Goal: Task Accomplishment & Management: Complete application form

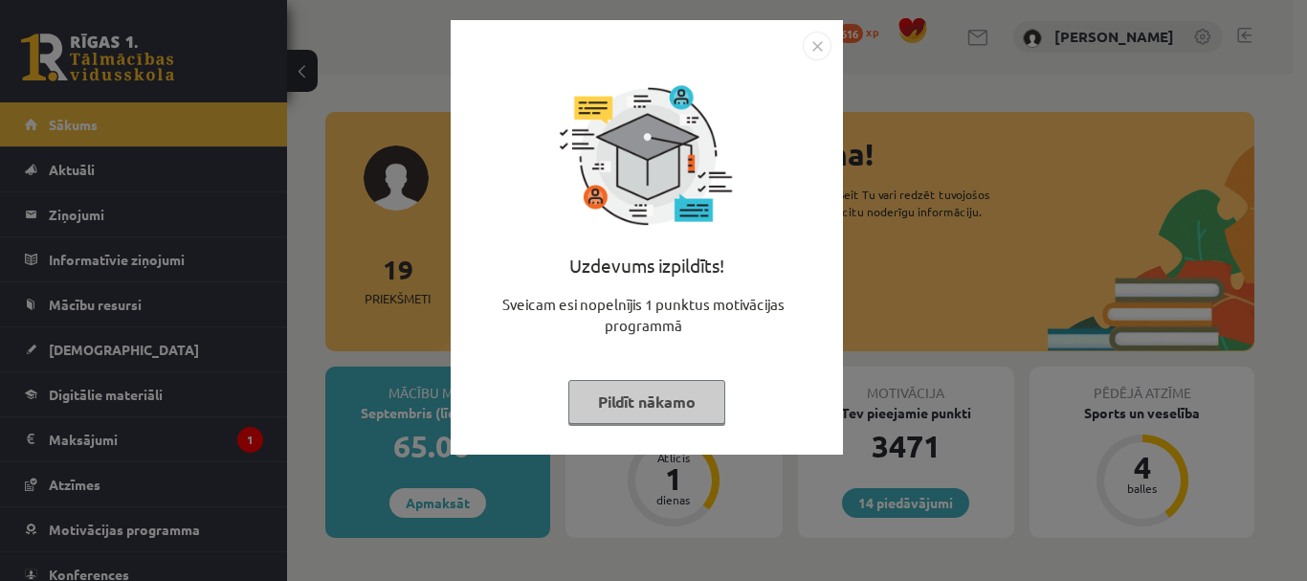
click at [668, 398] on button "Pildīt nākamo" at bounding box center [646, 402] width 157 height 44
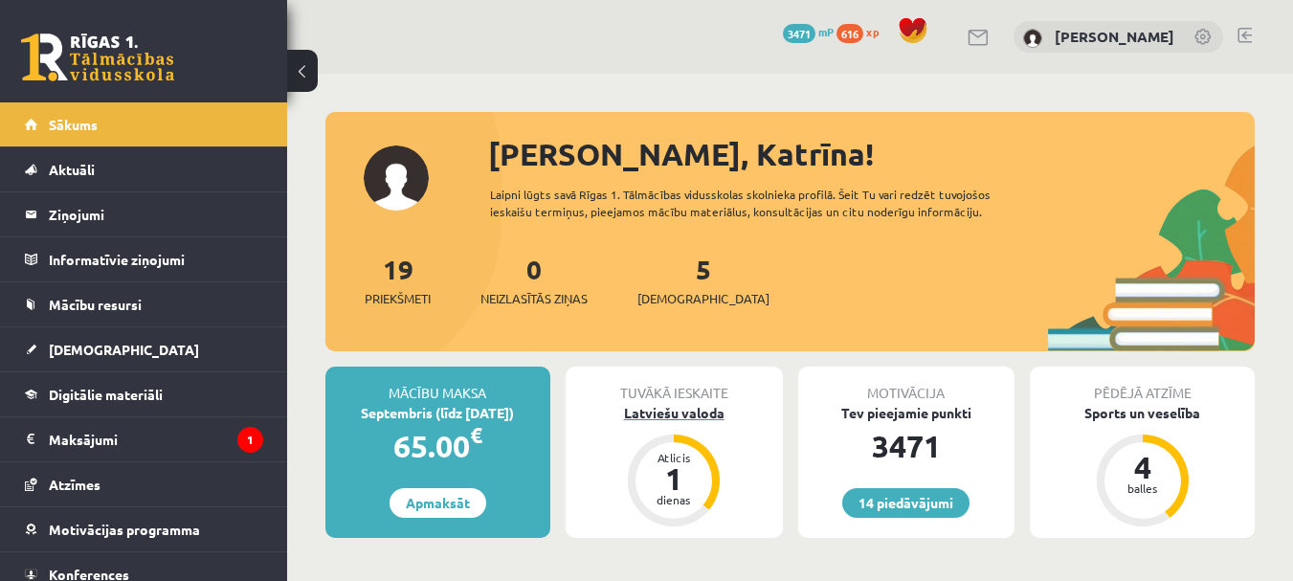
click at [673, 413] on div "Latviešu valoda" at bounding box center [674, 413] width 217 height 20
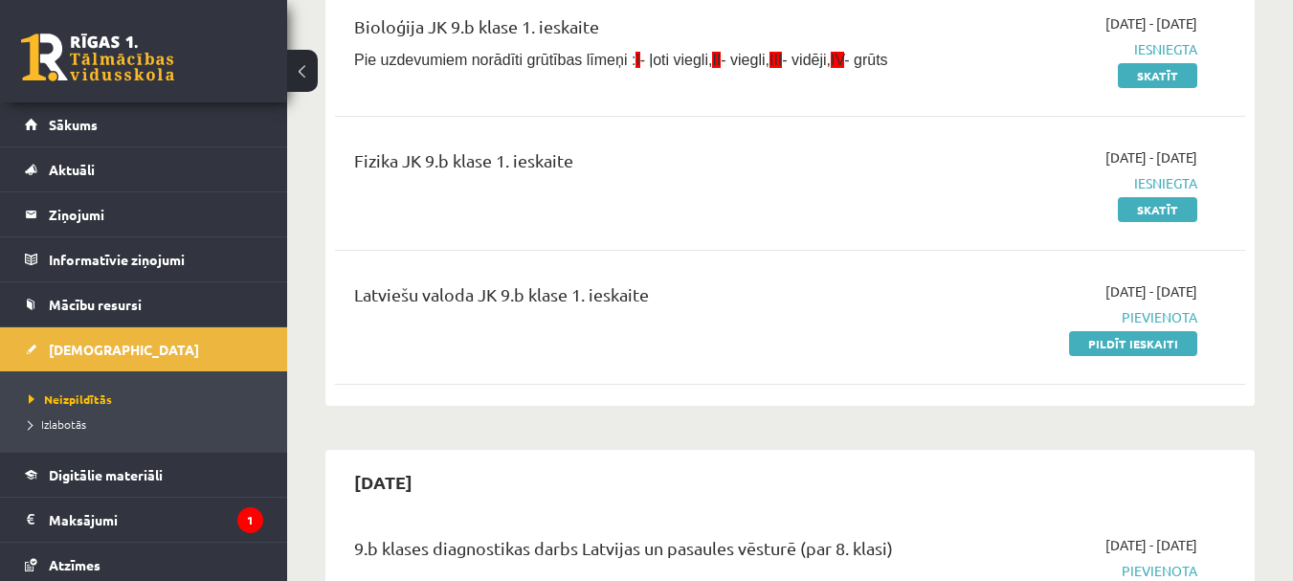
scroll to position [383, 0]
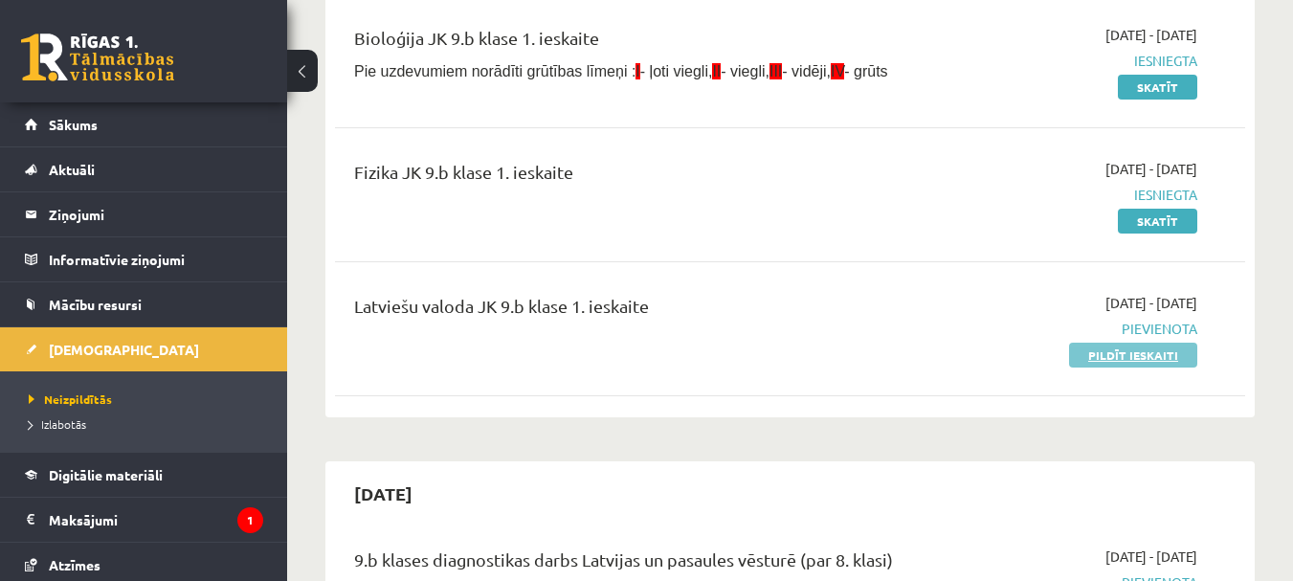
click at [1111, 355] on link "Pildīt ieskaiti" at bounding box center [1133, 355] width 128 height 25
click at [1147, 354] on link "Pildīt ieskaiti" at bounding box center [1133, 355] width 128 height 25
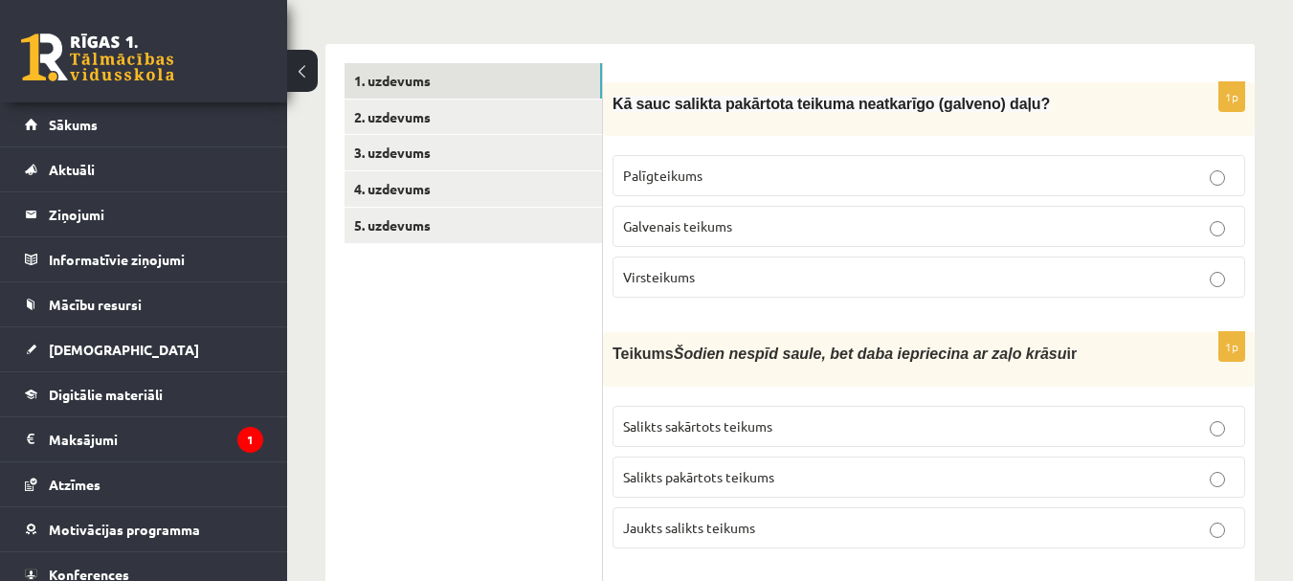
scroll to position [287, 0]
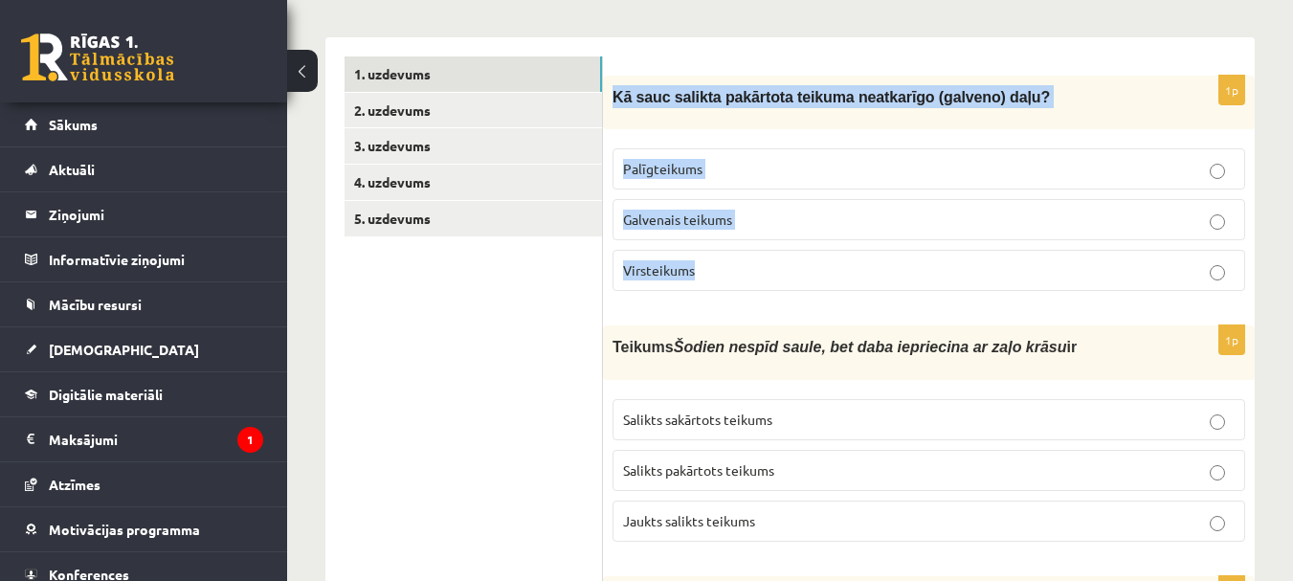
drag, startPoint x: 636, startPoint y: 110, endPoint x: 791, endPoint y: 295, distance: 241.1
click at [791, 295] on div "1p Kā sauc salikta pakārtota teikuma neatkarīgo (galveno) daļu? Palīgteikums Ga…" at bounding box center [929, 191] width 652 height 231
click at [1035, 95] on p "Kā sauc salikta pakārtota teikuma neatkarīgo (galveno) daļu?" at bounding box center [880, 96] width 537 height 23
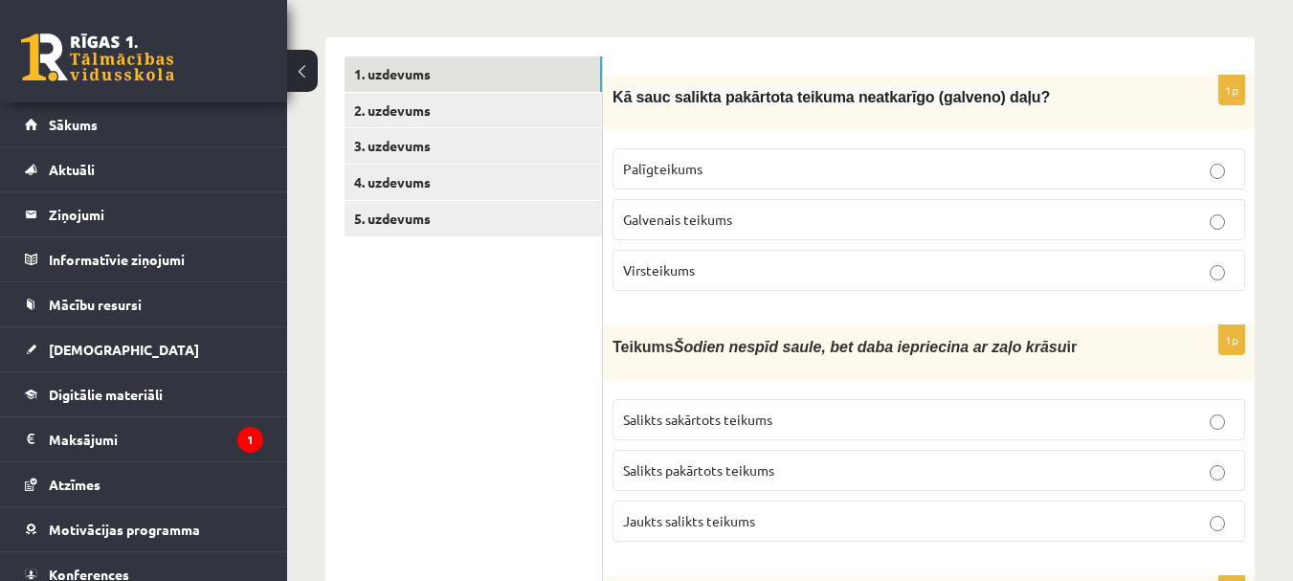
click at [793, 266] on p "Virsteikums" at bounding box center [928, 270] width 611 height 20
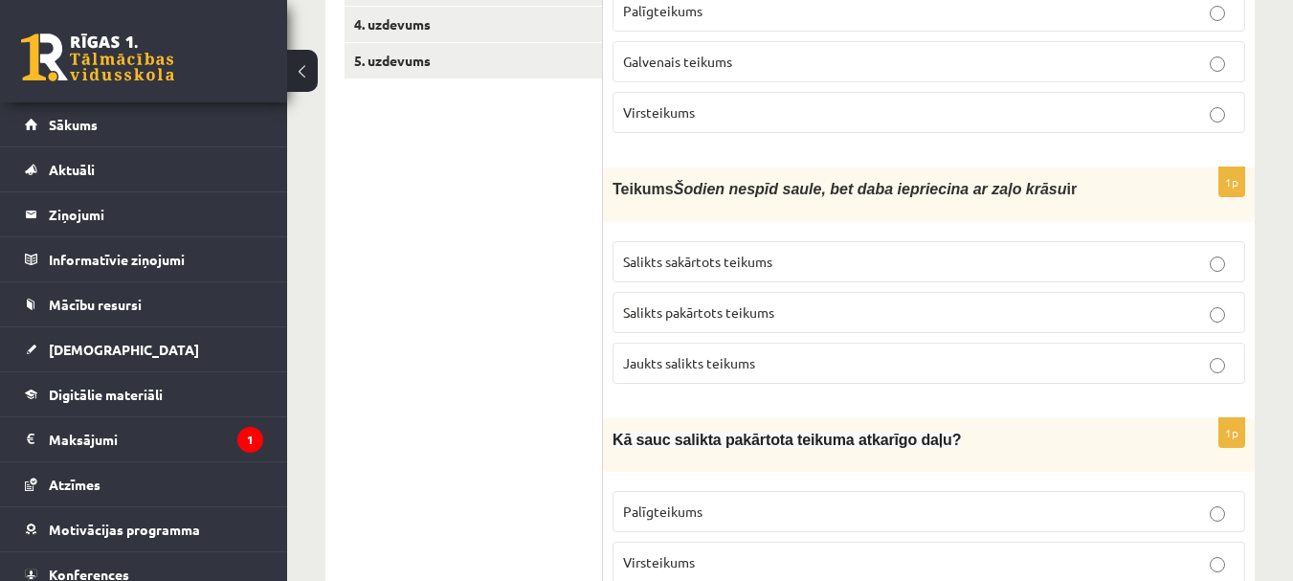
scroll to position [478, 0]
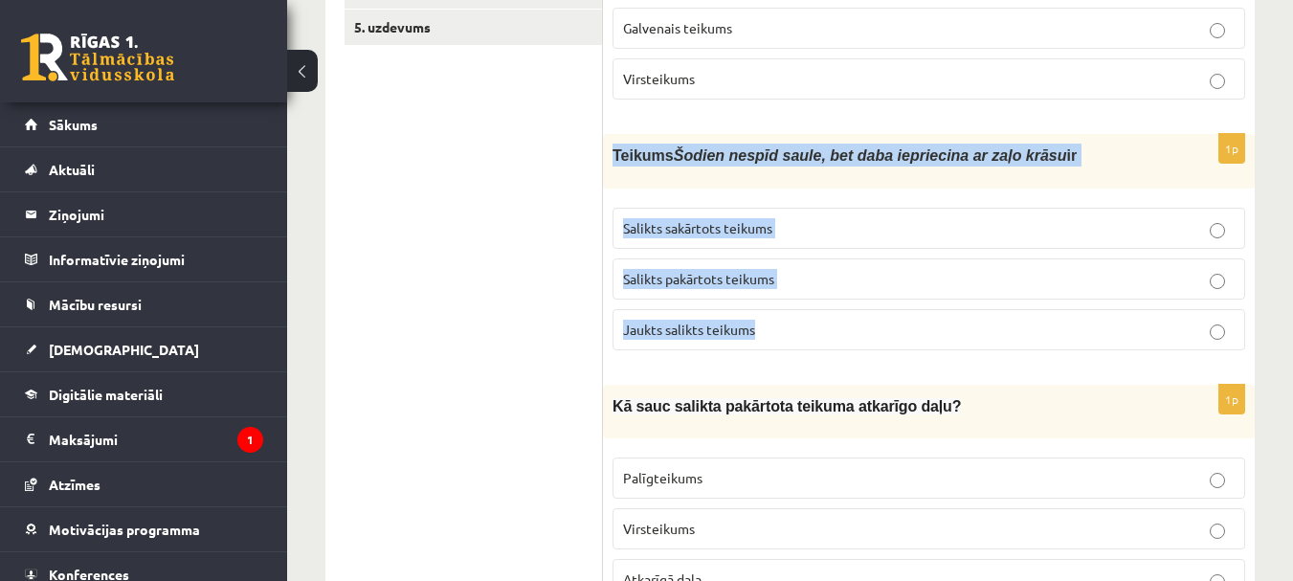
drag, startPoint x: 611, startPoint y: 147, endPoint x: 809, endPoint y: 322, distance: 263.8
click at [809, 322] on div "1p Teikums Šodien nespīd saule, bet daba iepriecina ar zaļo krāsu ir Salikts sa…" at bounding box center [929, 249] width 652 height 231
copy div "Teikums Šodien nespīd saule, bet daba iepriecina ar zaļo krāsu ir Salikts sakār…"
click at [858, 336] on p "Jaukts salikts teikums" at bounding box center [928, 330] width 611 height 20
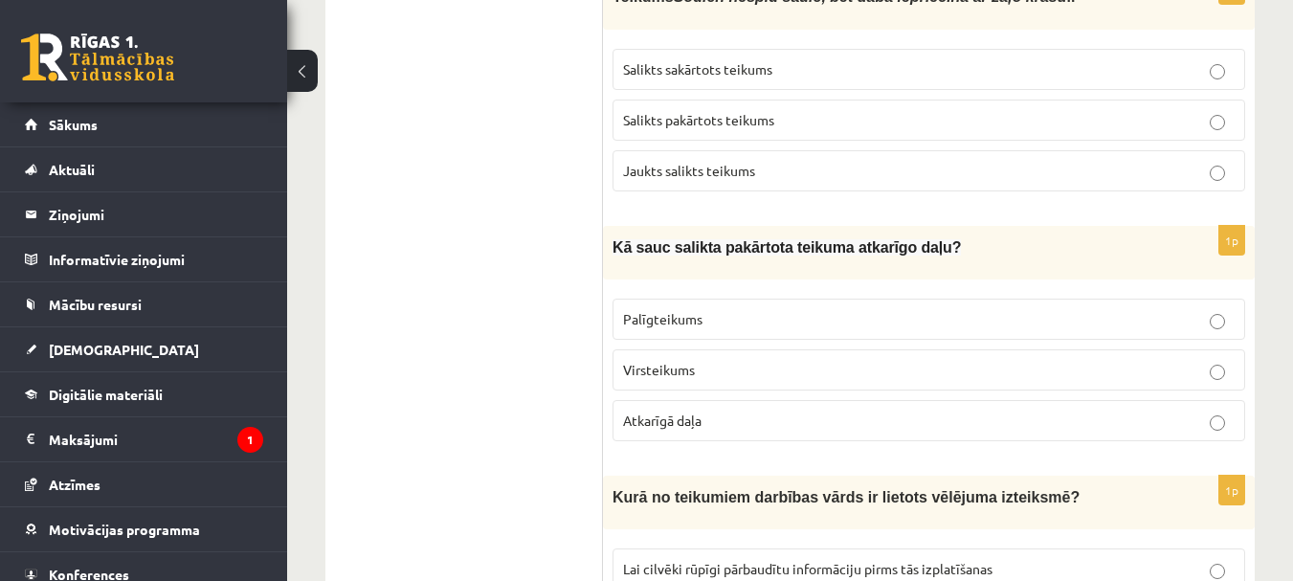
scroll to position [670, 0]
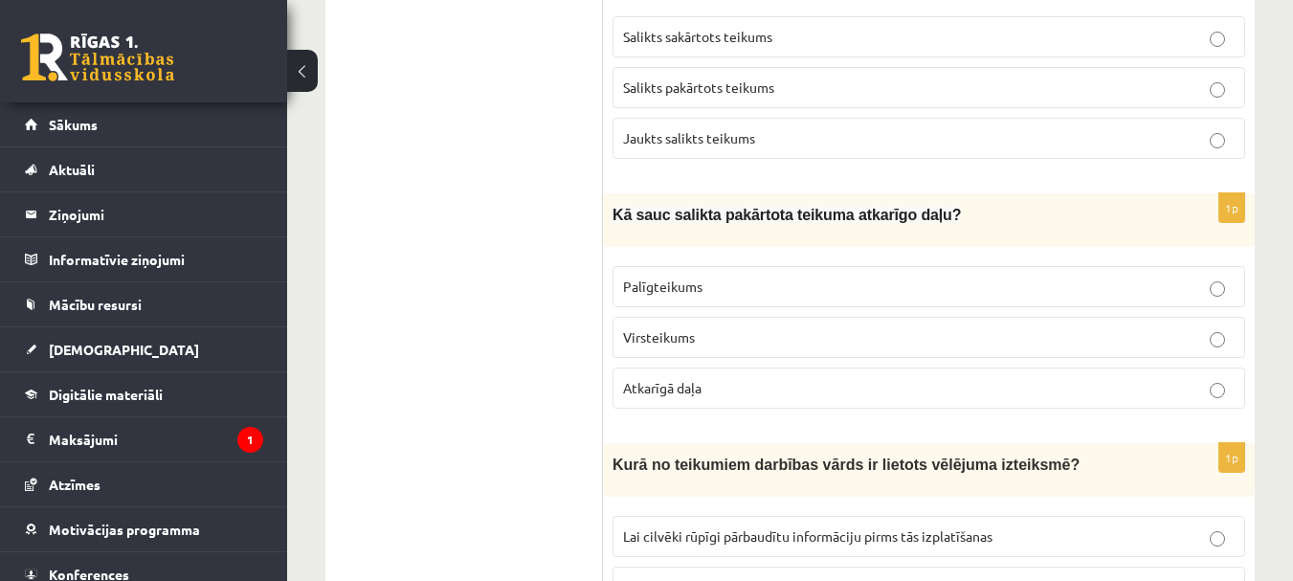
click at [764, 278] on p "Palīgteikums" at bounding box center [928, 287] width 611 height 20
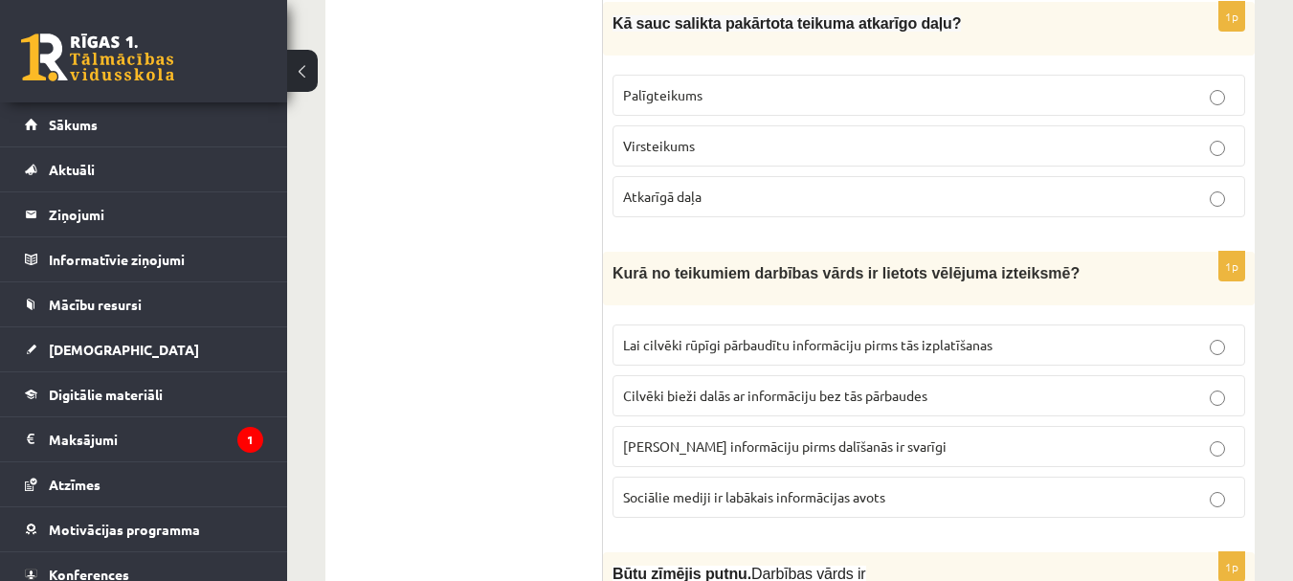
scroll to position [957, 0]
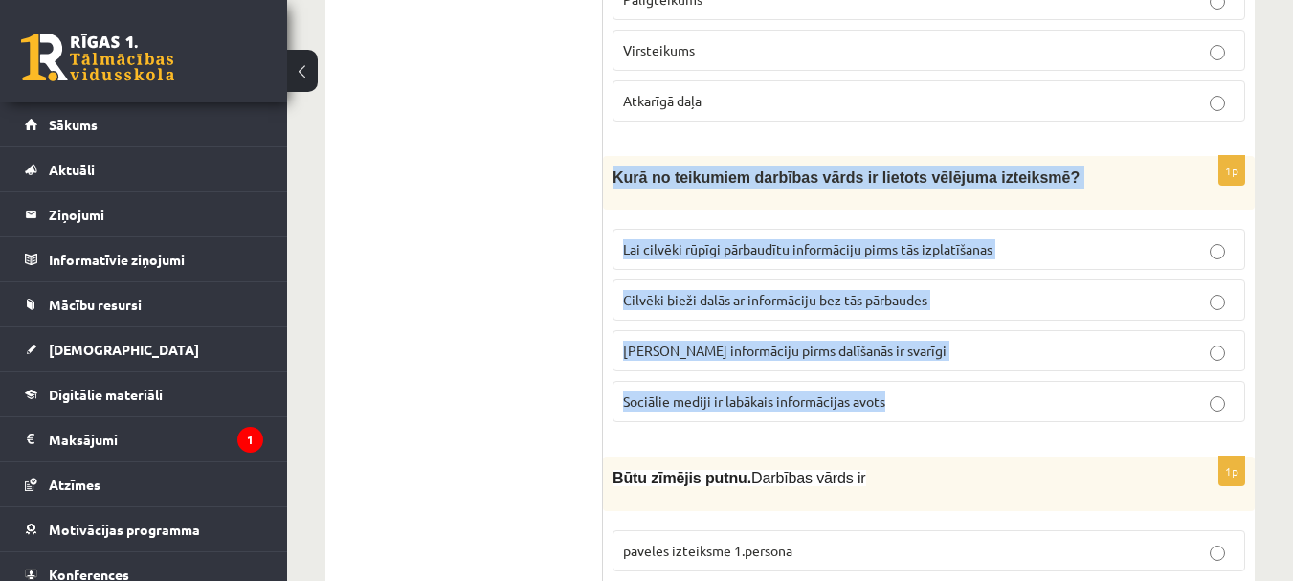
drag, startPoint x: 611, startPoint y: 167, endPoint x: 920, endPoint y: 391, distance: 382.2
click at [920, 391] on div "1p Kurā no teikumiem darbības vārds ir lietots vēlējuma izteiksmē? Lai cilvēki …" at bounding box center [929, 296] width 652 height 281
copy div "Kurā no teikumiem darbības vārds ir lietots vēlējuma izteiksmē? Lai cilvēki rūp…"
click at [936, 249] on span "Lai cilvēki rūpīgi pārbaudītu informāciju pirms tās izplatīšanas" at bounding box center [807, 248] width 369 height 17
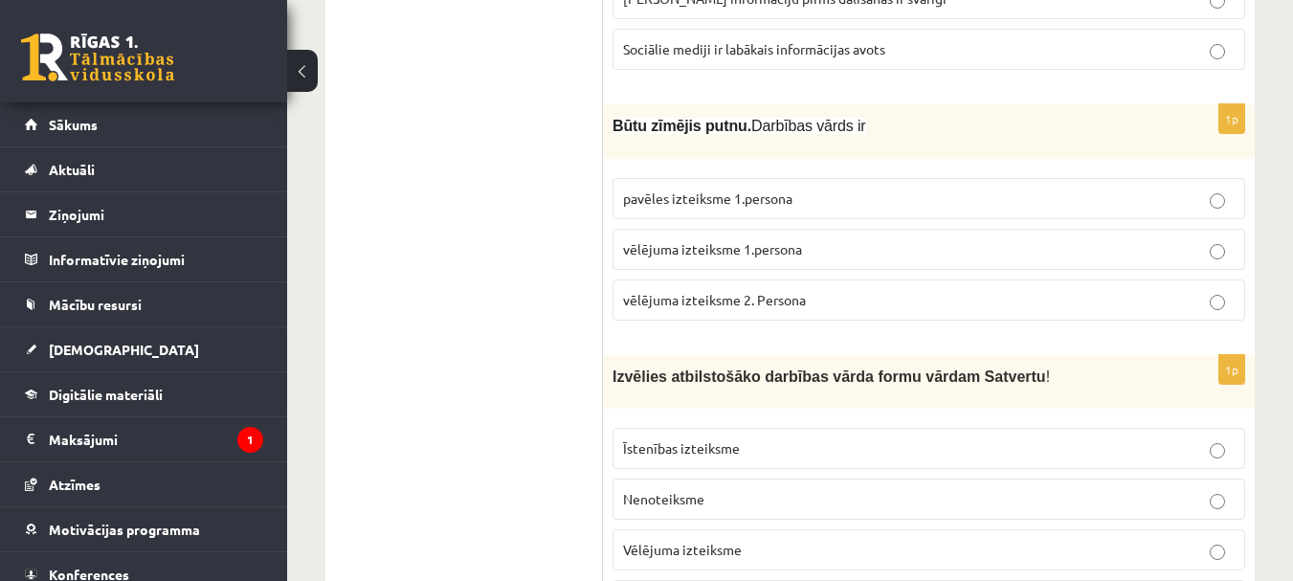
scroll to position [1340, 0]
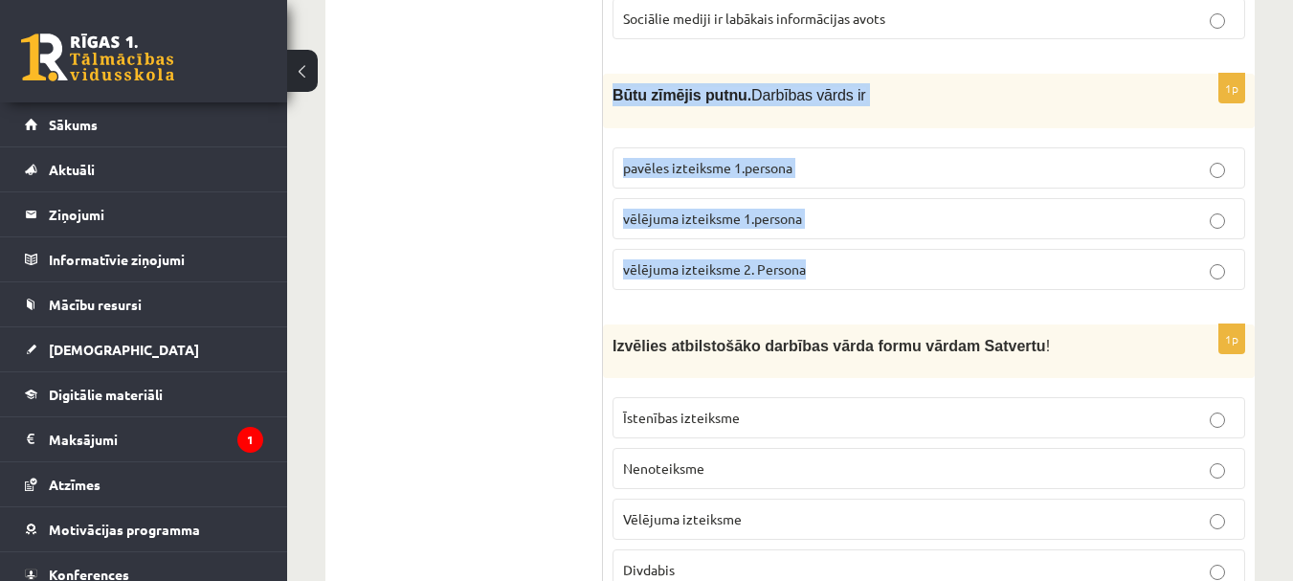
drag, startPoint x: 642, startPoint y: 118, endPoint x: 830, endPoint y: 256, distance: 233.3
click at [830, 256] on div "1p Būtu zīmējis putnu. Darbības vārds ir pavēles izteiksme 1.persona vēlējuma i…" at bounding box center [929, 189] width 652 height 231
copy div "Būtu zīmējis putnu. Darbības vārds ir pavēles izteiksme 1.persona vēlējuma izte…"
click at [873, 213] on p "vēlējuma izteiksme 1.persona" at bounding box center [928, 219] width 611 height 20
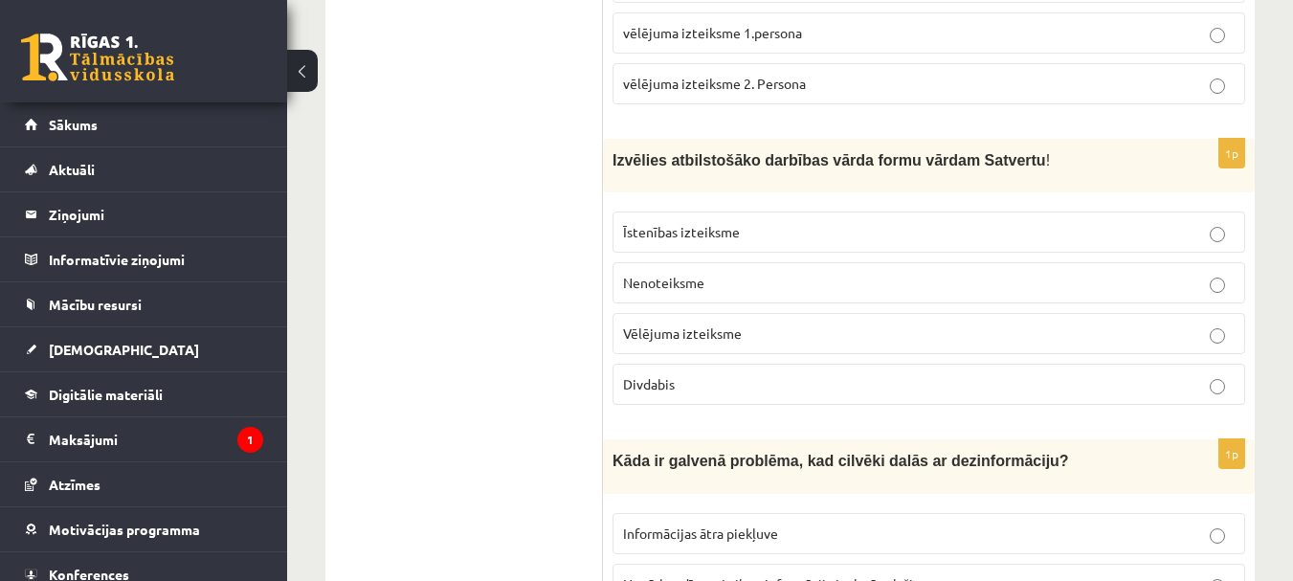
scroll to position [1531, 0]
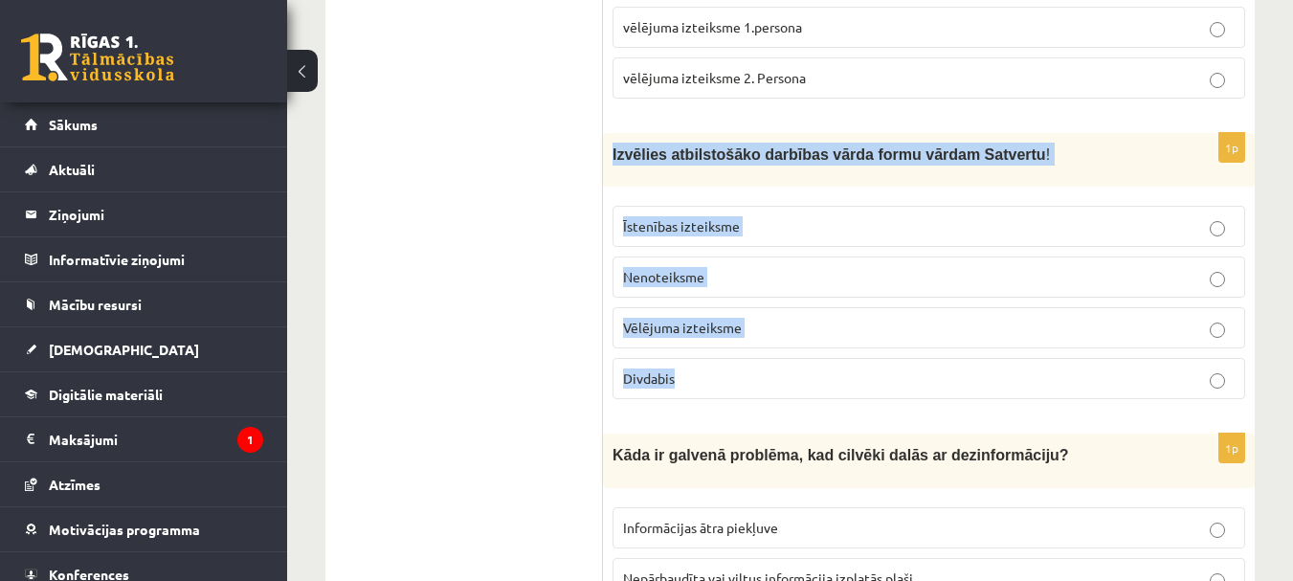
drag, startPoint x: 622, startPoint y: 144, endPoint x: 752, endPoint y: 366, distance: 256.5
click at [752, 366] on div "1p Izvēlies atbilstošāko darbības vārda formu vārdam Satvertu ! Īstenības iztei…" at bounding box center [929, 273] width 652 height 281
copy div "Izvēlies atbilstošāko darbības vārda formu vārdam Satvertu ! Īstenības izteiksm…"
click at [785, 329] on p "Vēlējuma izteiksme" at bounding box center [928, 328] width 611 height 20
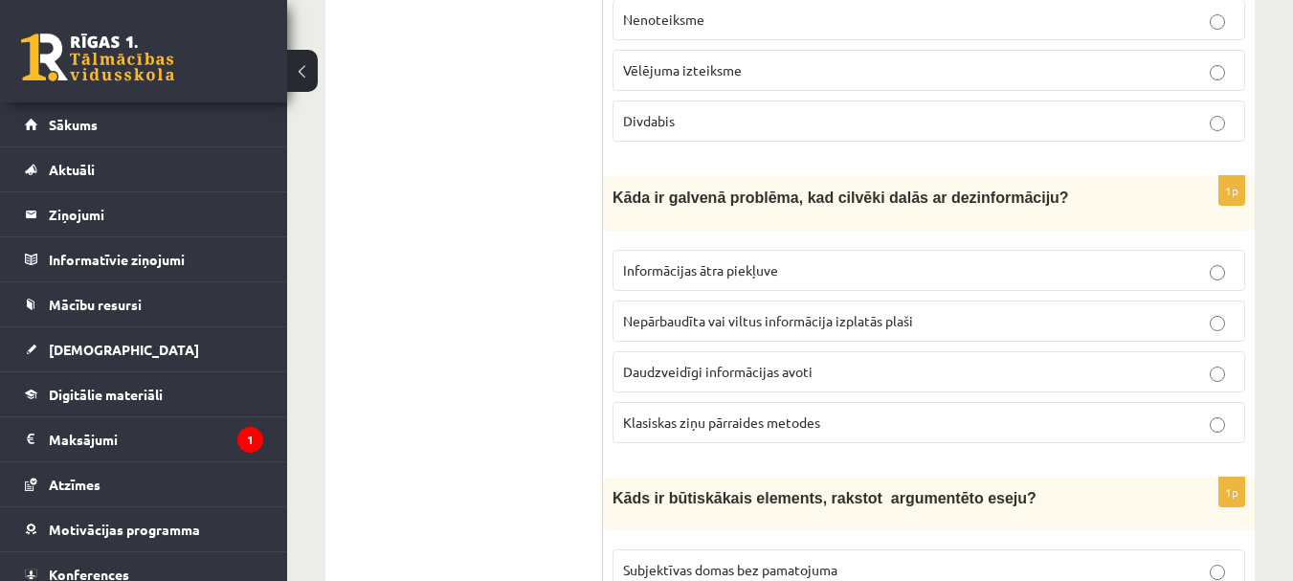
scroll to position [1914, 0]
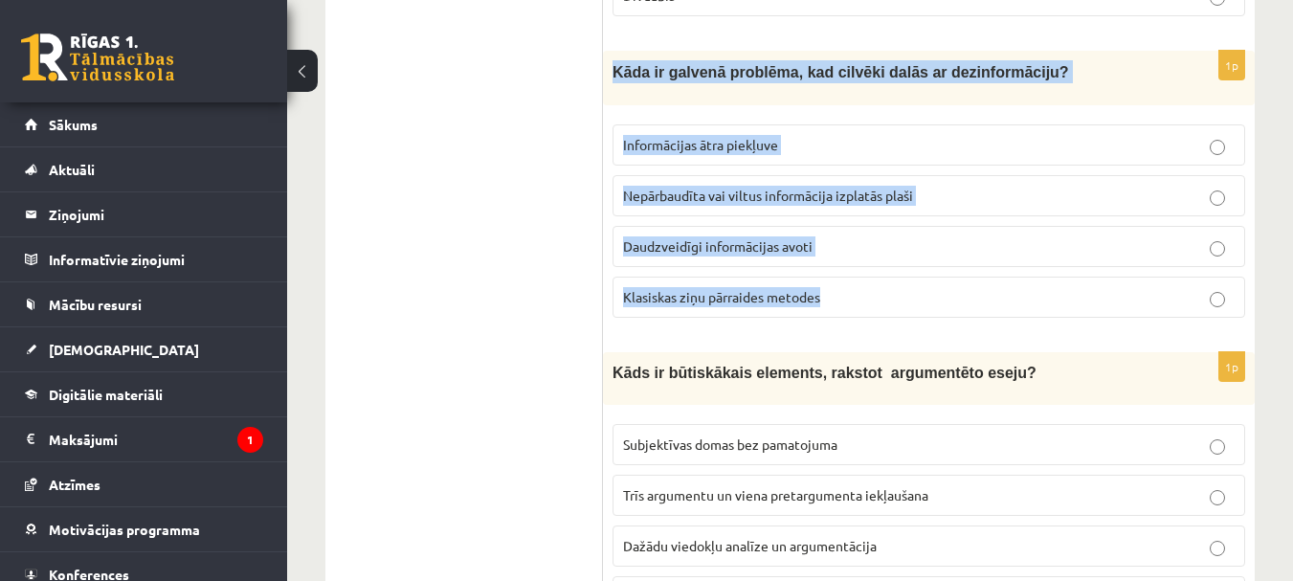
drag, startPoint x: 613, startPoint y: 56, endPoint x: 856, endPoint y: 292, distance: 338.4
click at [856, 292] on div "1p Kāda ir galvenā problēma, kad cilvēki dalās ar dezinformāciju? Informācijas …" at bounding box center [929, 191] width 652 height 281
click at [948, 188] on p "Nepārbaudīta vai viltus informācija izplatās plaši" at bounding box center [928, 196] width 611 height 20
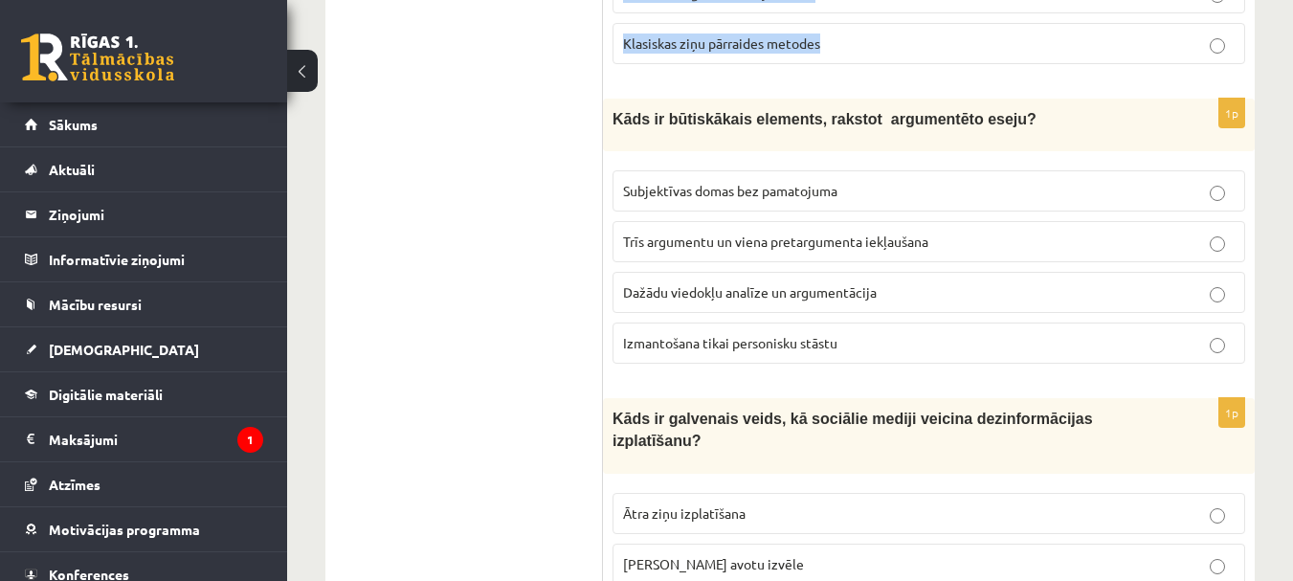
scroll to position [2201, 0]
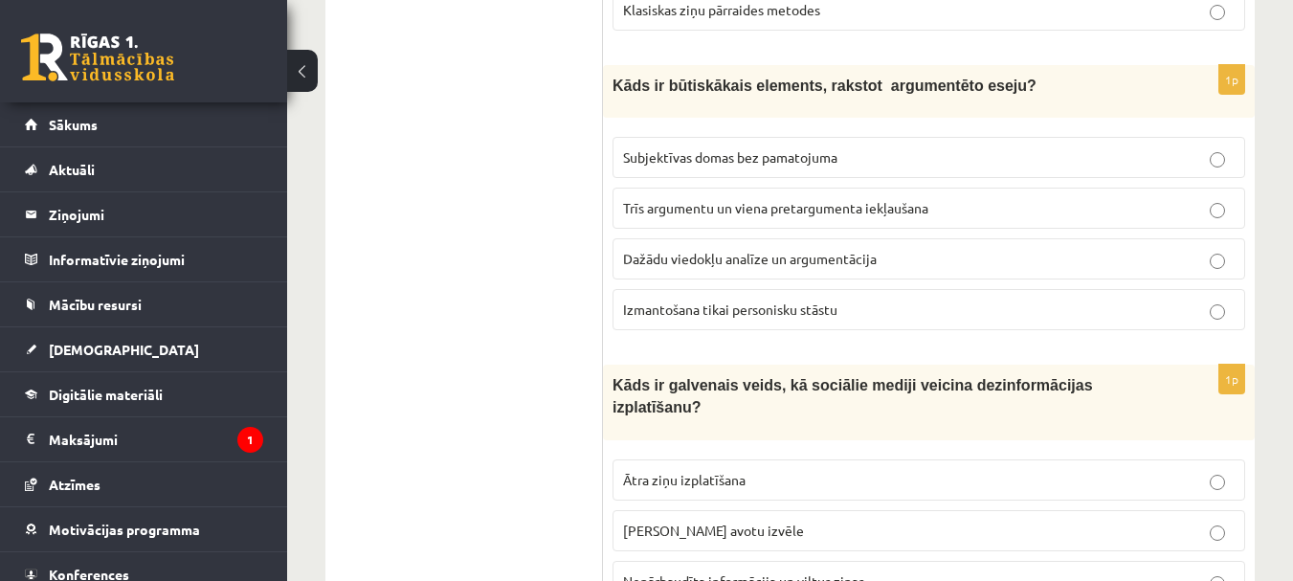
click at [946, 202] on p "Trīs argumentu un viena pretargumenta iekļaušana" at bounding box center [928, 208] width 611 height 20
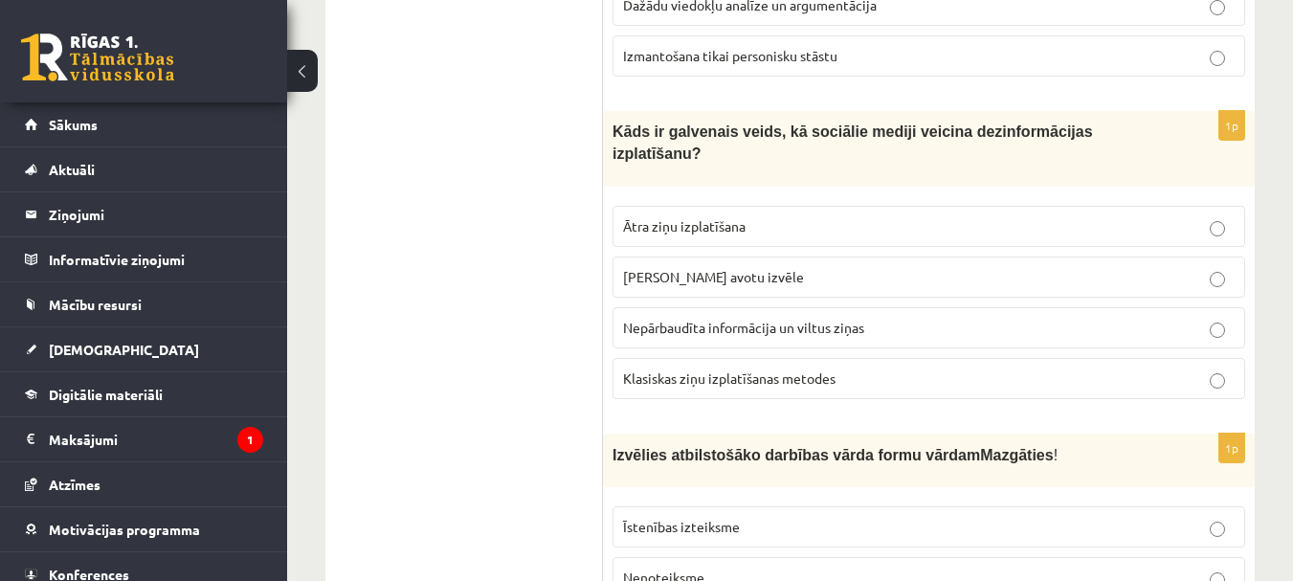
scroll to position [2488, 0]
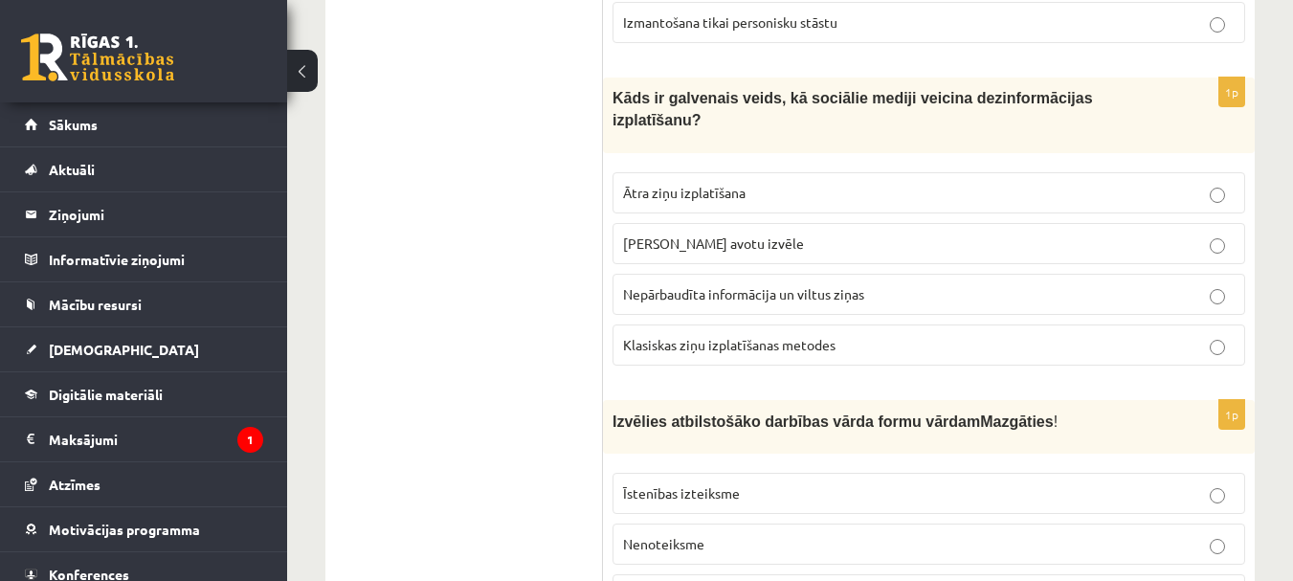
click at [925, 284] on p "Nepārbaudīta informācija un viltus ziņas" at bounding box center [928, 294] width 611 height 20
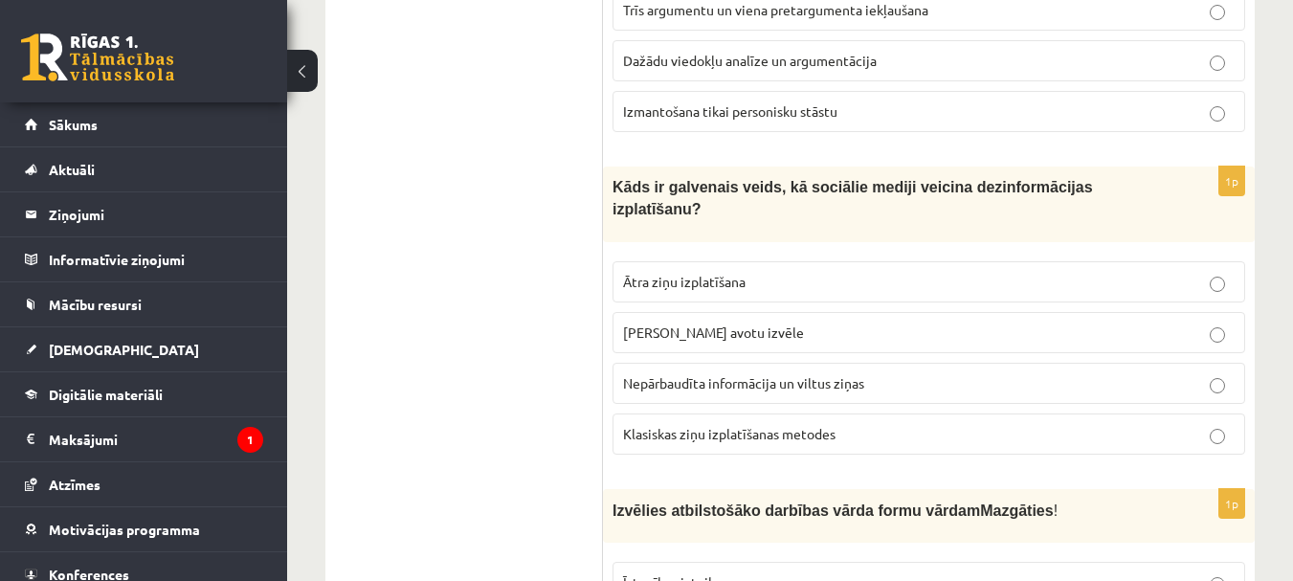
scroll to position [2392, 0]
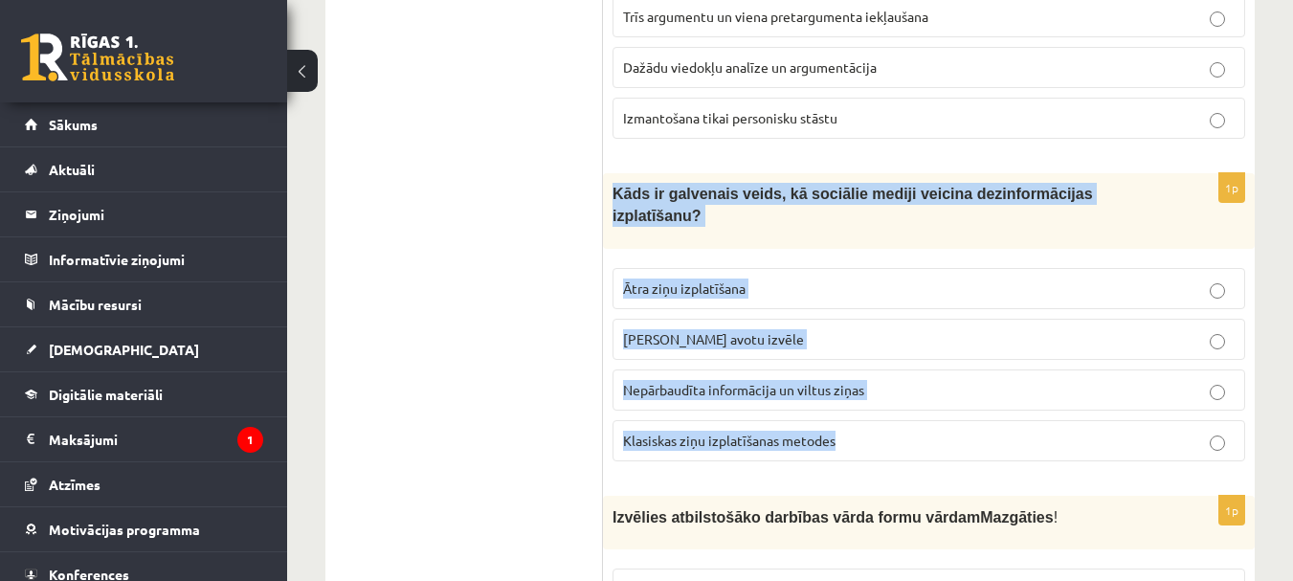
drag, startPoint x: 611, startPoint y: 176, endPoint x: 921, endPoint y: 432, distance: 401.8
click at [921, 432] on div "1p Kāds ir galvenais veids, kā sociālie mediji veicina dezinformācijas izplatīš…" at bounding box center [929, 324] width 652 height 303
copy div "Kāds ir galvenais veids, kā sociālie mediji veicina dezinformācijas izplatīšanu…"
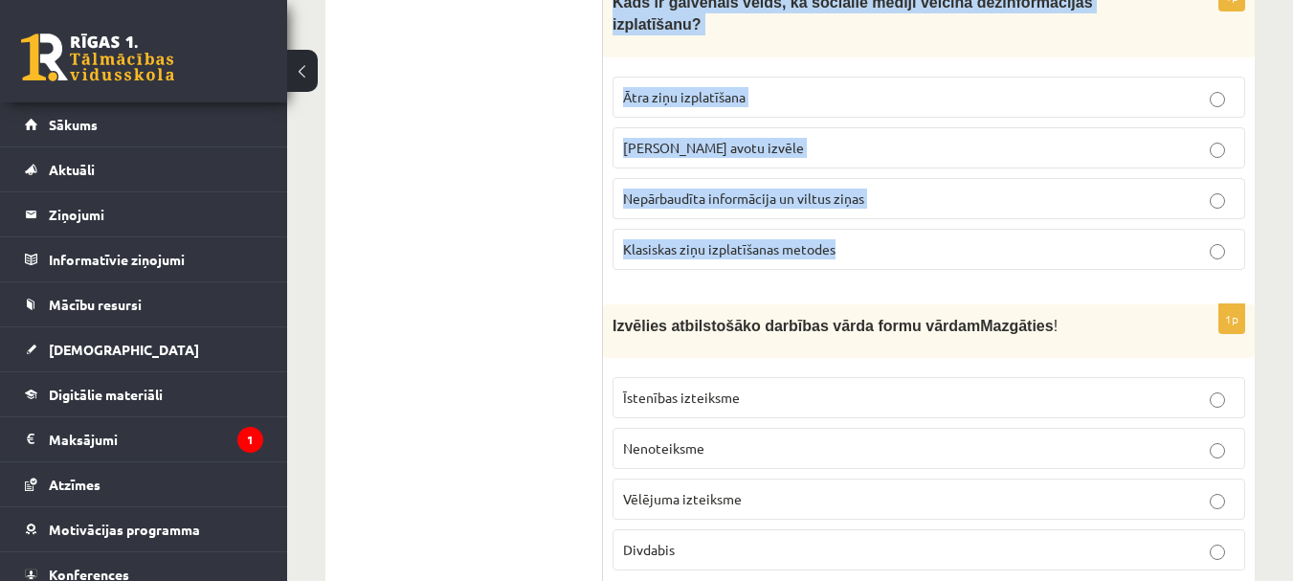
scroll to position [2679, 0]
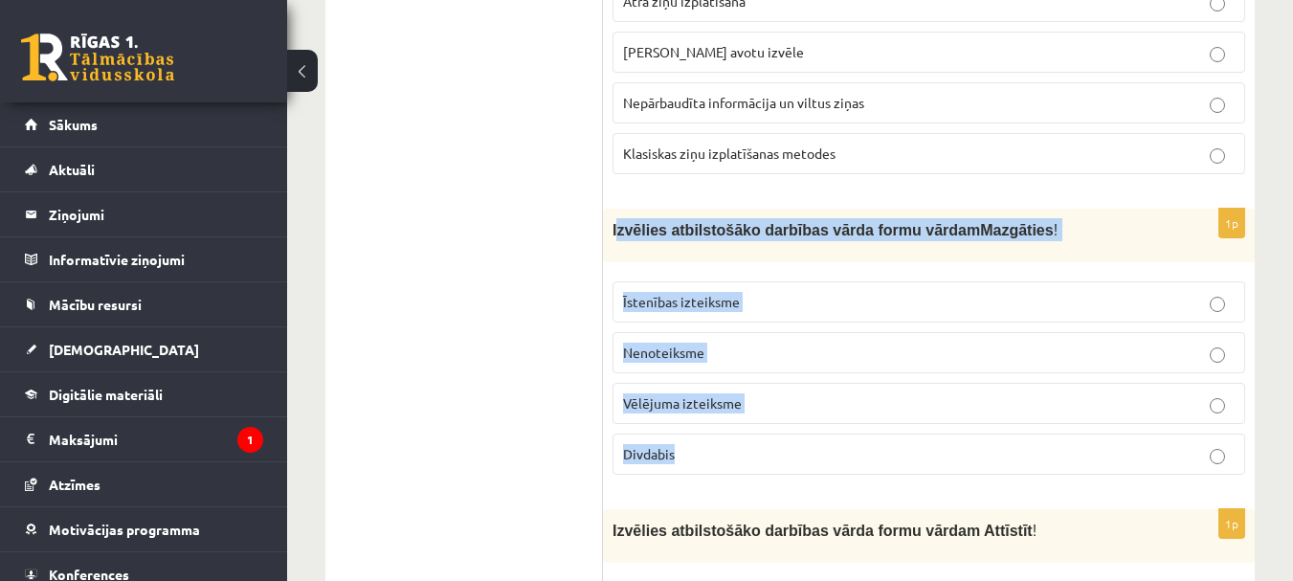
drag, startPoint x: 623, startPoint y: 200, endPoint x: 766, endPoint y: 415, distance: 258.2
click at [766, 415] on div "1p Izvēlies atbilstošāko darbības vārda formu vārdam Mazgāties ! Īstenības izte…" at bounding box center [929, 349] width 652 height 281
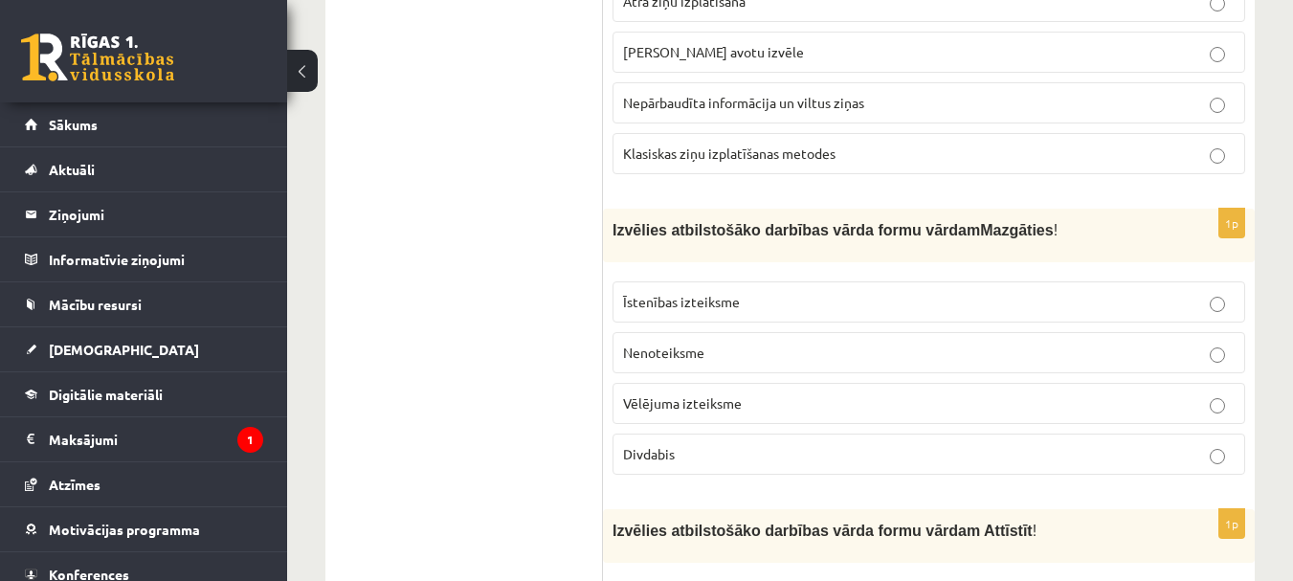
click at [529, 235] on ul "1. uzdevums 2. uzdevums 3. uzdevums 4. uzdevums 5. uzdevums" at bounding box center [473, 425] width 258 height 5522
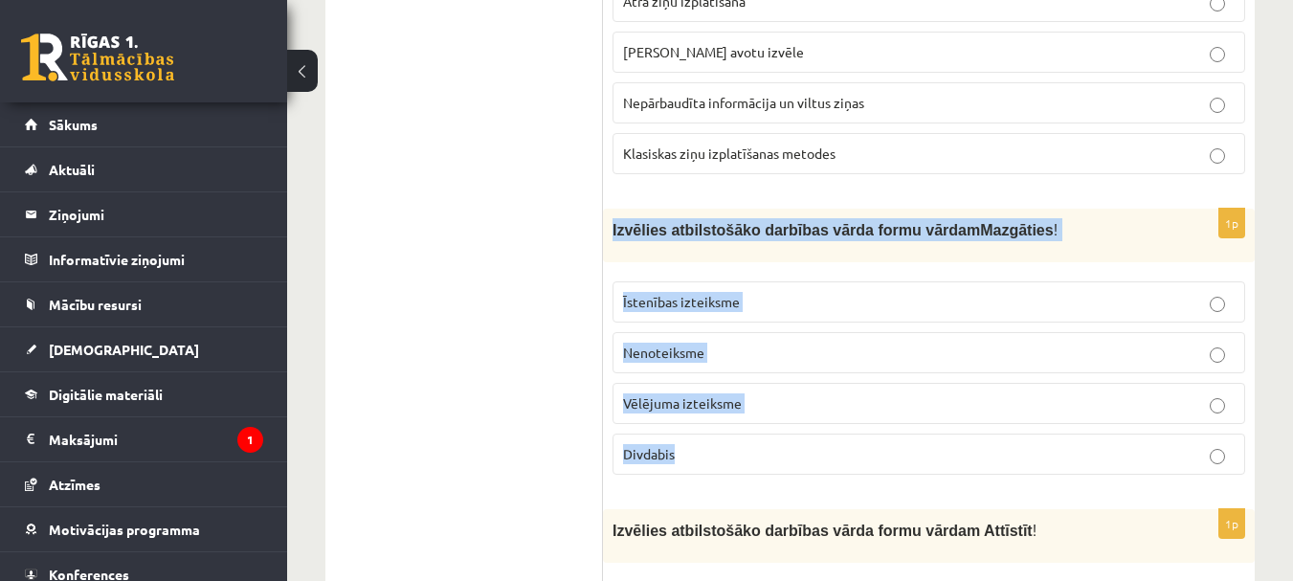
drag, startPoint x: 609, startPoint y: 182, endPoint x: 729, endPoint y: 447, distance: 291.2
click at [729, 447] on div "1p Izvēlies atbilstošāko darbības vārda formu vārdam Mazgāties ! Īstenības izte…" at bounding box center [929, 349] width 652 height 281
copy div "Izvēlies atbilstošāko darbības vārda formu vārdam Mazgāties ! Īstenības izteiks…"
click at [856, 343] on p "Nenoteiksme" at bounding box center [928, 353] width 611 height 20
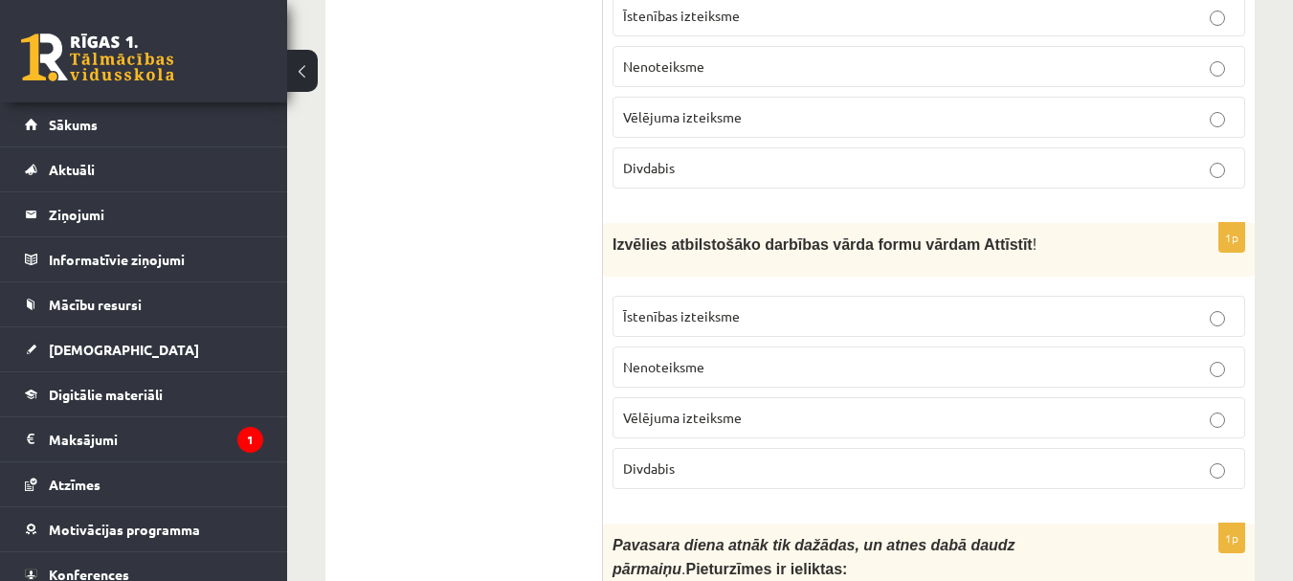
scroll to position [2967, 0]
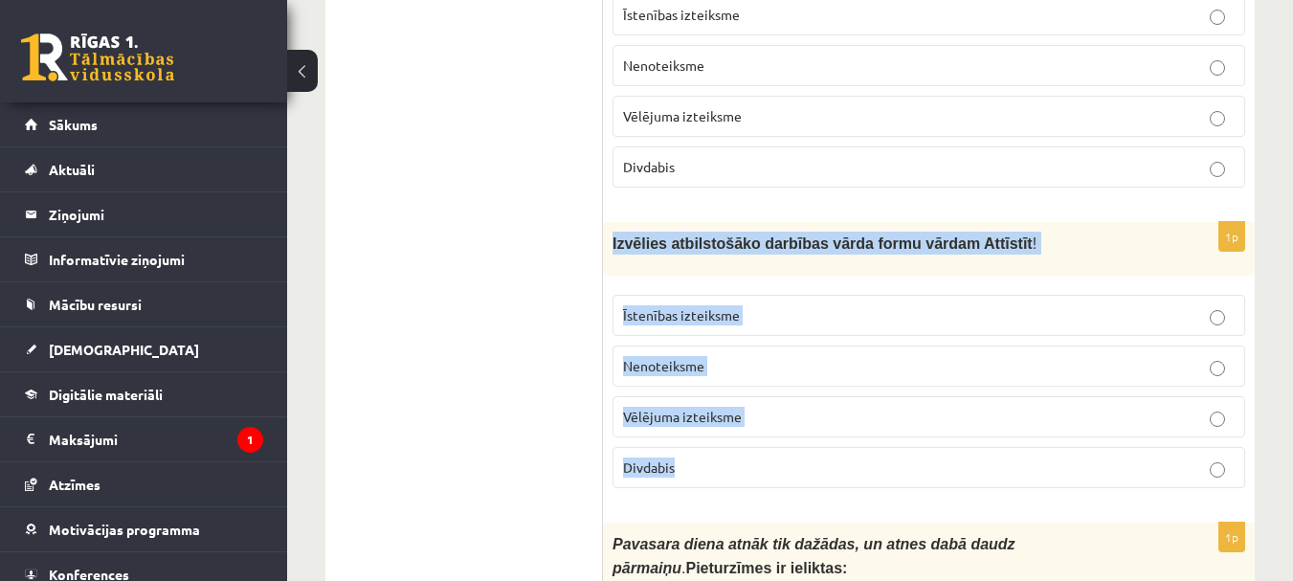
drag, startPoint x: 610, startPoint y: 202, endPoint x: 728, endPoint y: 468, distance: 291.3
click at [728, 468] on div "1p Izvēlies atbilstošāko darbības vārda formu vārdam Attīstīt ! Īstenības iztei…" at bounding box center [929, 362] width 652 height 281
copy div "Izvēlies atbilstošāko darbības vārda formu vārdam Attīstīt ! Īstenības izteiksm…"
click at [802, 356] on p "Nenoteiksme" at bounding box center [928, 366] width 611 height 20
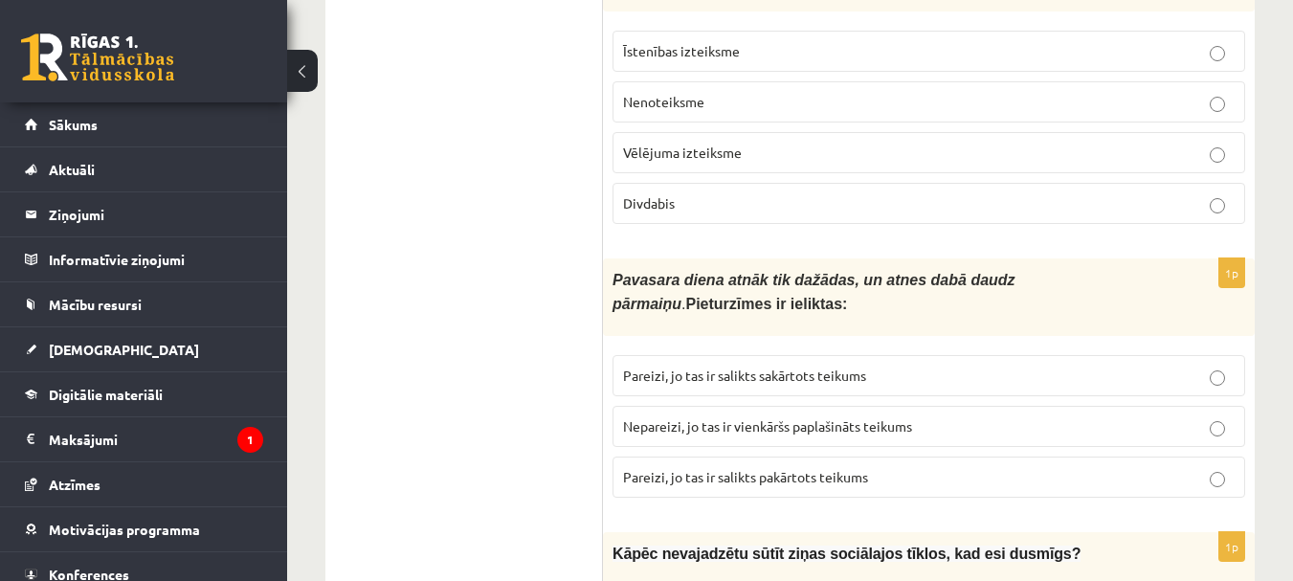
scroll to position [3254, 0]
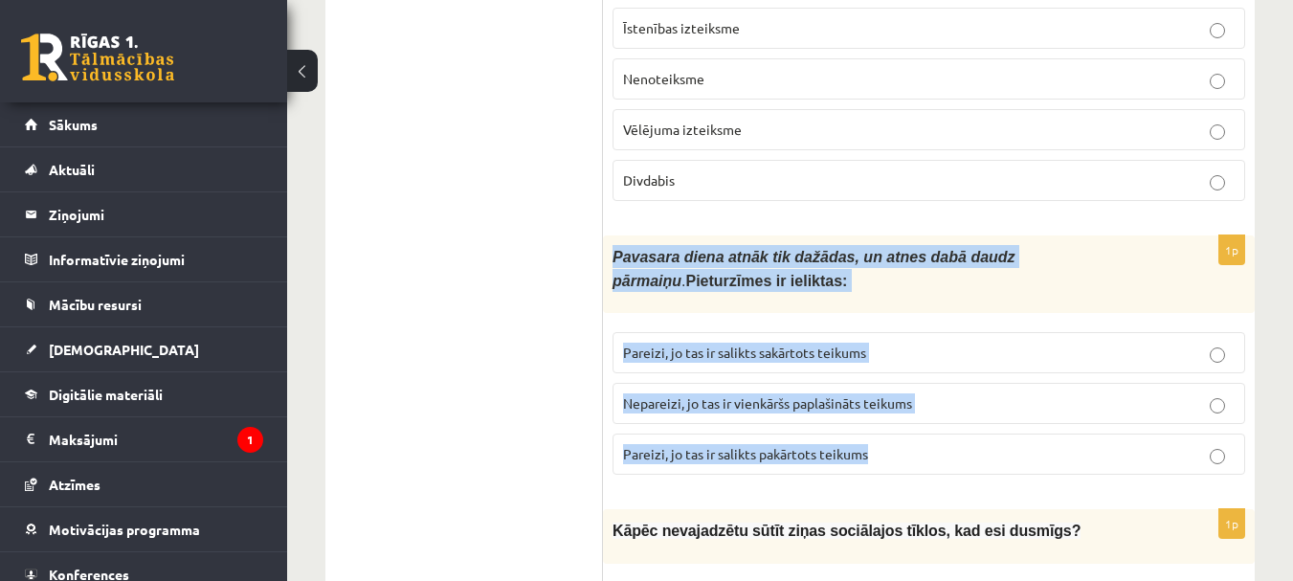
drag, startPoint x: 621, startPoint y: 231, endPoint x: 904, endPoint y: 451, distance: 358.7
click at [904, 451] on div "1p Pavasara diena atnāk tik dažādas, un atnes dabā daudz pārmaiņu . Pieturzīmes…" at bounding box center [929, 362] width 652 height 255
copy div "Pavasara diena atnāk tik dažādas, un atnes dabā daudz pārmaiņu . Pieturzīmes ir…"
click at [957, 343] on p "Pareizi, jo tas ir salikts sakārtots teikums" at bounding box center [928, 353] width 611 height 20
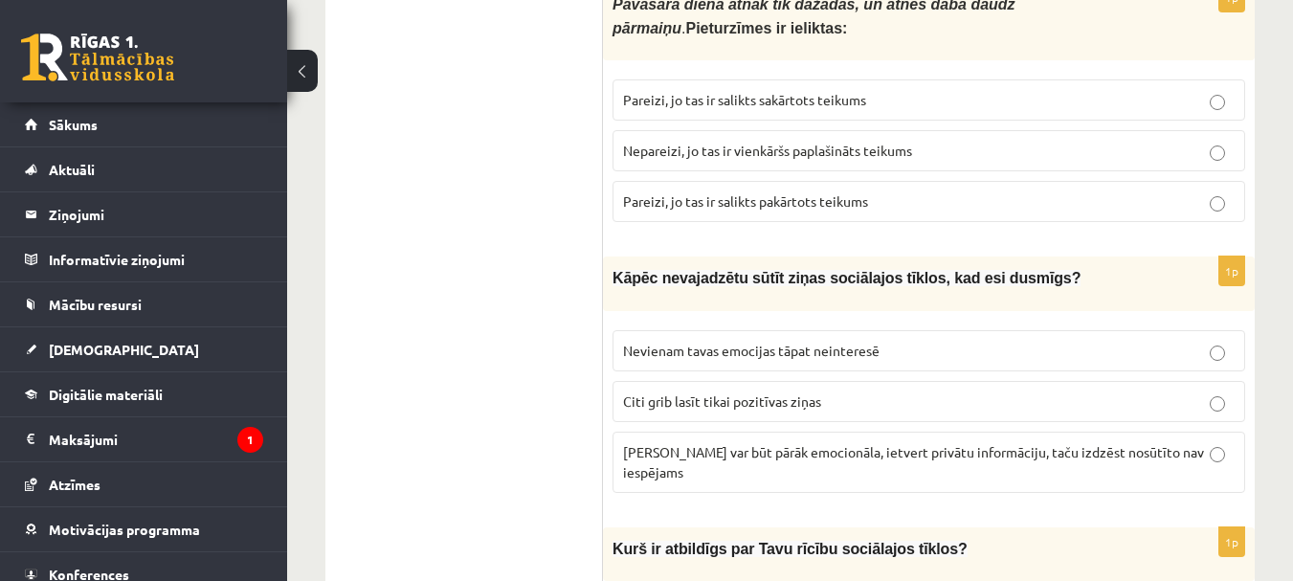
scroll to position [3541, 0]
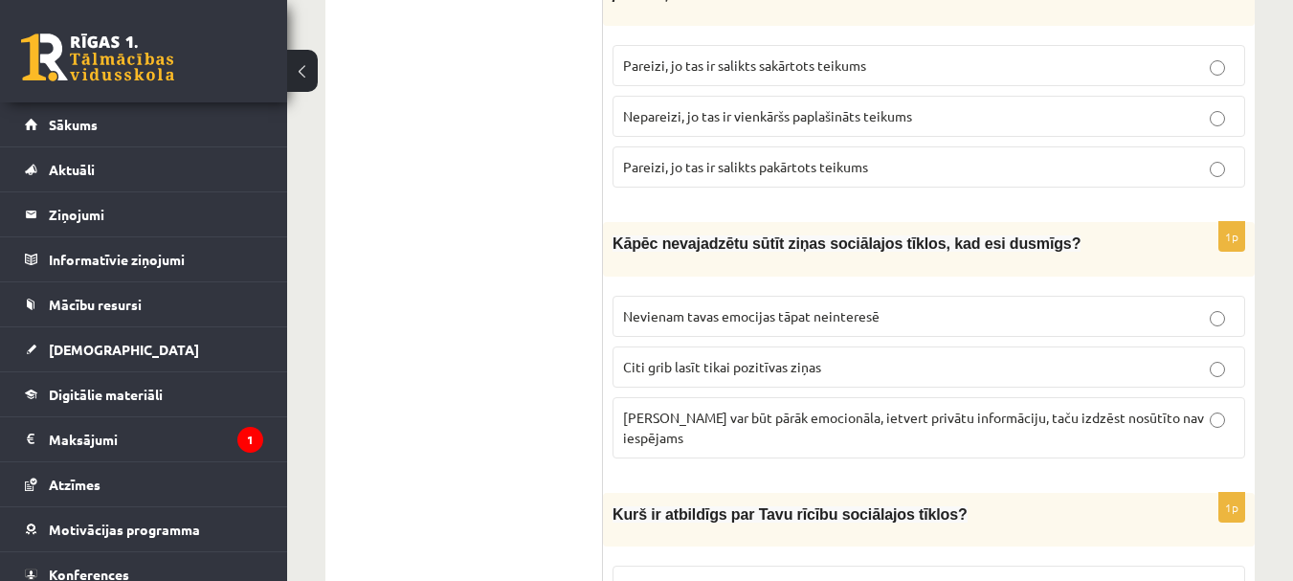
click at [1002, 409] on span "Ziņa var būt pārāk emocionāla, ietvert privātu informāciju, taču izdzēst nosūtī…" at bounding box center [913, 427] width 581 height 37
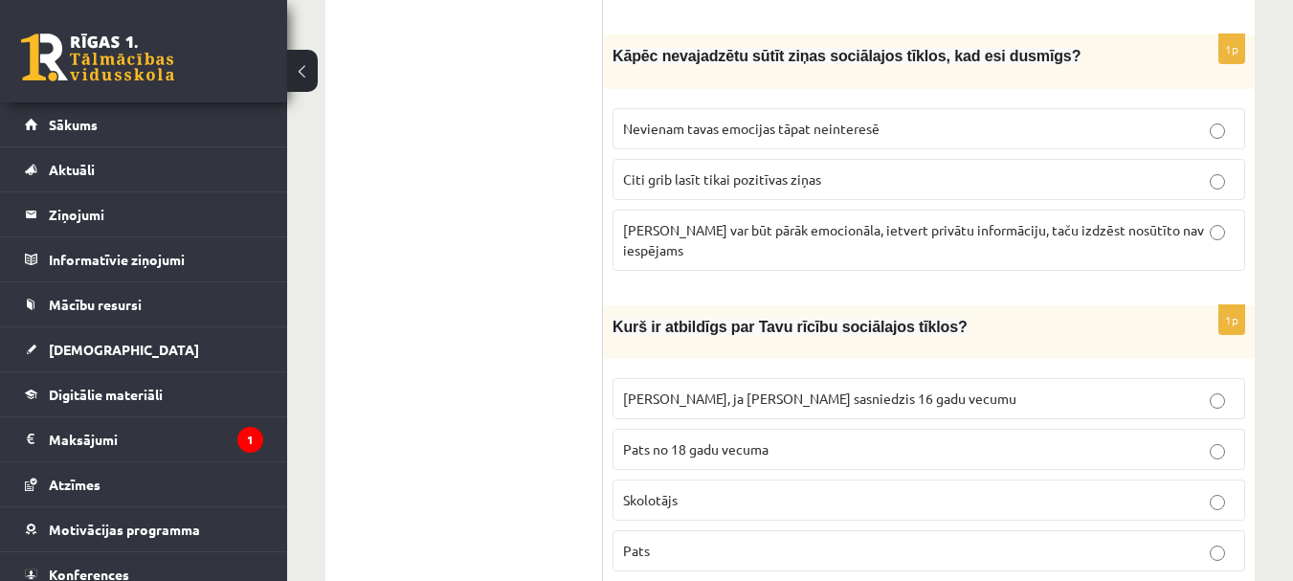
scroll to position [3828, 0]
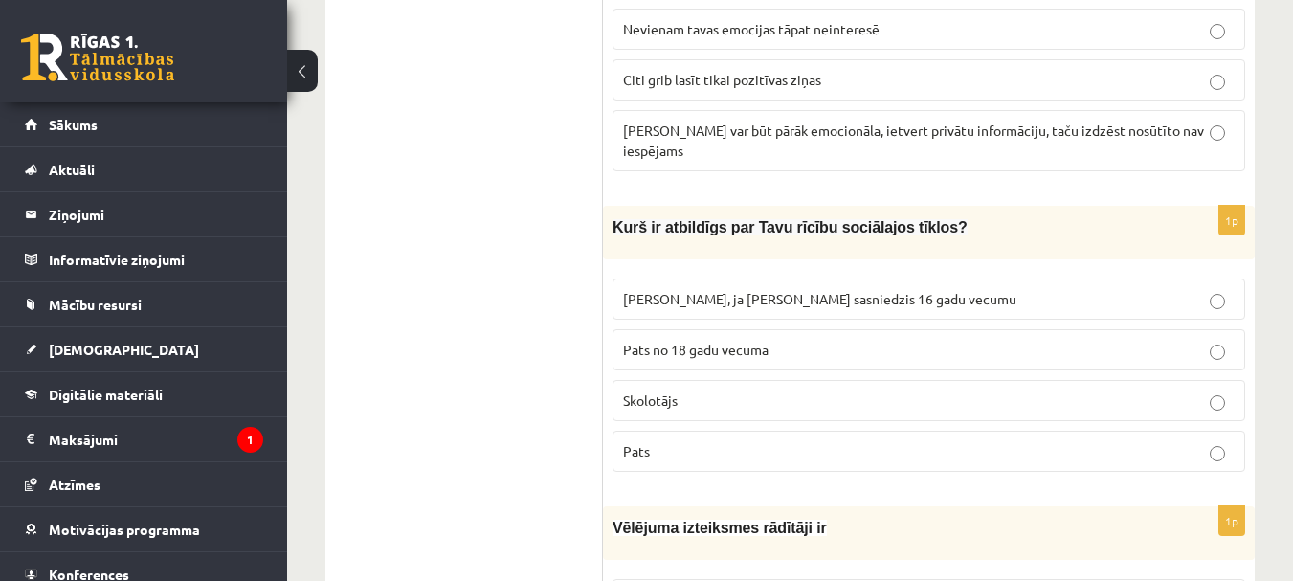
click at [702, 441] on p "Pats" at bounding box center [928, 451] width 611 height 20
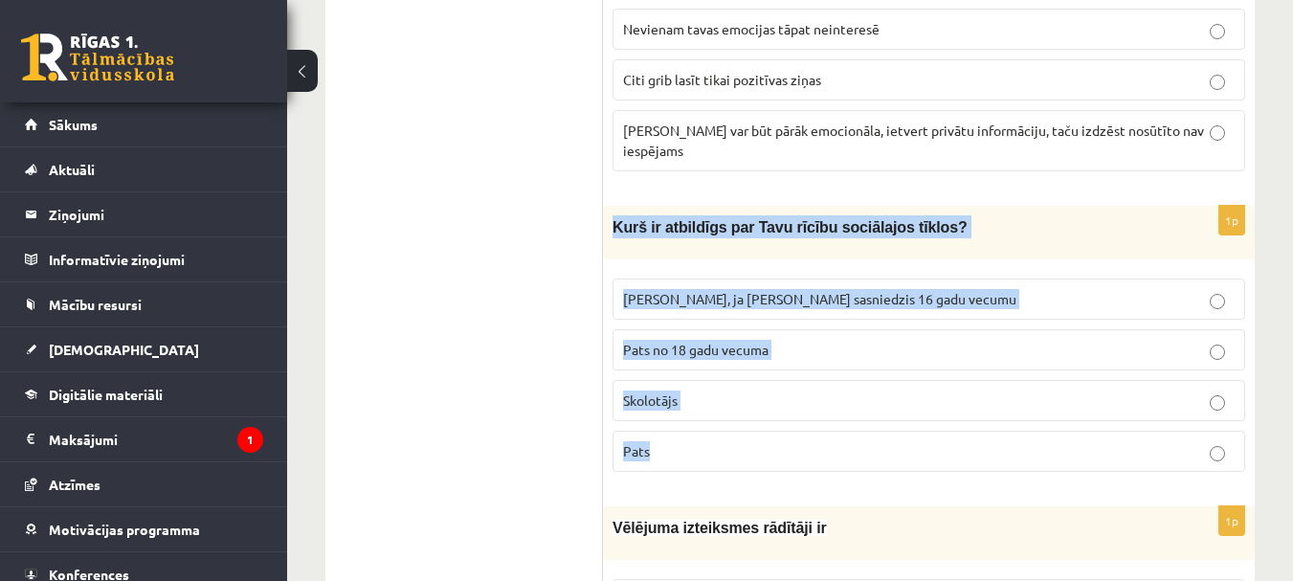
drag, startPoint x: 614, startPoint y: 167, endPoint x: 750, endPoint y: 399, distance: 268.5
click at [750, 399] on div "1p Kurš ir atbildīgs par Tavu rīcību sociālajos tīklos? Vecāki, ja neesmu sasni…" at bounding box center [929, 346] width 652 height 281
click at [665, 206] on div "Kurš ir atbildīgs par Tavu rīcību sociālajos tīklos?" at bounding box center [929, 233] width 652 height 54
copy div "Kurš ir atbildīgs par Tavu rīcību sociālajos tīklos? Vecāki, ja neesmu sasniedz…"
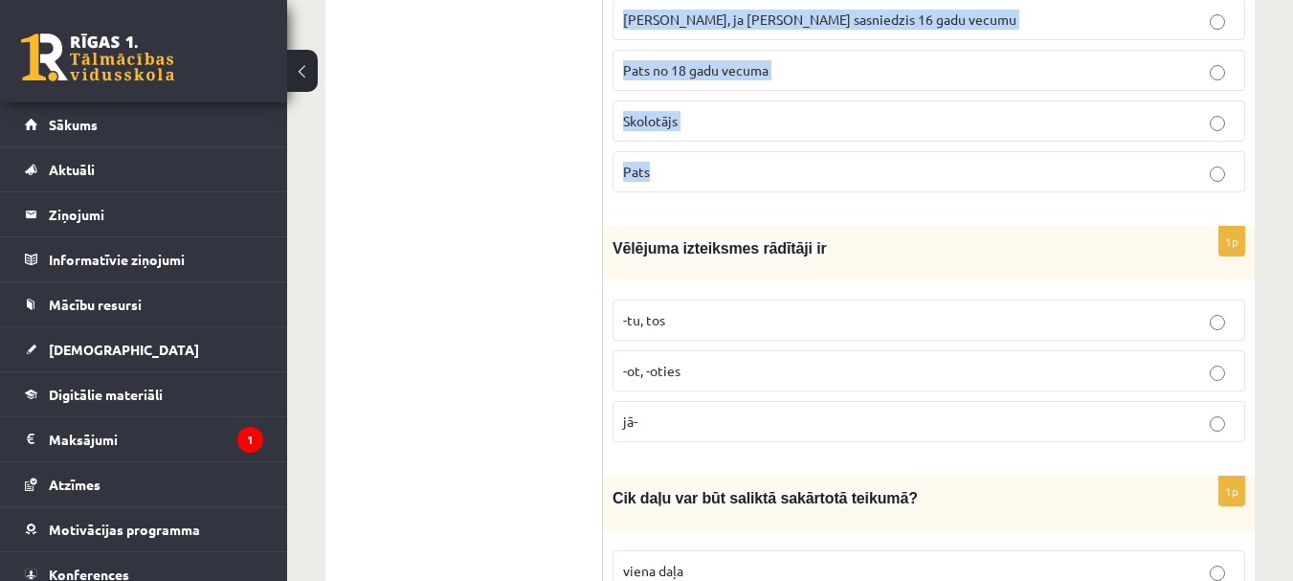
scroll to position [4115, 0]
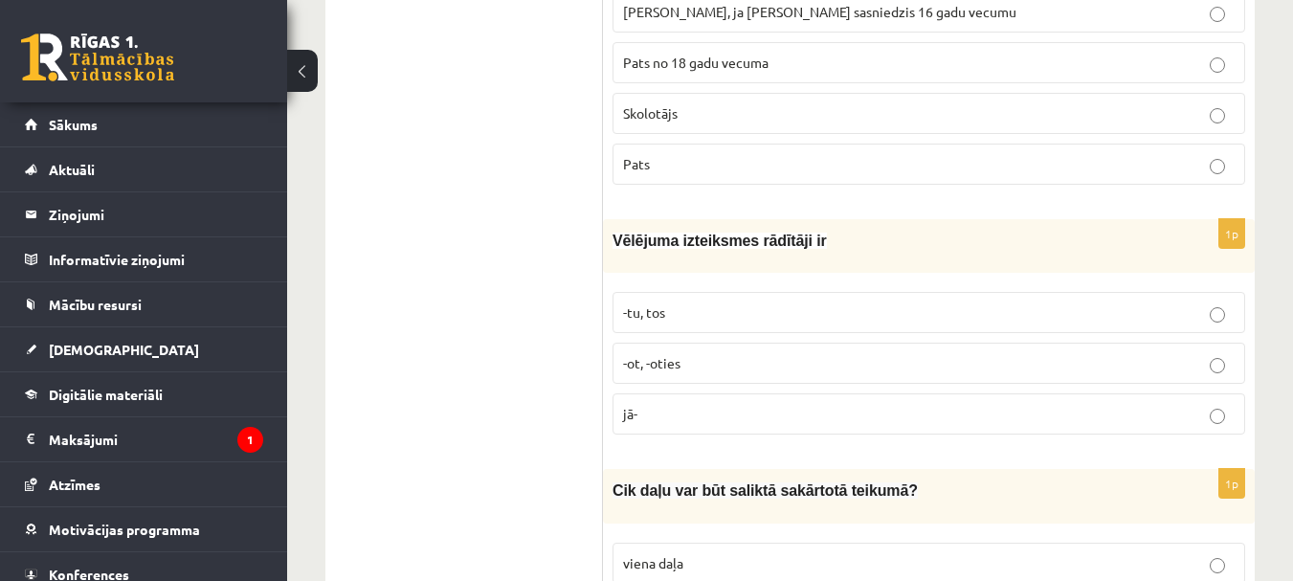
click at [755, 302] on p "-tu, tos" at bounding box center [928, 312] width 611 height 20
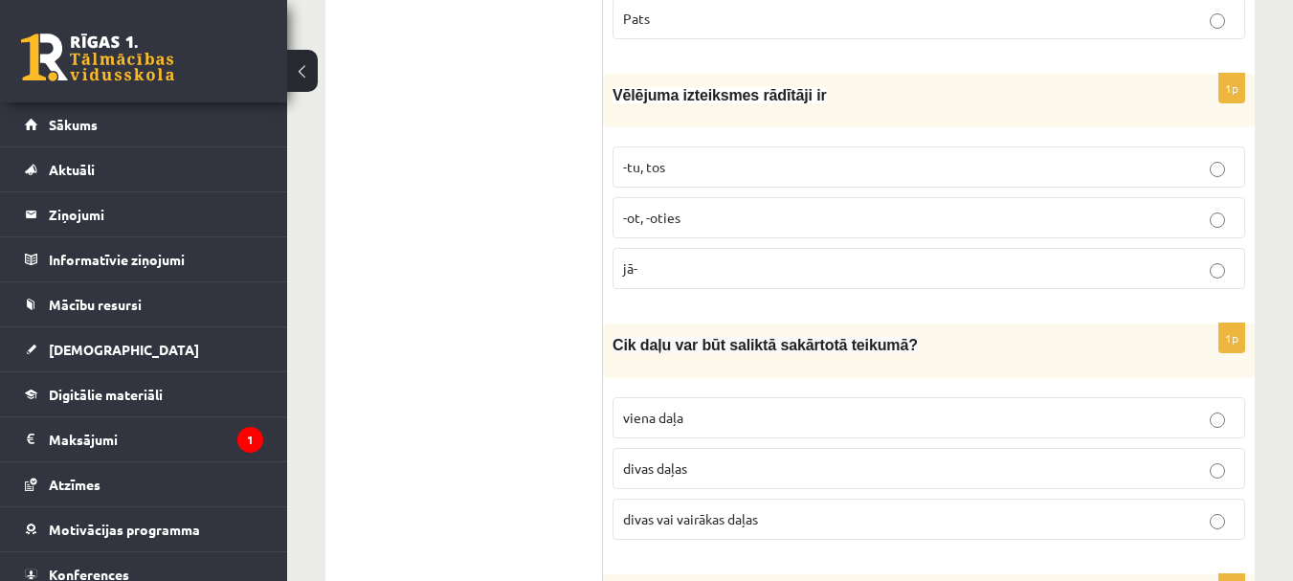
scroll to position [4306, 0]
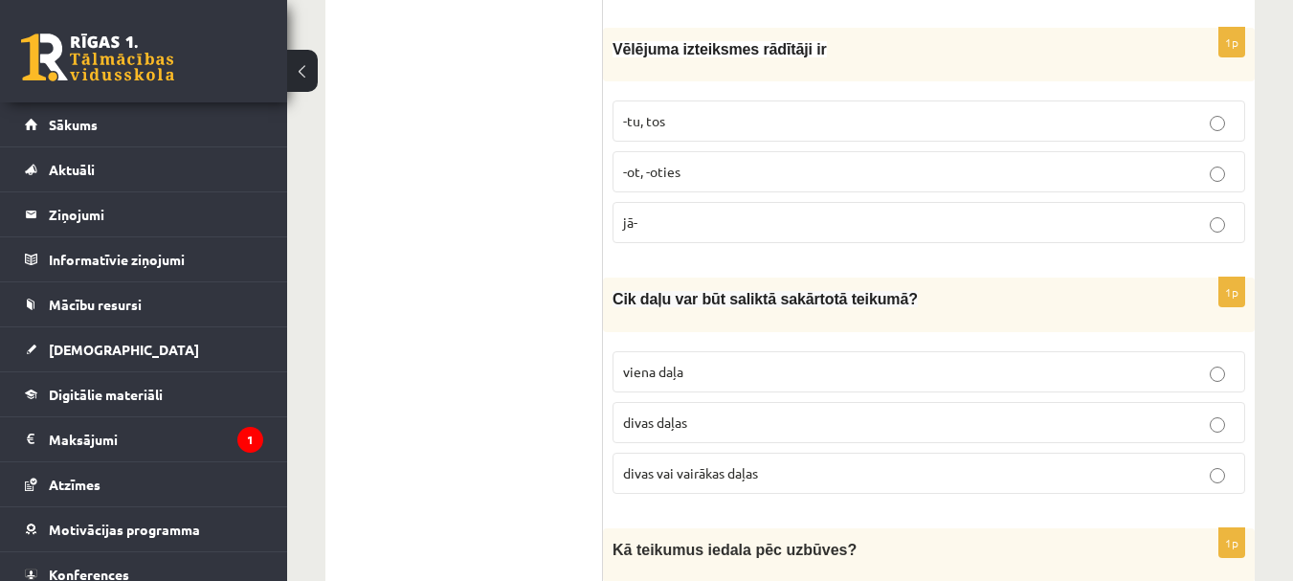
click at [783, 463] on p "divas vai vairākas daļas" at bounding box center [928, 473] width 611 height 20
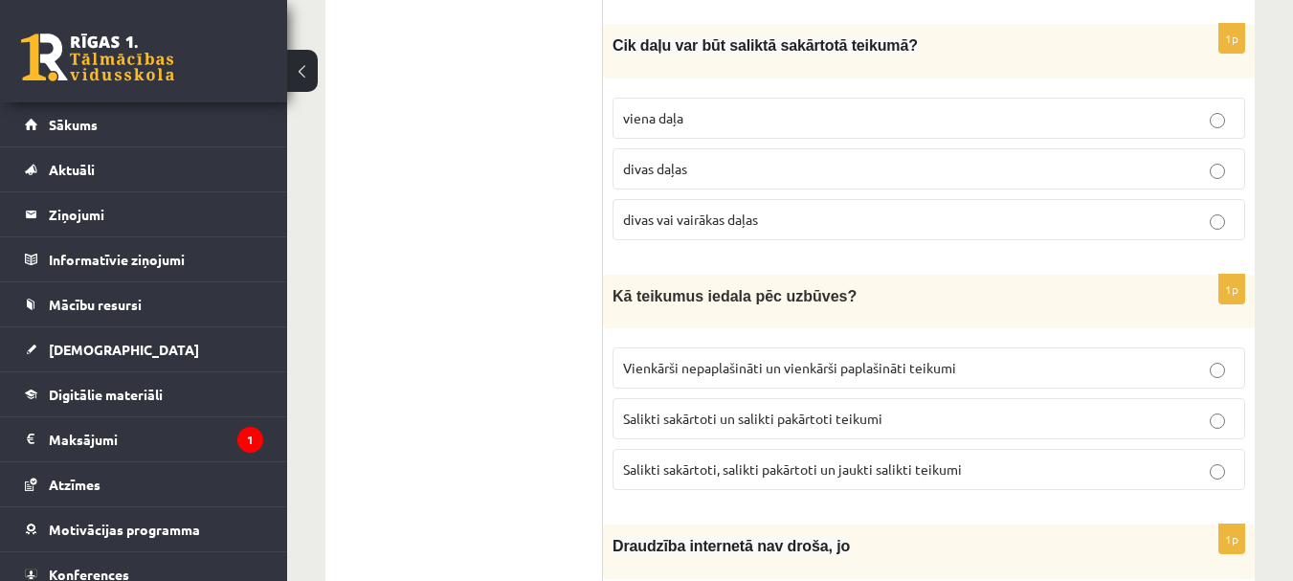
scroll to position [4593, 0]
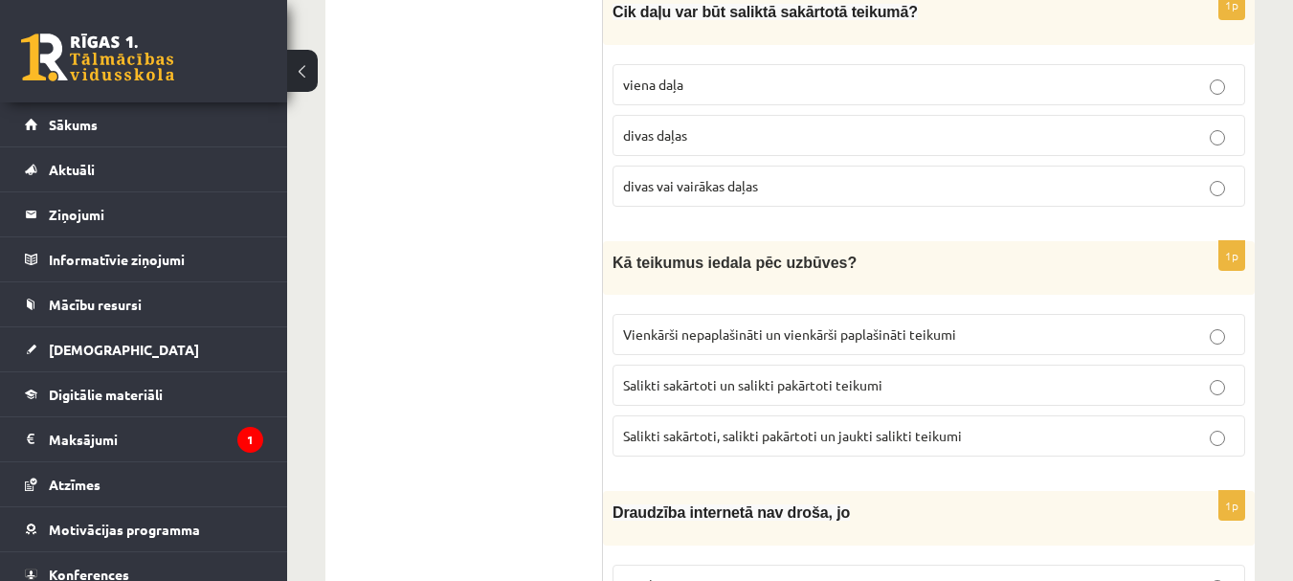
click at [716, 427] on span "Salikti sakārtoti, salikti pakārtoti un jaukti salikti teikumi" at bounding box center [792, 435] width 339 height 17
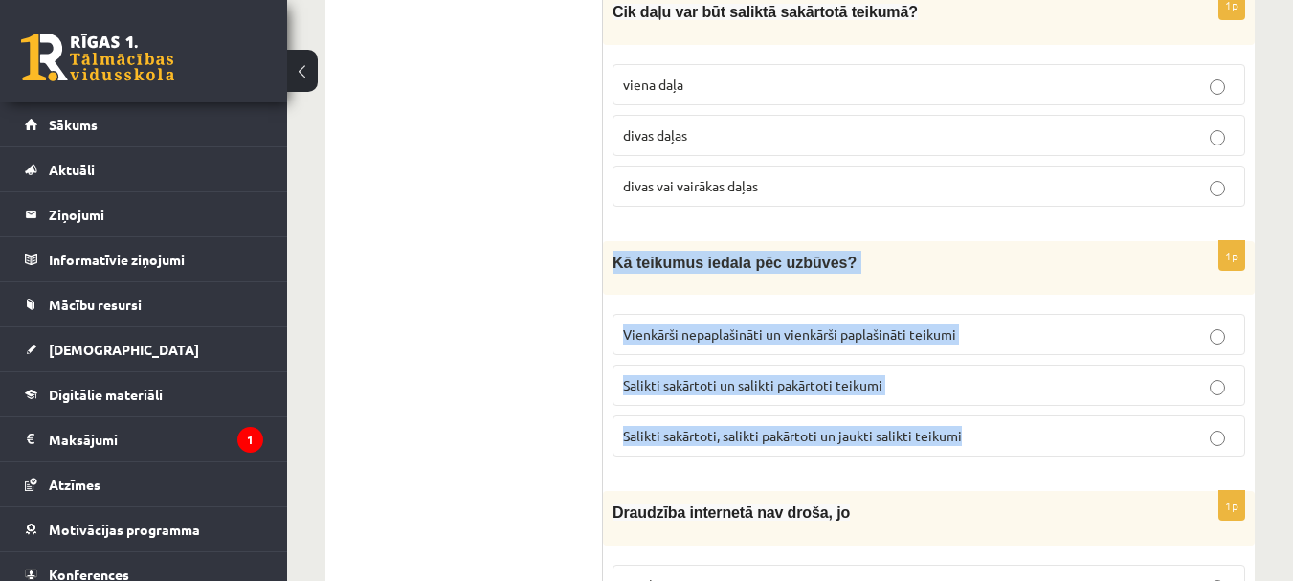
drag, startPoint x: 611, startPoint y: 189, endPoint x: 1052, endPoint y: 388, distance: 483.1
click at [1052, 388] on div "1p Kā teikumus iedala pēc uzbūves? Vienkārši nepaplašināti un vienkārši paplaši…" at bounding box center [929, 356] width 652 height 231
copy div "Kā teikumus iedala pēc uzbūves? Vienkārši nepaplašināti un vienkārši paplašināt…"
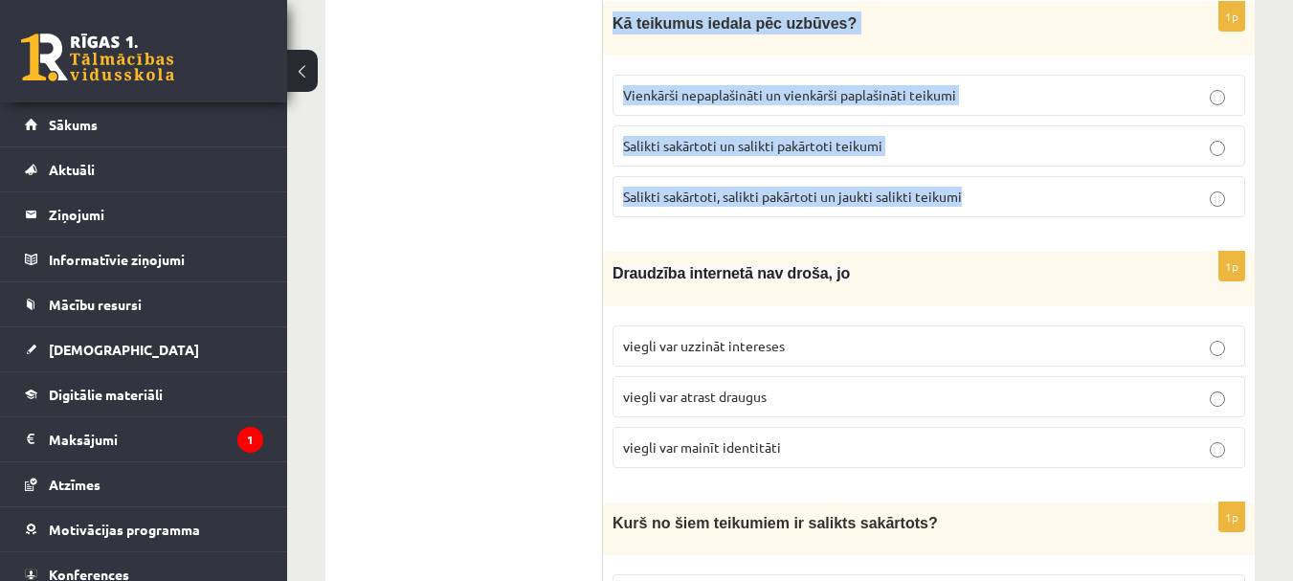
scroll to position [4880, 0]
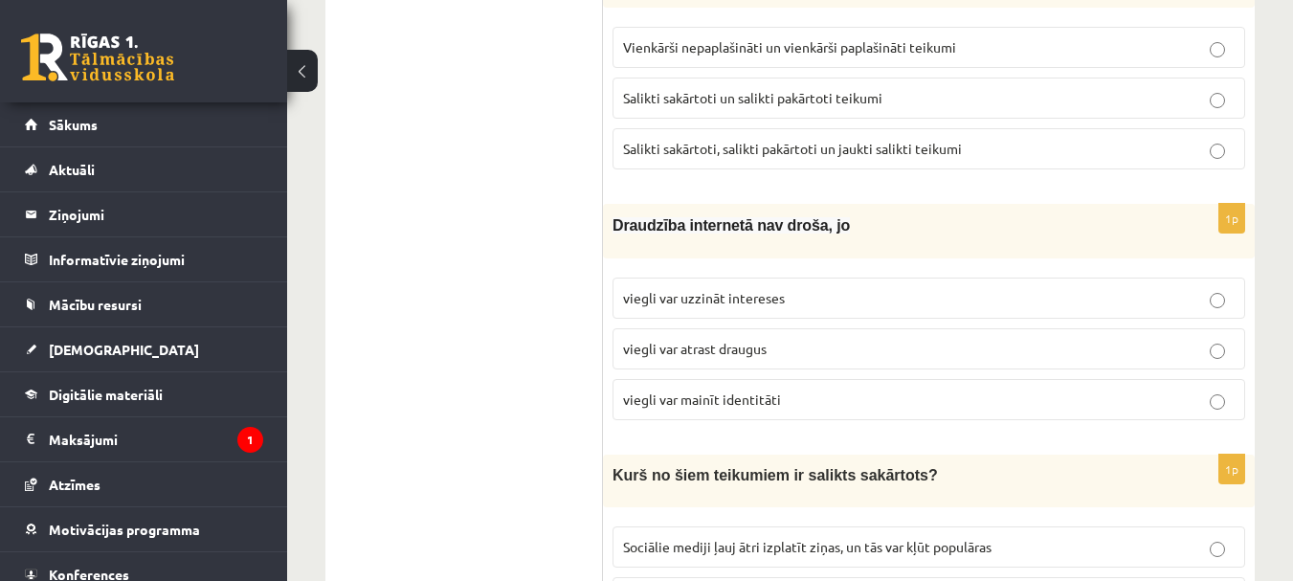
click at [850, 389] on p "viegli var mainīt identitāti" at bounding box center [928, 399] width 611 height 20
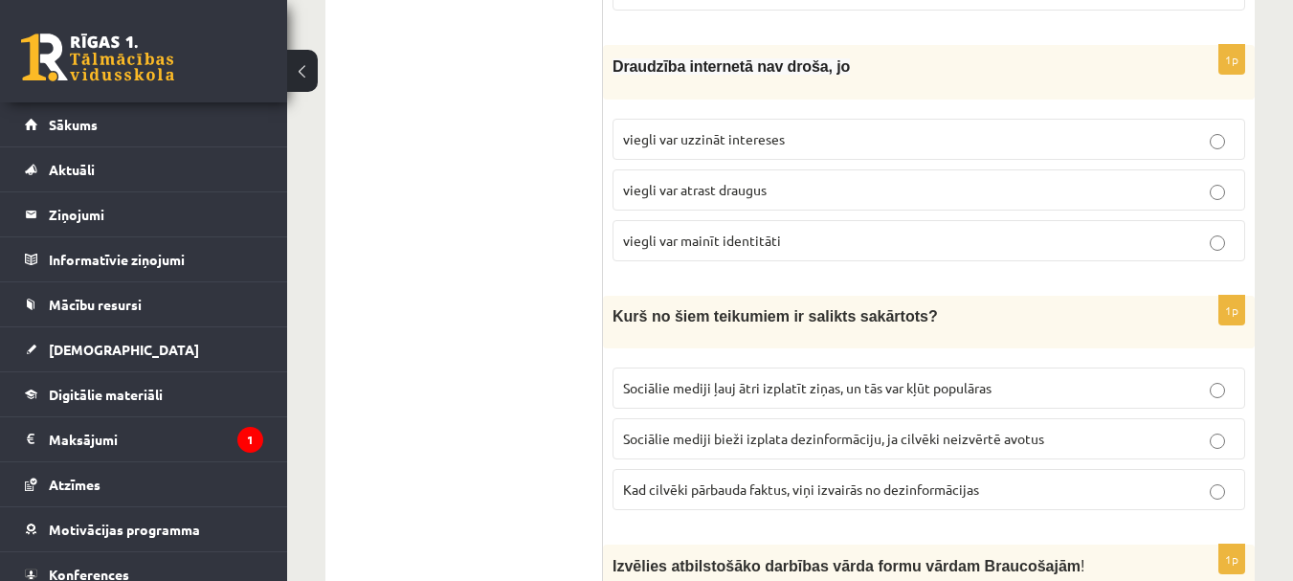
scroll to position [5072, 0]
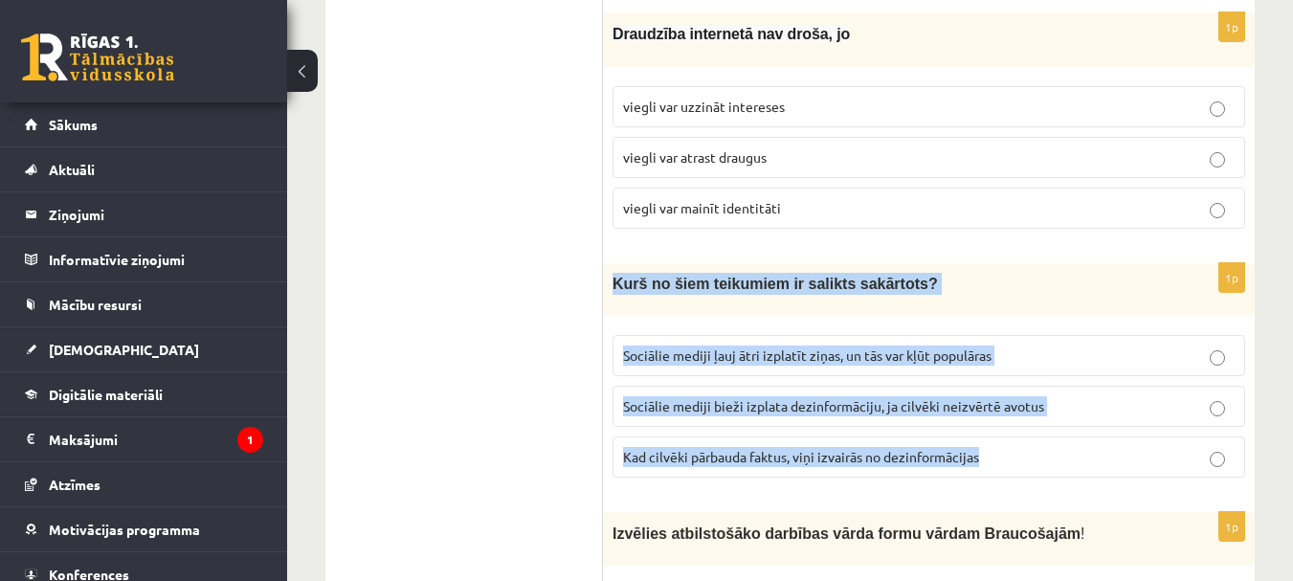
drag, startPoint x: 616, startPoint y: 217, endPoint x: 1053, endPoint y: 411, distance: 477.6
click at [1053, 411] on div "1p Kurš no šiem teikumiem ir salikts sakārtots? Sociālie mediji ļauj ātri izpla…" at bounding box center [929, 378] width 652 height 230
click at [1027, 345] on p "Sociālie mediji ļauj ātri izplatīt ziņas, un tās var kļūt populāras" at bounding box center [928, 355] width 611 height 20
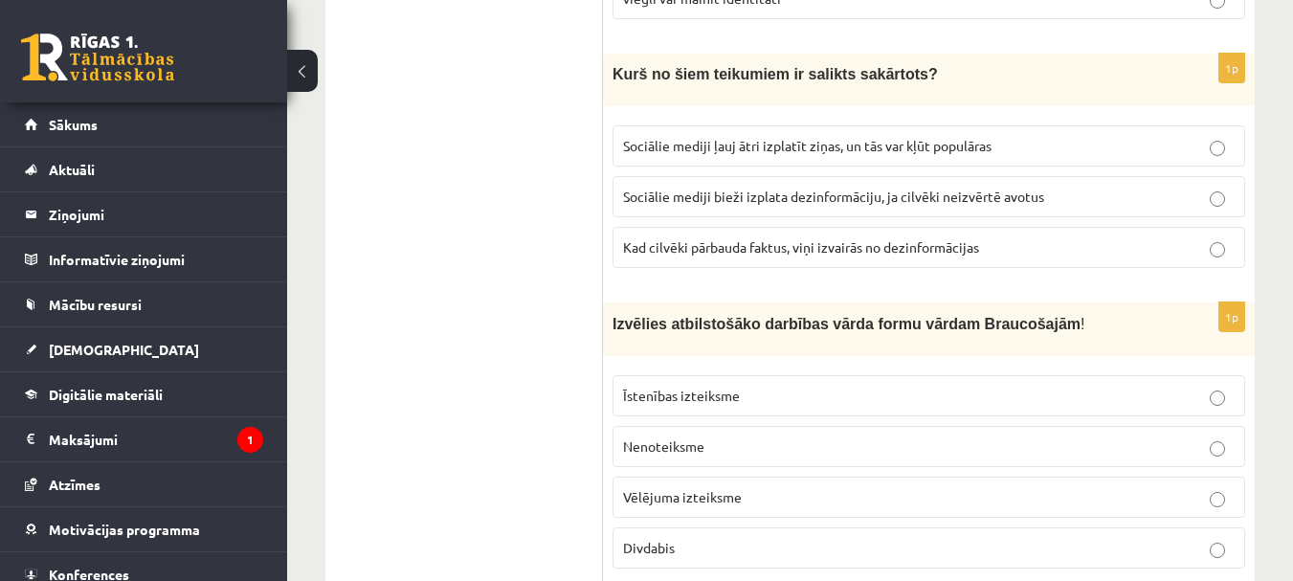
scroll to position [5283, 0]
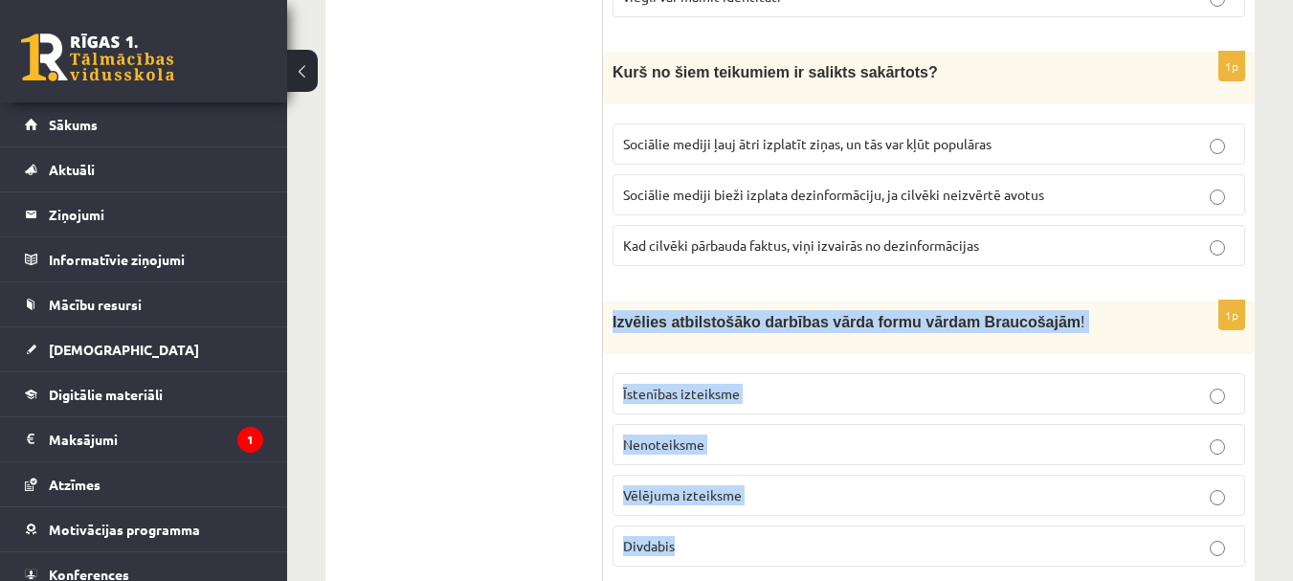
drag, startPoint x: 609, startPoint y: 245, endPoint x: 783, endPoint y: 487, distance: 298.2
click at [783, 487] on div "1p Izvēlies atbilstošāko darbības vārda formu vārdam Braucošajām ! Īstenības iz…" at bounding box center [929, 440] width 652 height 281
click at [847, 384] on p "Īstenības izteiksme" at bounding box center [928, 394] width 611 height 20
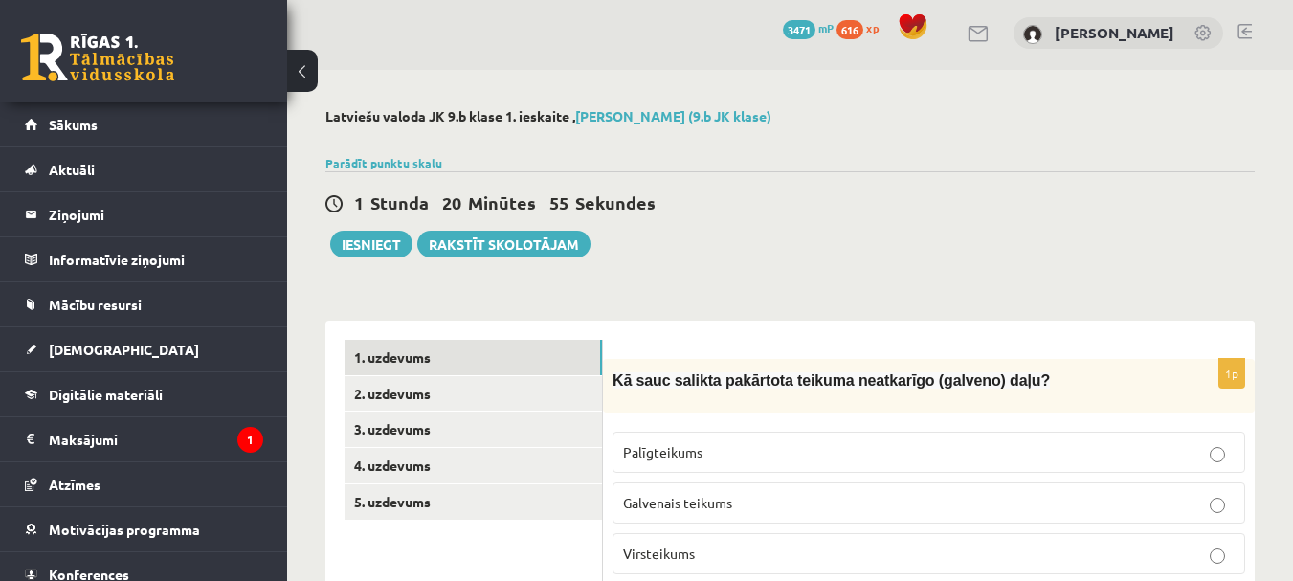
scroll to position [0, 0]
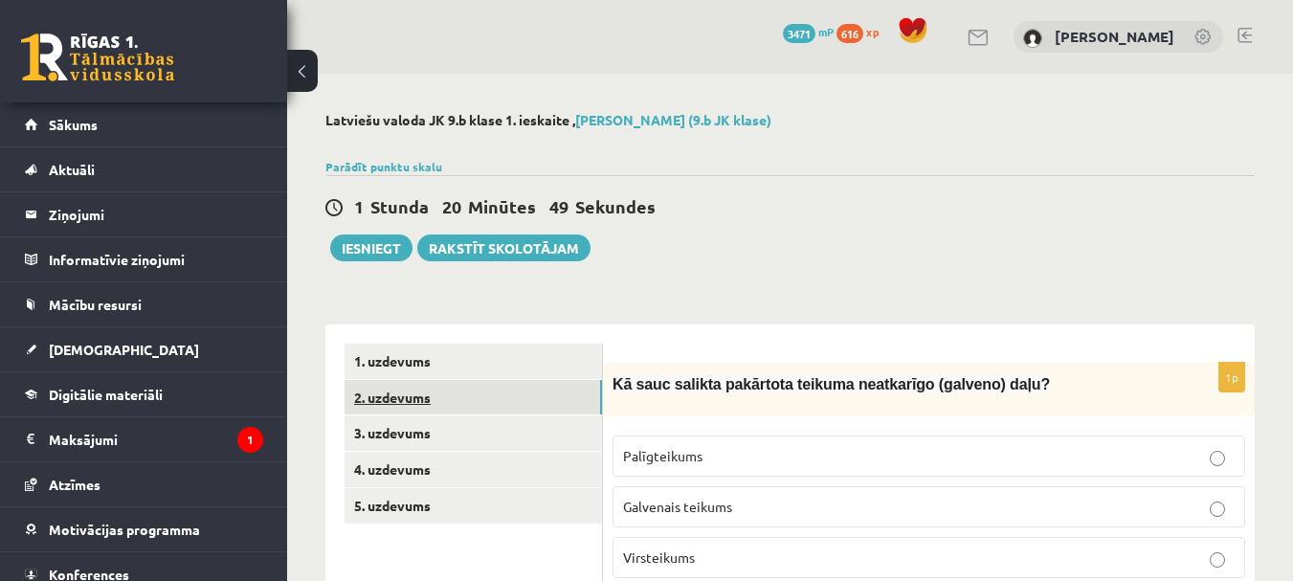
click at [407, 402] on link "2. uzdevums" at bounding box center [472, 397] width 257 height 35
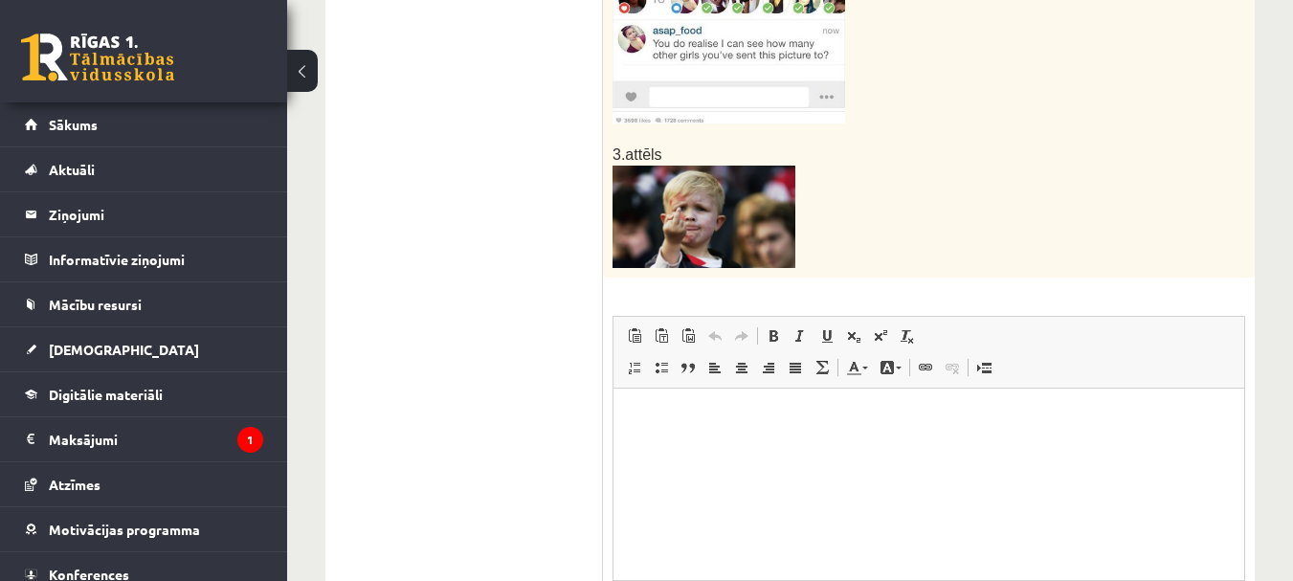
scroll to position [1148, 0]
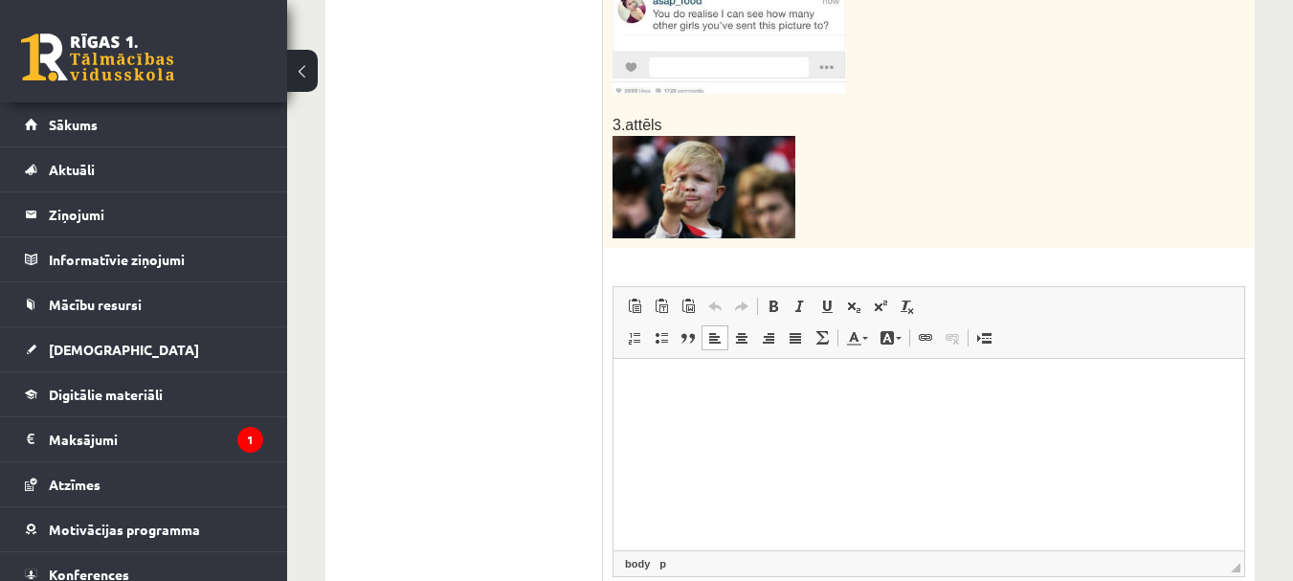
click at [642, 391] on p "Bagātinātā teksta redaktors, wiswyg-editor-user-answer-47024967592940" at bounding box center [929, 388] width 592 height 20
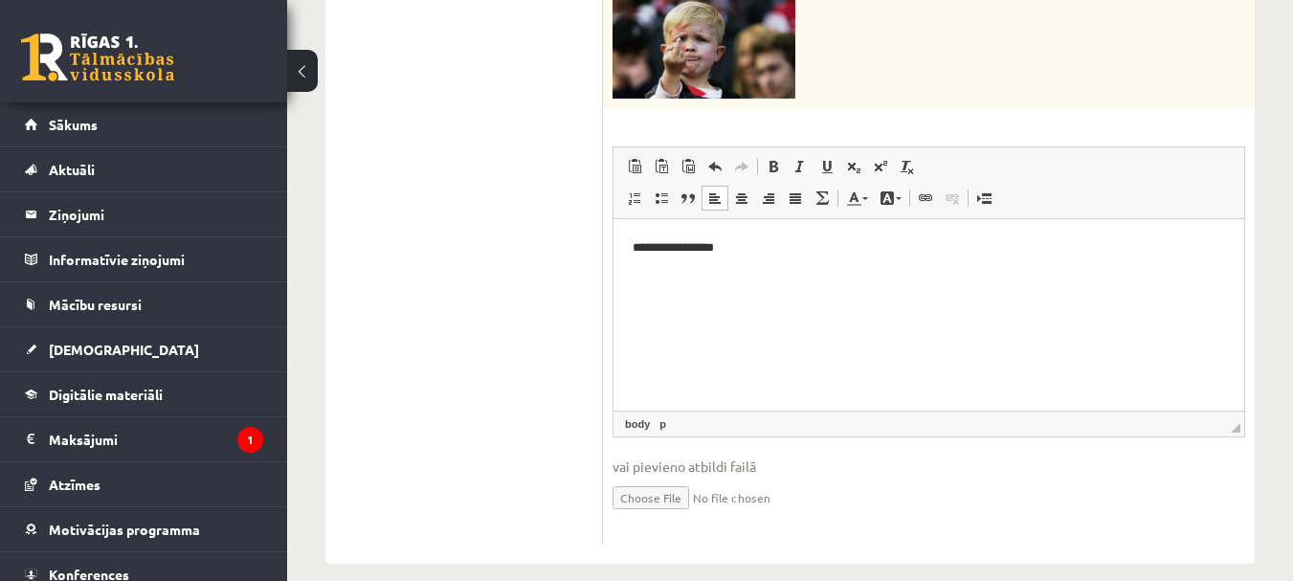
scroll to position [1300, 0]
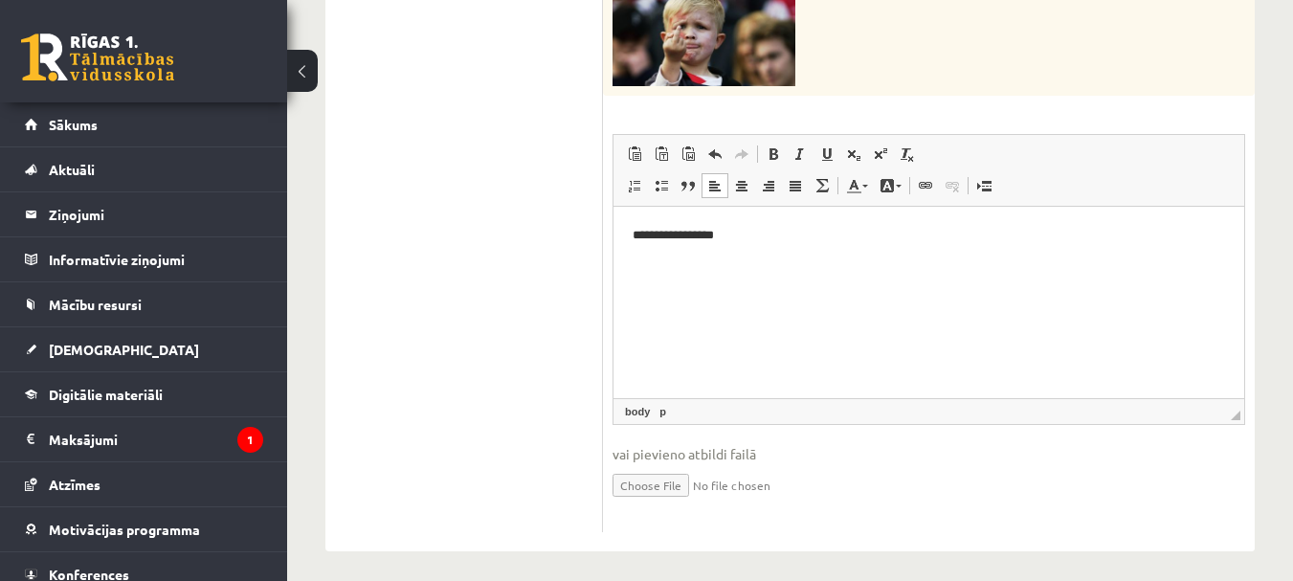
click at [776, 232] on p "**********" at bounding box center [929, 236] width 592 height 20
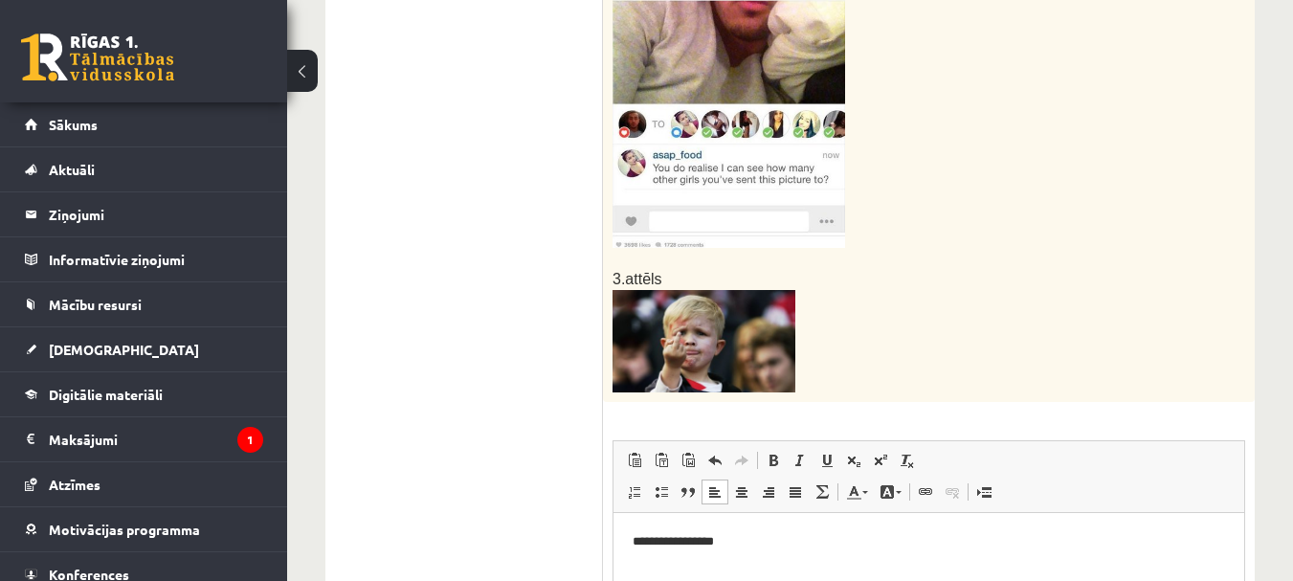
scroll to position [1205, 0]
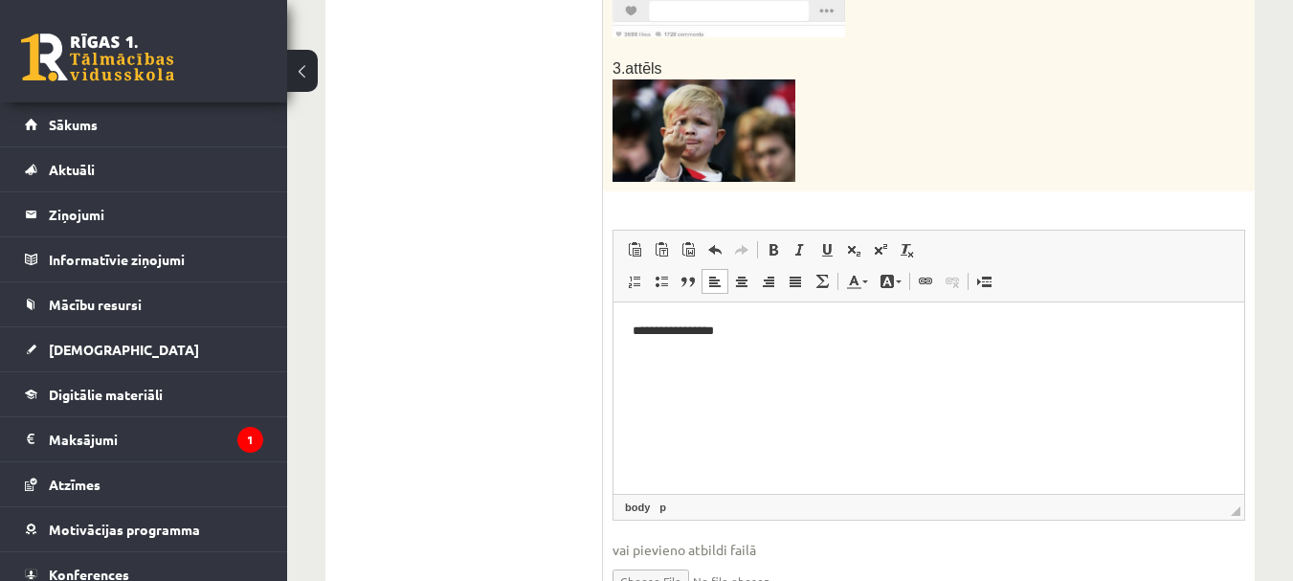
click at [779, 320] on html "**********" at bounding box center [928, 331] width 631 height 58
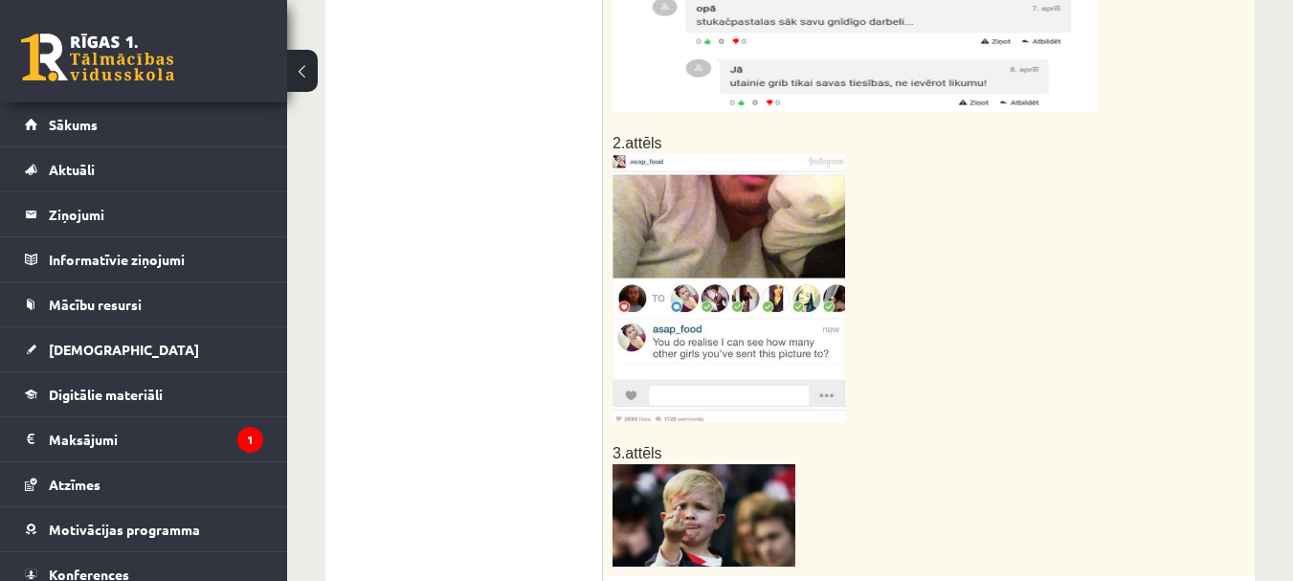
scroll to position [822, 0]
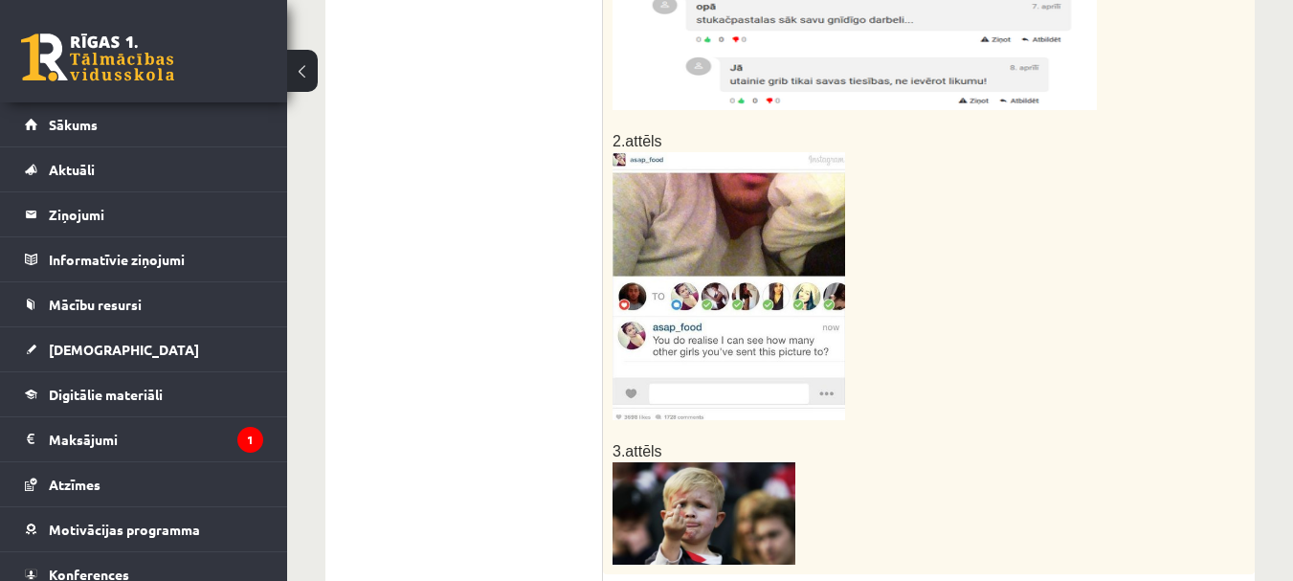
click at [696, 236] on img at bounding box center [728, 286] width 233 height 268
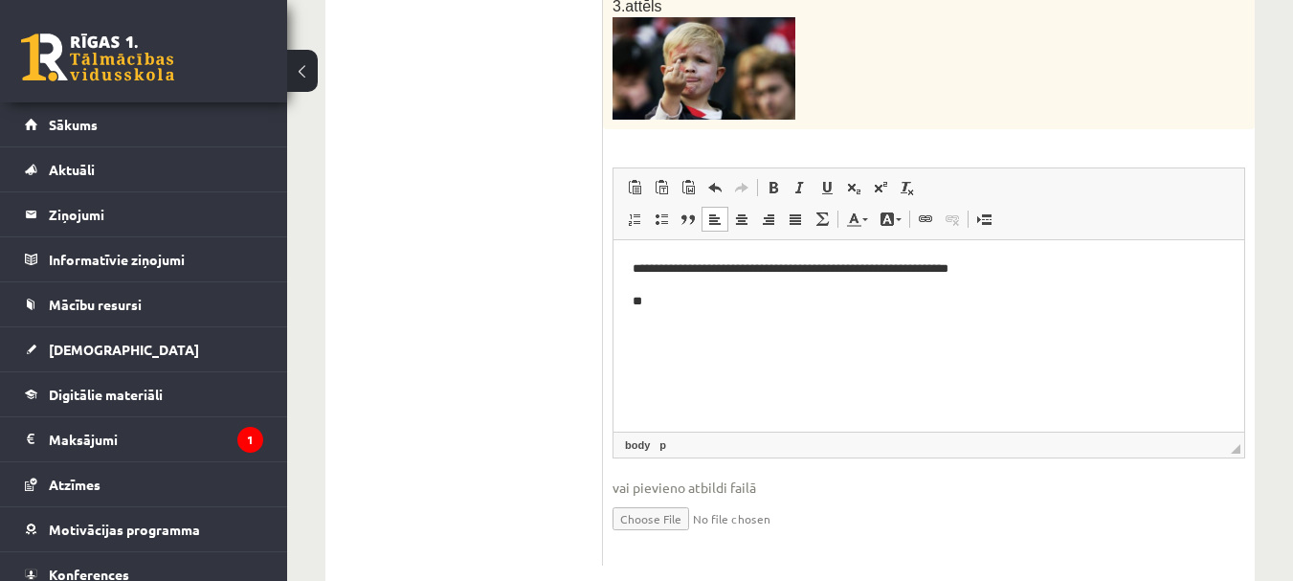
scroll to position [1300, 0]
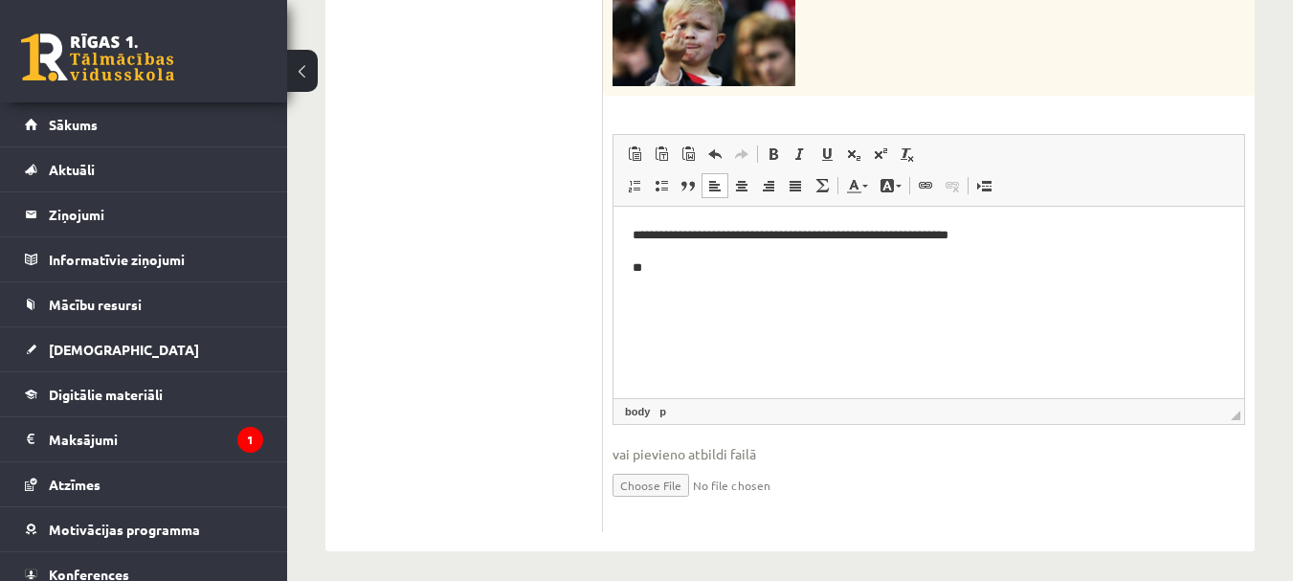
click at [667, 272] on p "**" at bounding box center [929, 268] width 592 height 20
click at [760, 274] on p "**********" at bounding box center [929, 268] width 592 height 20
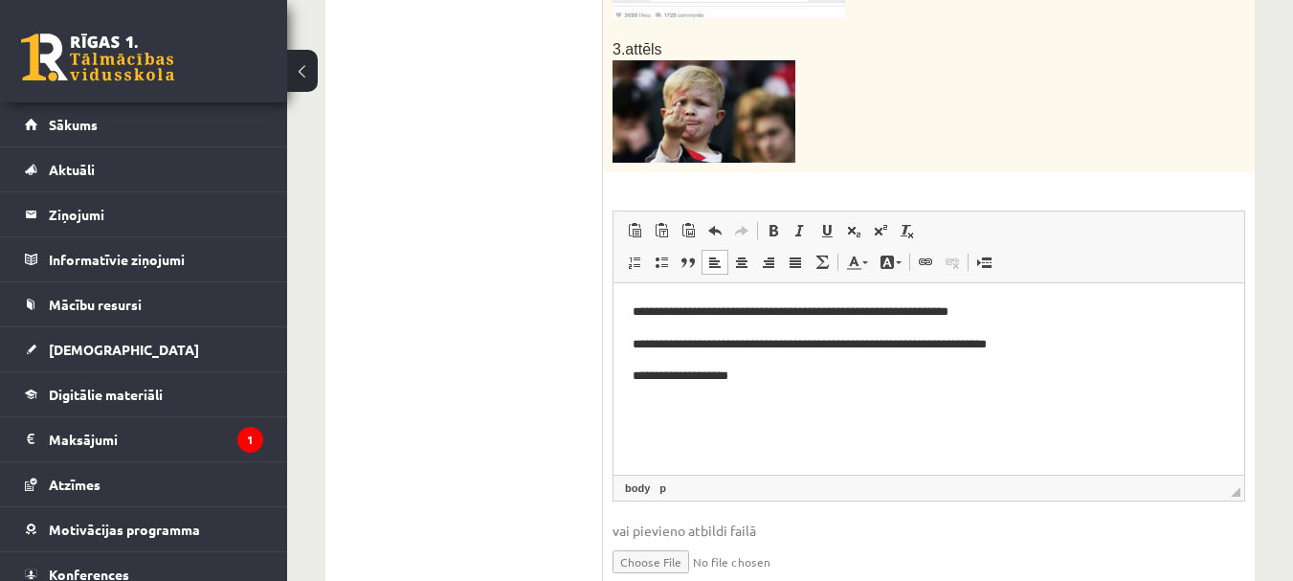
scroll to position [1109, 0]
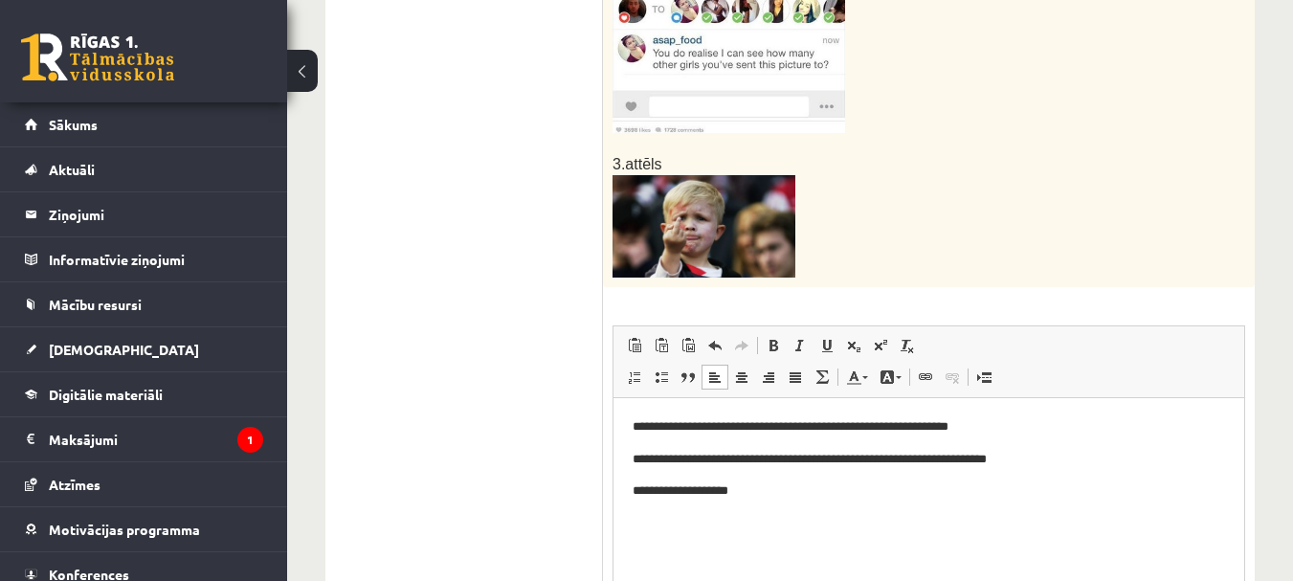
click at [696, 234] on img at bounding box center [703, 226] width 183 height 102
click at [773, 498] on p "**********" at bounding box center [929, 491] width 592 height 20
click at [773, 487] on p "**********" at bounding box center [929, 491] width 592 height 20
click at [996, 421] on p "**********" at bounding box center [929, 427] width 592 height 20
click at [837, 423] on p "**********" at bounding box center [929, 427] width 592 height 20
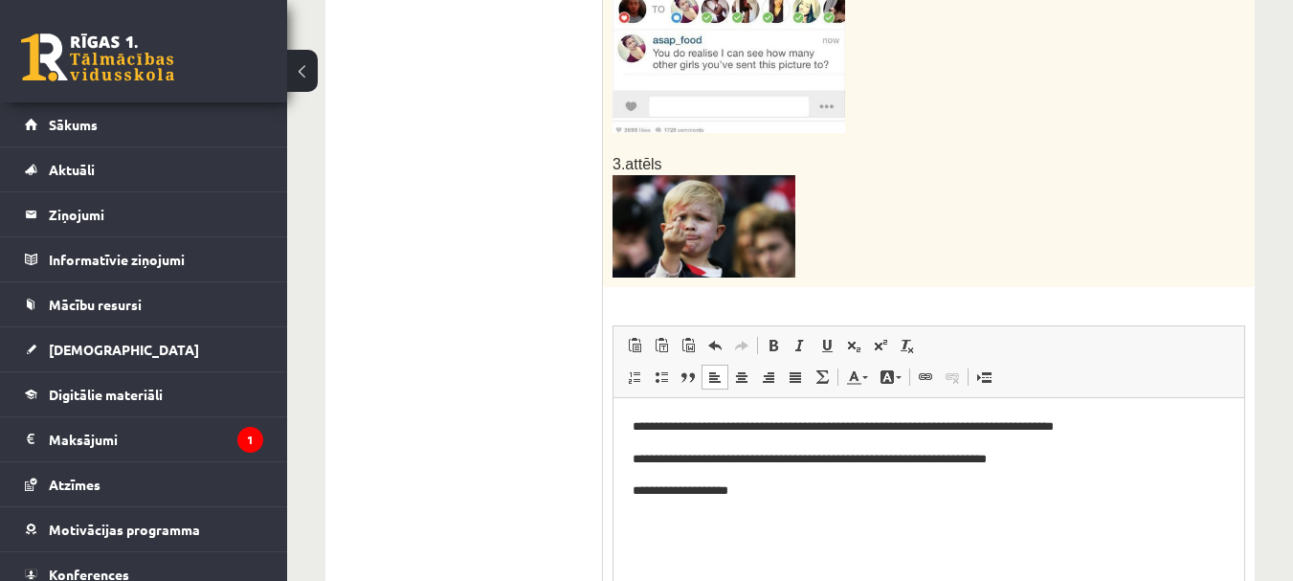
click at [1239, 411] on html "**********" at bounding box center [928, 459] width 631 height 122
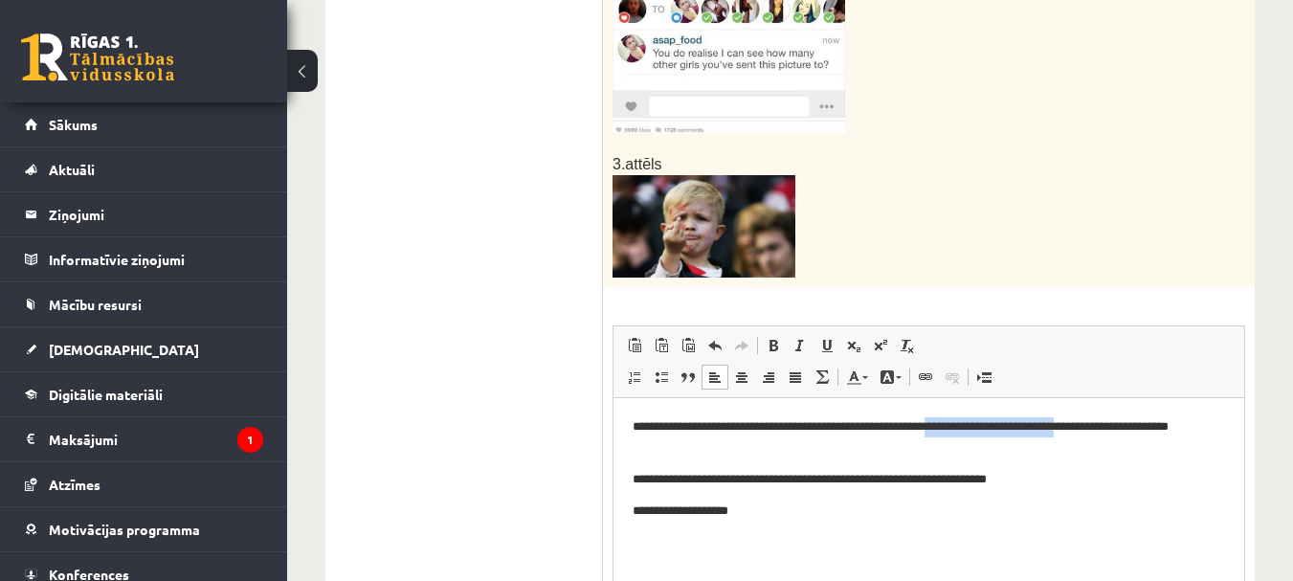
drag, startPoint x: 956, startPoint y: 423, endPoint x: 1110, endPoint y: 426, distance: 154.1
click at [1110, 426] on p "**********" at bounding box center [929, 437] width 592 height 40
click at [732, 445] on p "**********" at bounding box center [929, 437] width 592 height 40
click at [959, 423] on p "**********" at bounding box center [929, 437] width 592 height 40
drag, startPoint x: 959, startPoint y: 423, endPoint x: 969, endPoint y: 423, distance: 10.5
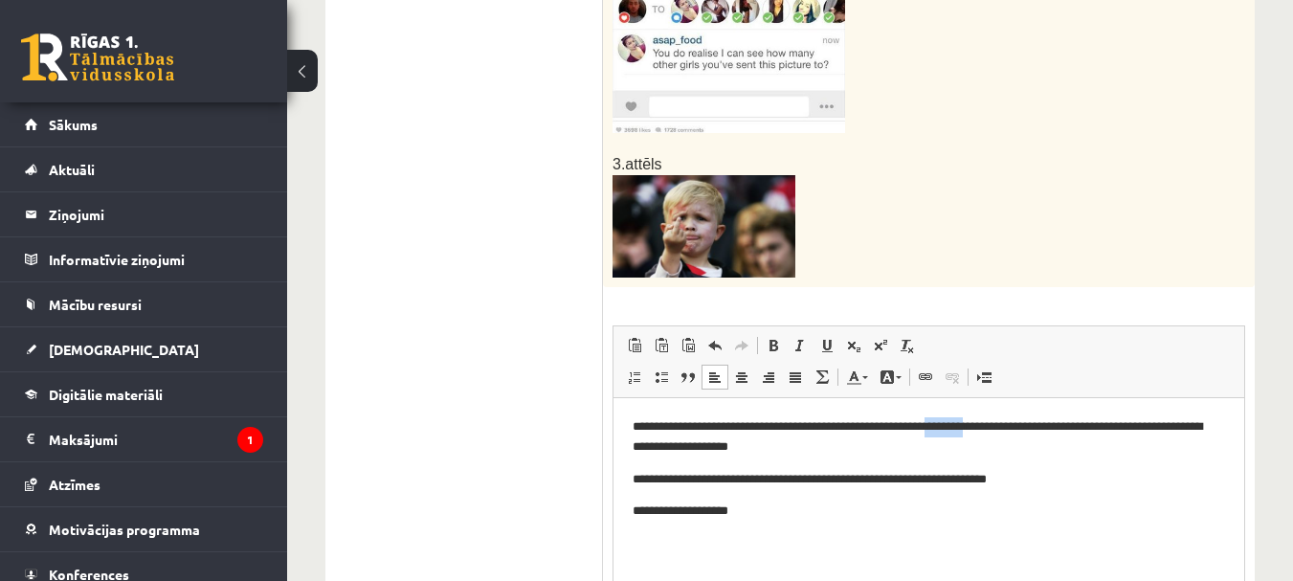
click at [967, 423] on p "**********" at bounding box center [929, 437] width 592 height 40
click at [964, 427] on p "**********" at bounding box center [929, 437] width 592 height 40
drag, startPoint x: 957, startPoint y: 427, endPoint x: 1107, endPoint y: 432, distance: 150.3
click at [1107, 432] on p "**********" at bounding box center [929, 437] width 592 height 40
click at [1096, 427] on p "**********" at bounding box center [929, 437] width 592 height 40
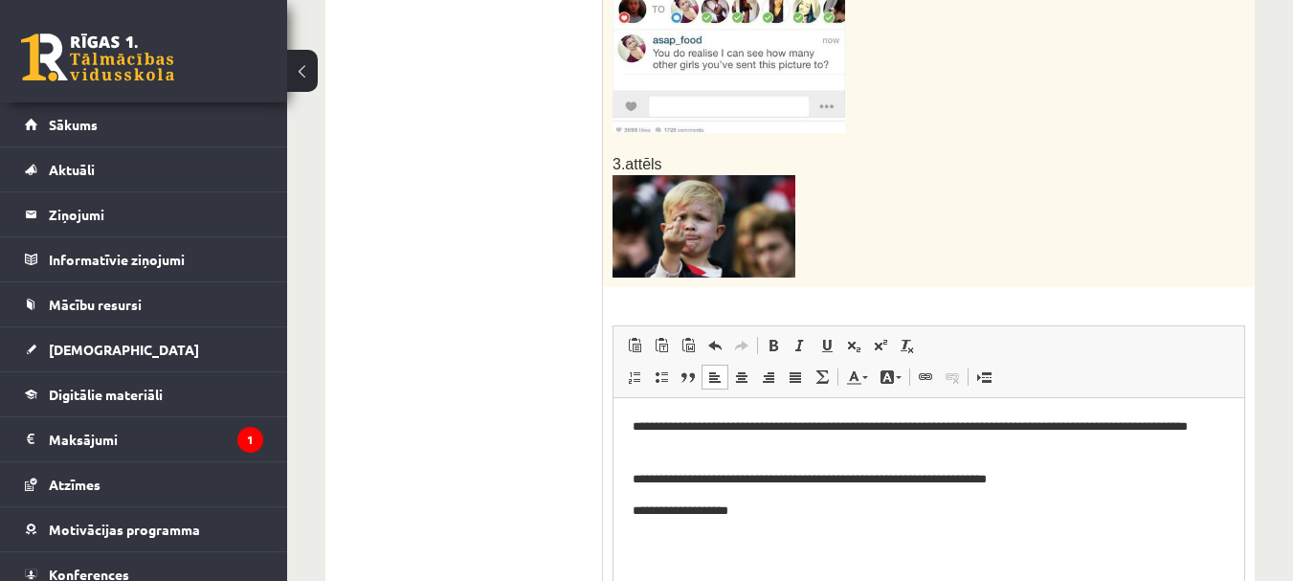
drag, startPoint x: 775, startPoint y: 509, endPoint x: 1029, endPoint y: 500, distance: 253.7
click at [775, 508] on p "**********" at bounding box center [929, 511] width 592 height 20
click at [776, 514] on p "**********" at bounding box center [929, 511] width 592 height 20
drag, startPoint x: 679, startPoint y: 447, endPoint x: 1089, endPoint y: 422, distance: 410.3
click at [1089, 422] on p "**********" at bounding box center [929, 437] width 592 height 40
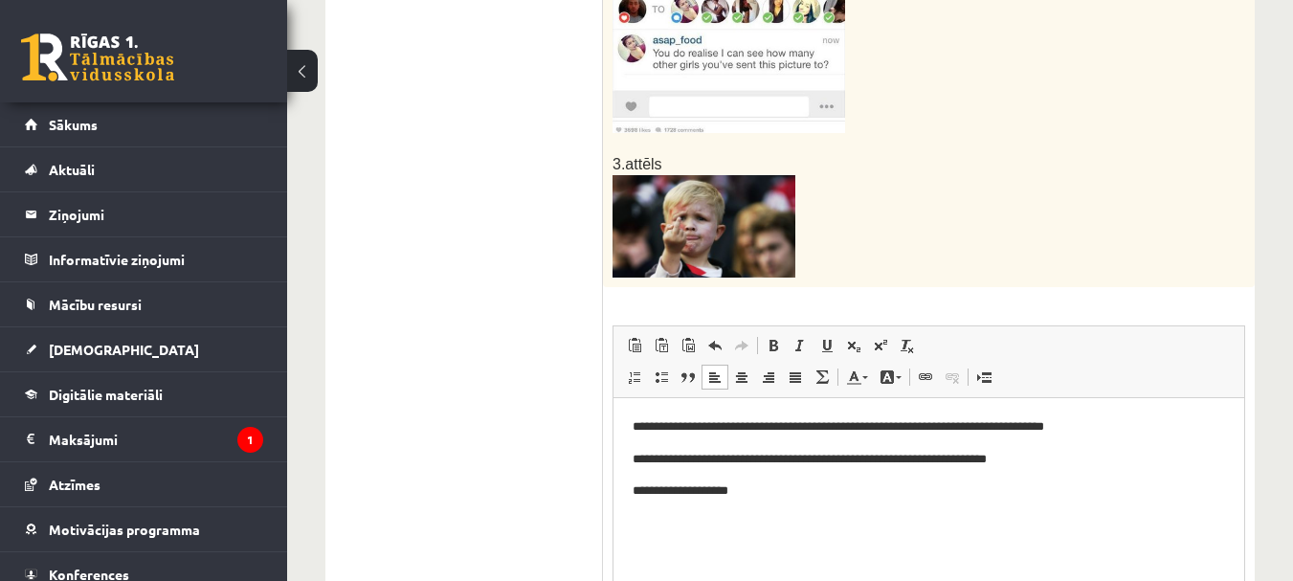
click at [773, 509] on html "**********" at bounding box center [928, 459] width 631 height 122
drag, startPoint x: 985, startPoint y: 491, endPoint x: 997, endPoint y: 499, distance: 14.6
click at [988, 491] on p "**********" at bounding box center [929, 491] width 592 height 20
click at [982, 492] on p "**********" at bounding box center [929, 491] width 592 height 20
click at [984, 490] on p "**********" at bounding box center [929, 491] width 592 height 20
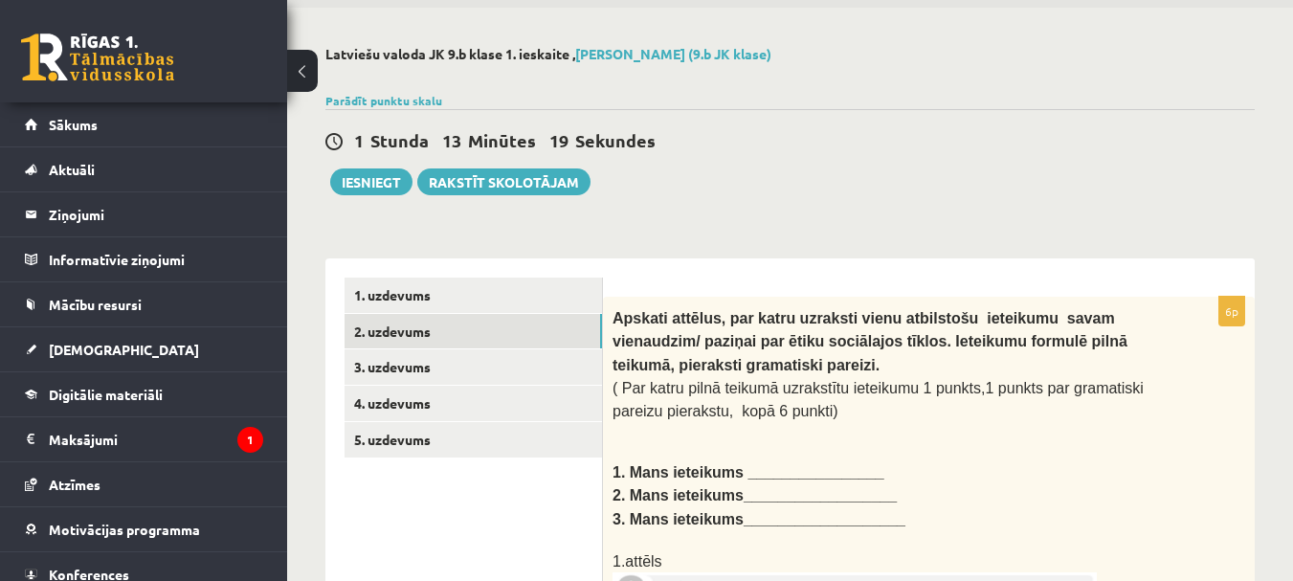
scroll to position [0, 0]
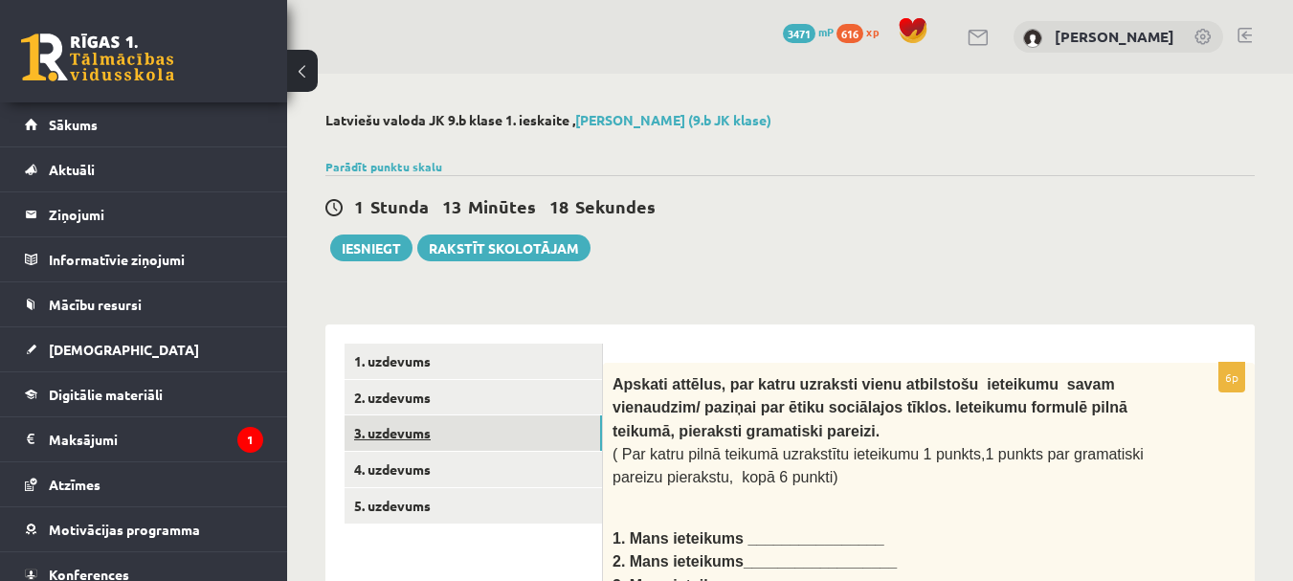
click at [408, 433] on link "3. uzdevums" at bounding box center [472, 432] width 257 height 35
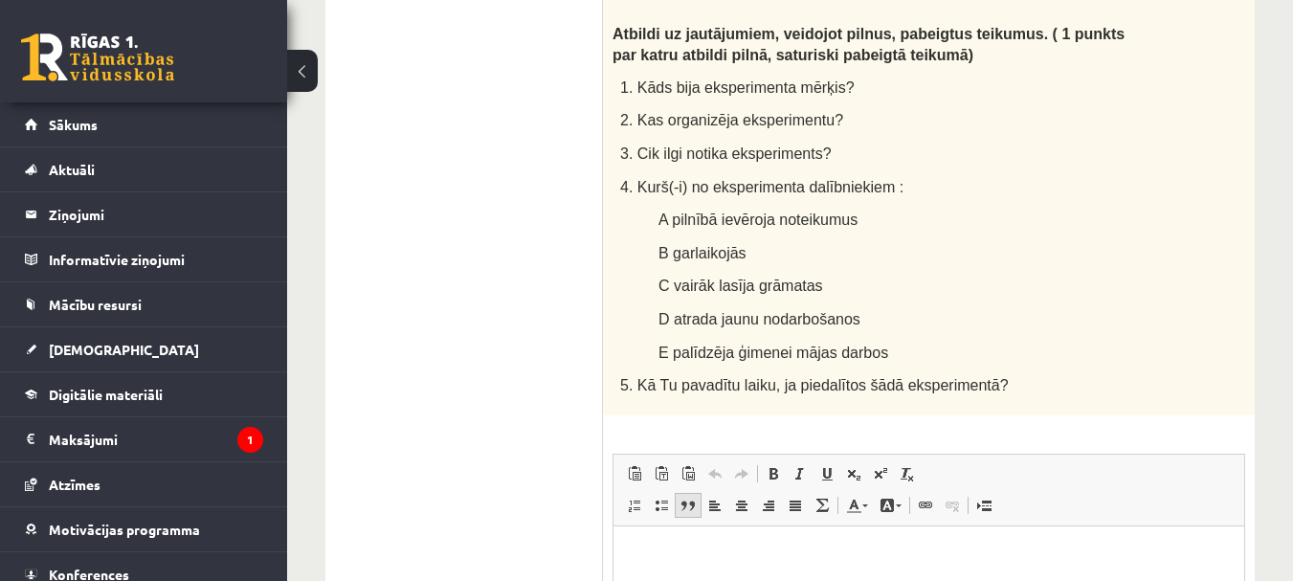
scroll to position [1531, 0]
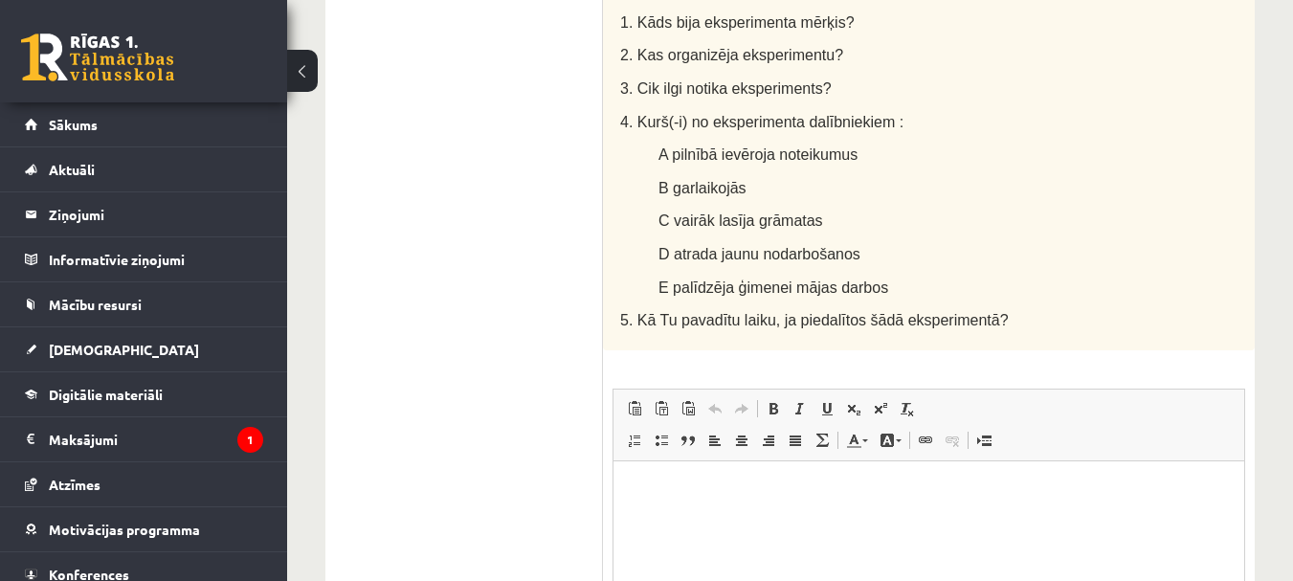
click at [648, 471] on html at bounding box center [928, 489] width 631 height 58
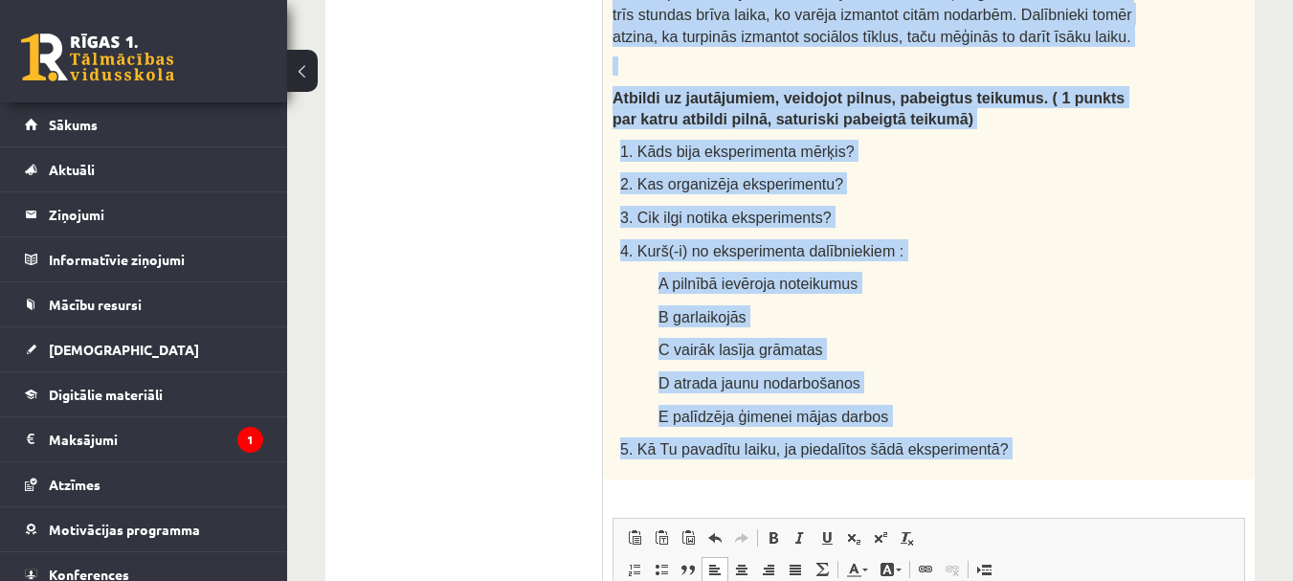
scroll to position [1419, 0]
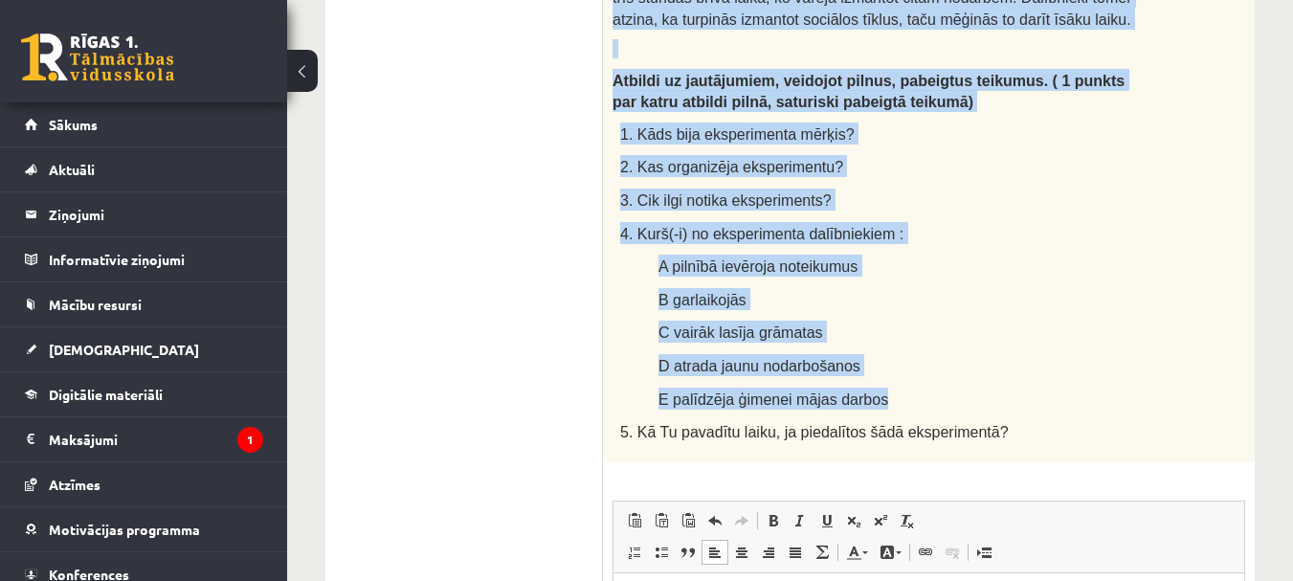
drag, startPoint x: 612, startPoint y: 97, endPoint x: 1048, endPoint y: 280, distance: 472.6
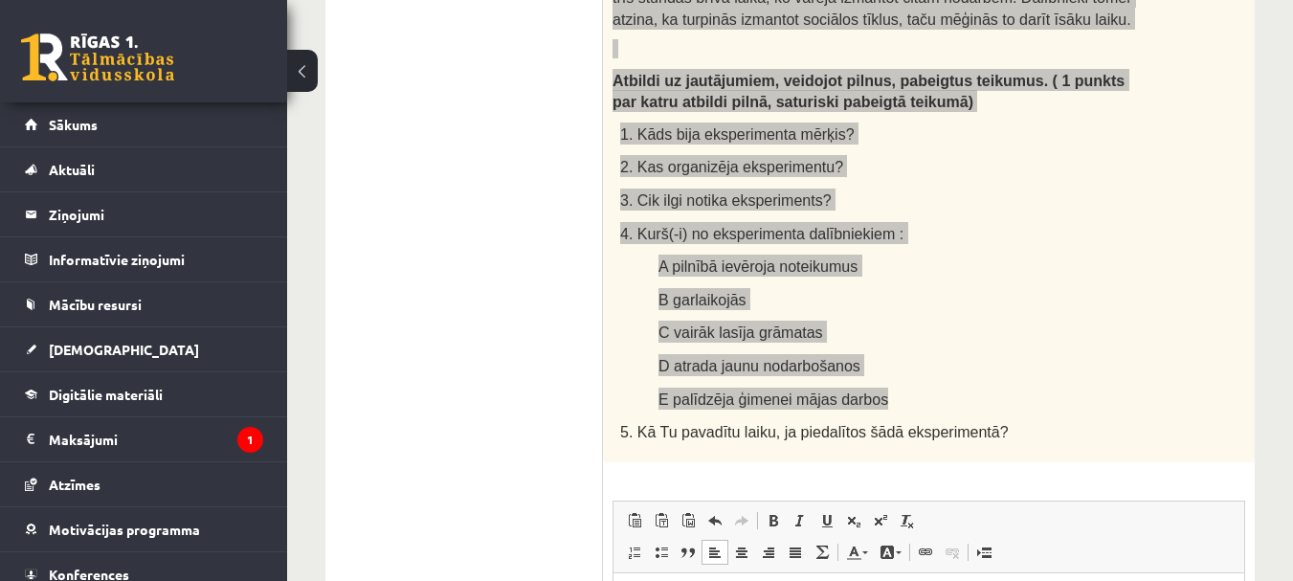
drag, startPoint x: 854, startPoint y: 601, endPoint x: 788, endPoint y: 589, distance: 67.2
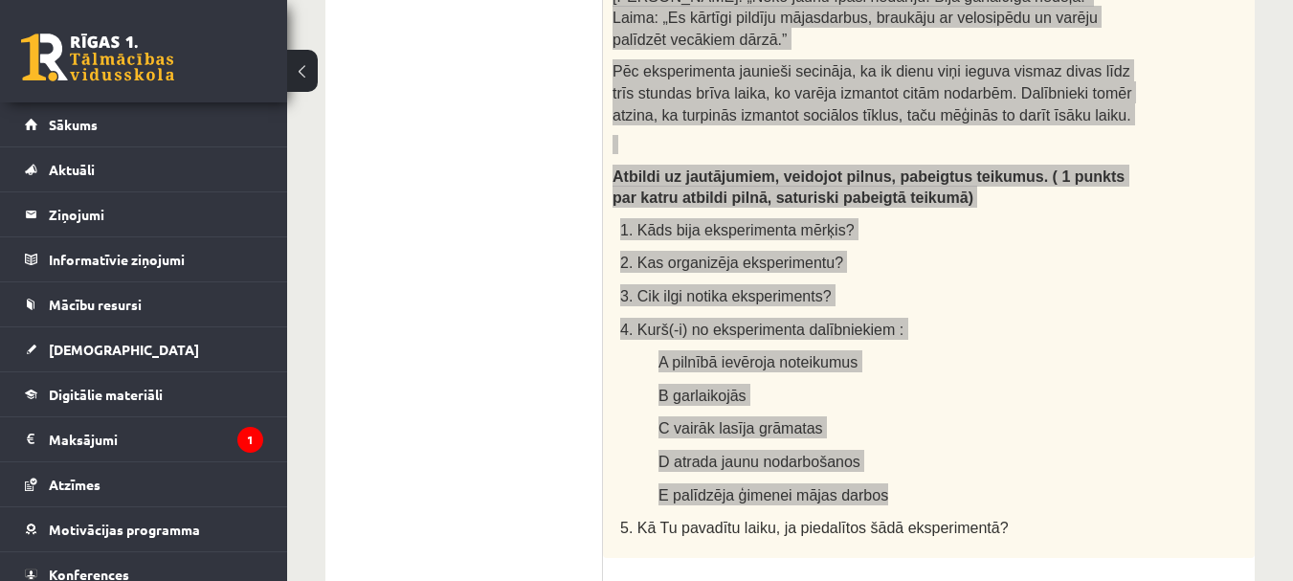
scroll to position [1666, 0]
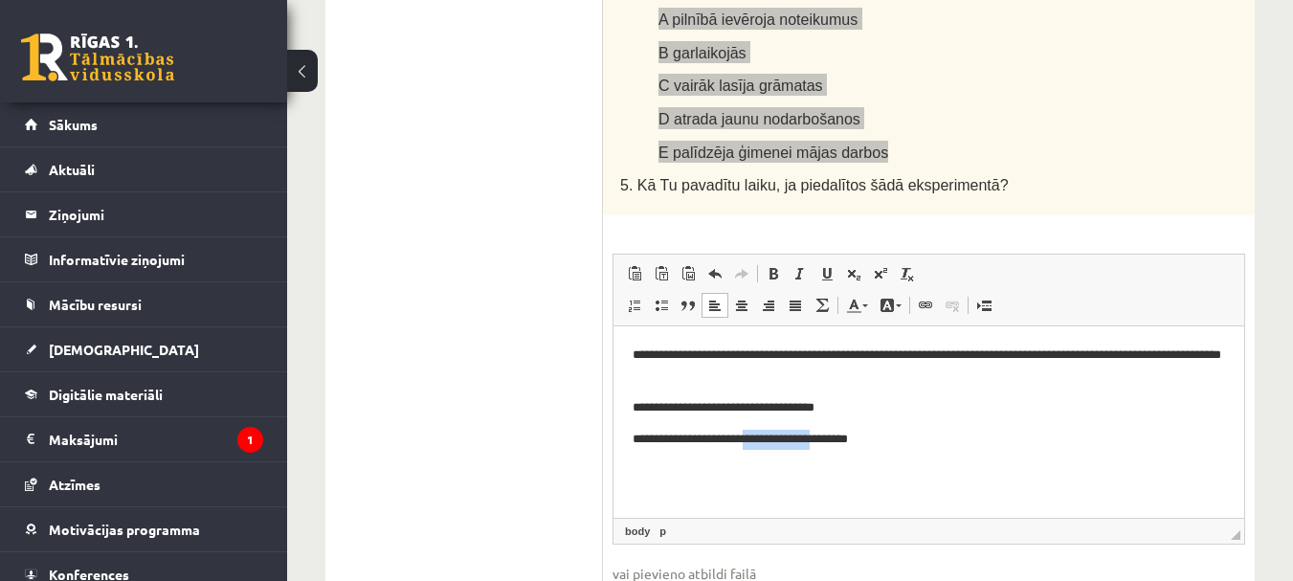
drag, startPoint x: 843, startPoint y: 435, endPoint x: 761, endPoint y: 436, distance: 82.3
click at [761, 436] on p "**********" at bounding box center [929, 439] width 592 height 20
click at [910, 434] on p "**********" at bounding box center [929, 439] width 592 height 20
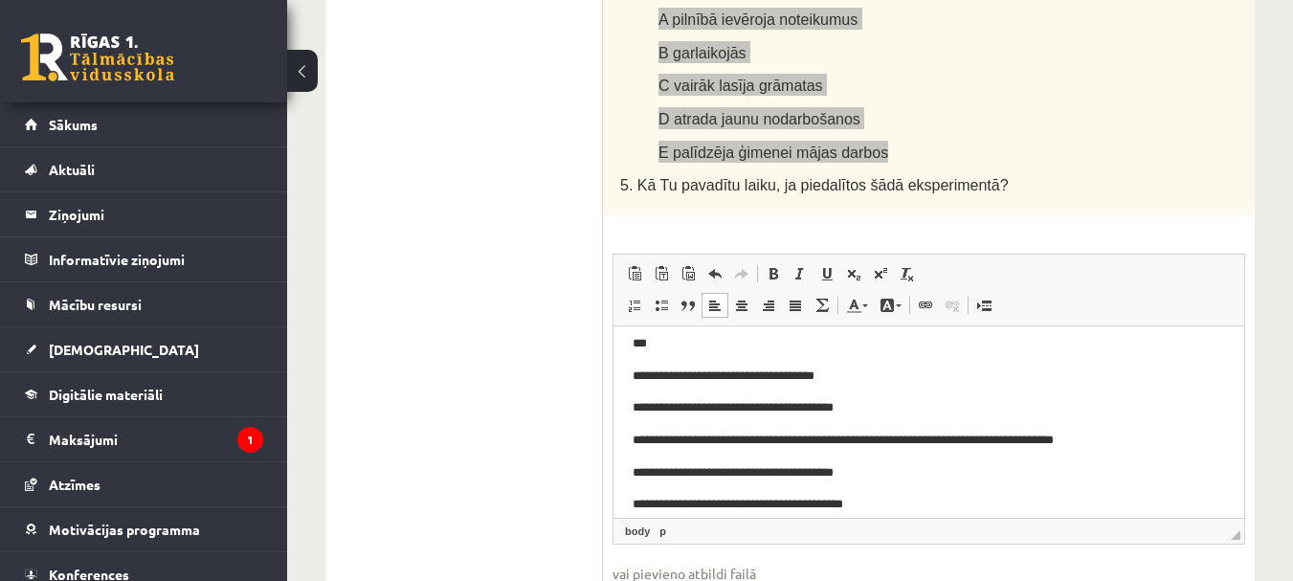
scroll to position [49, 0]
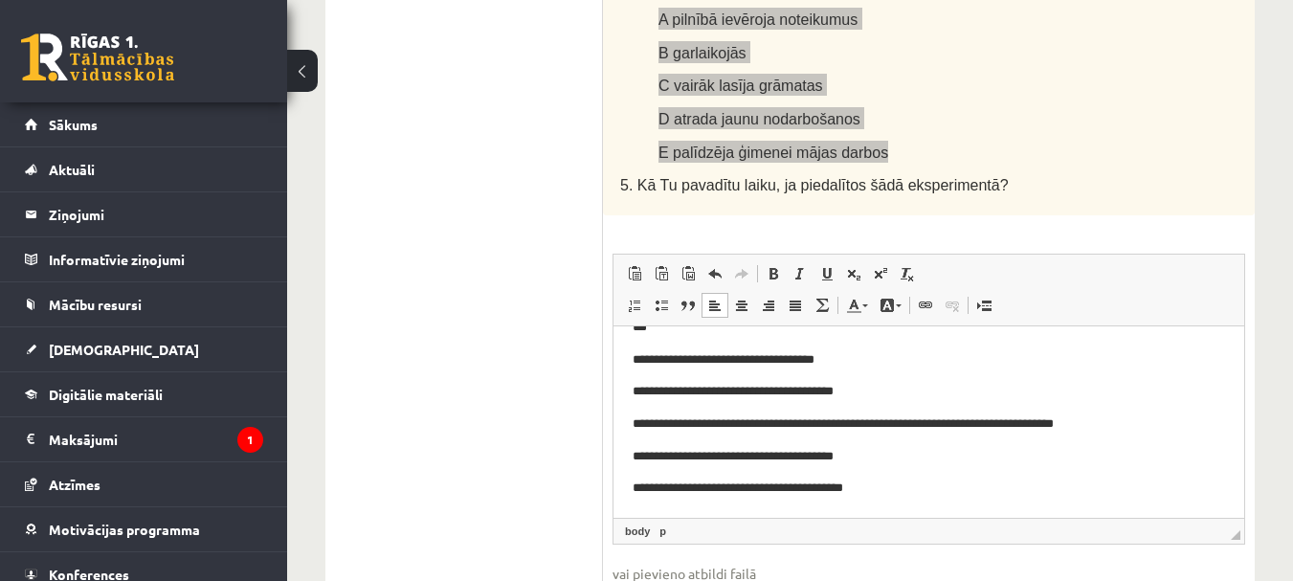
click at [902, 486] on p "**********" at bounding box center [922, 488] width 578 height 20
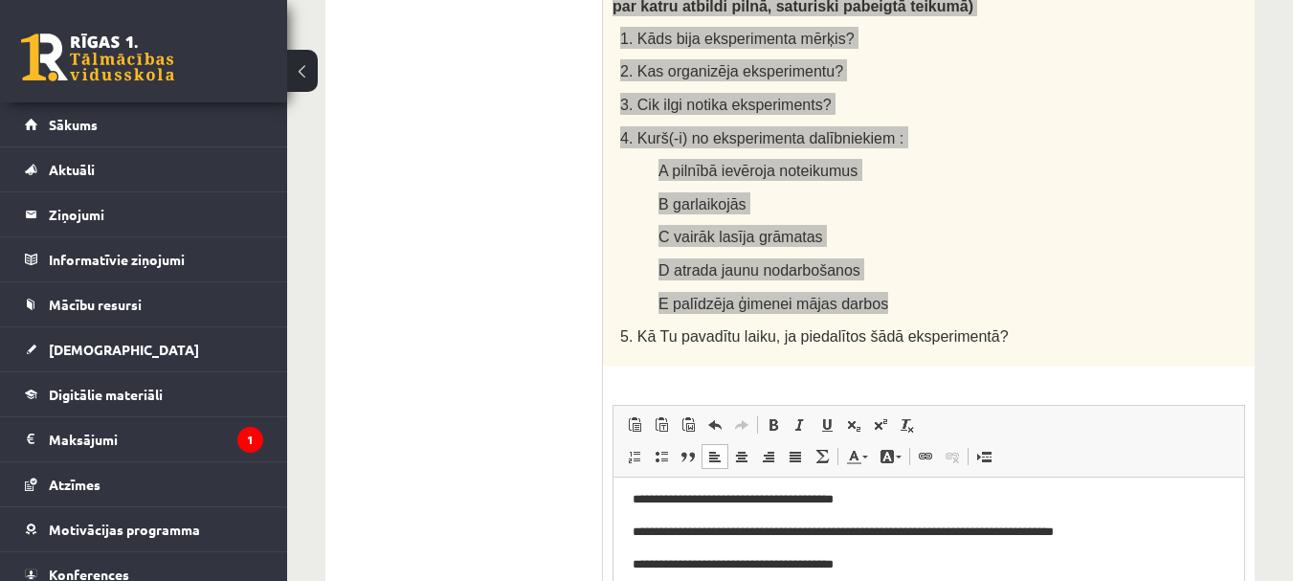
scroll to position [1570, 0]
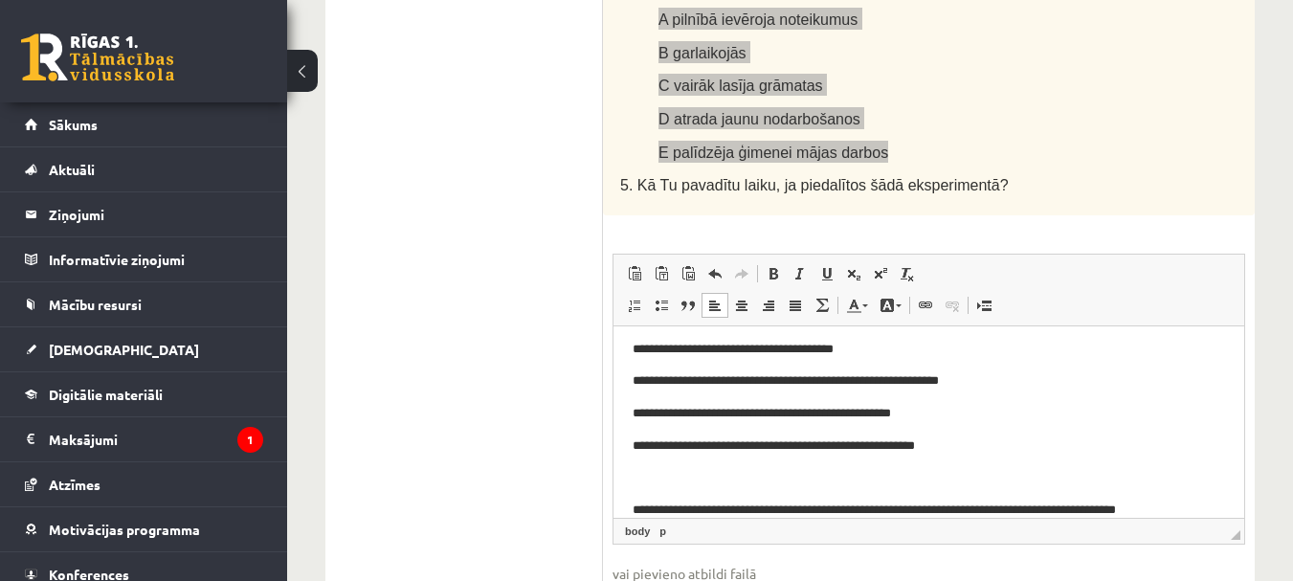
scroll to position [175, 0]
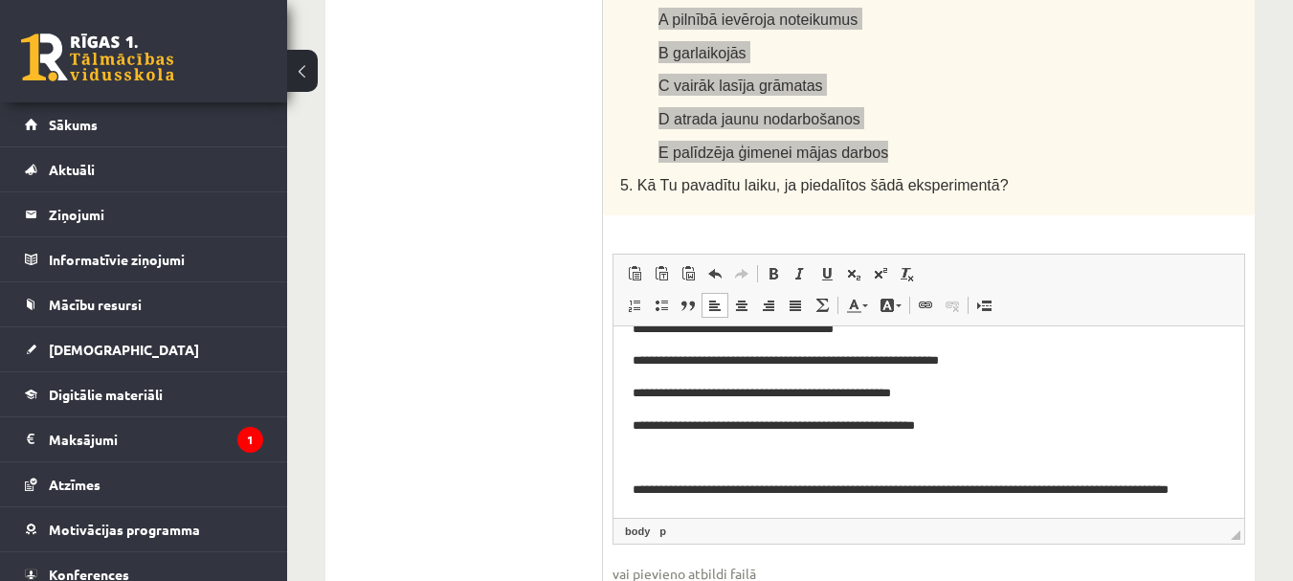
click at [1011, 489] on p "**********" at bounding box center [922, 499] width 578 height 40
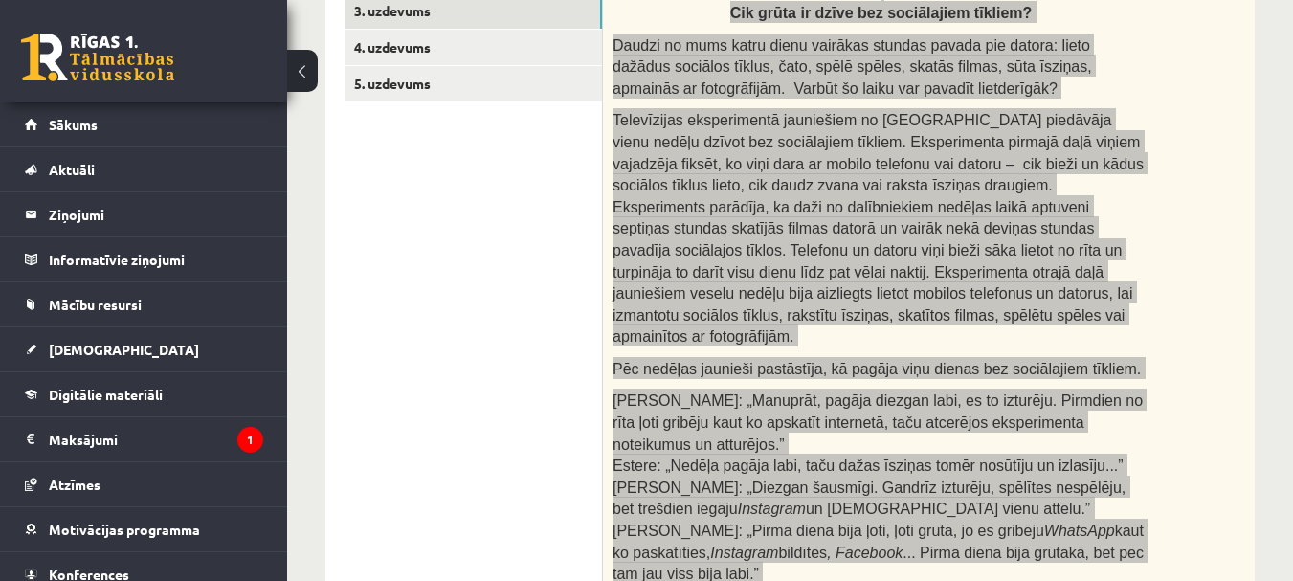
scroll to position [231, 0]
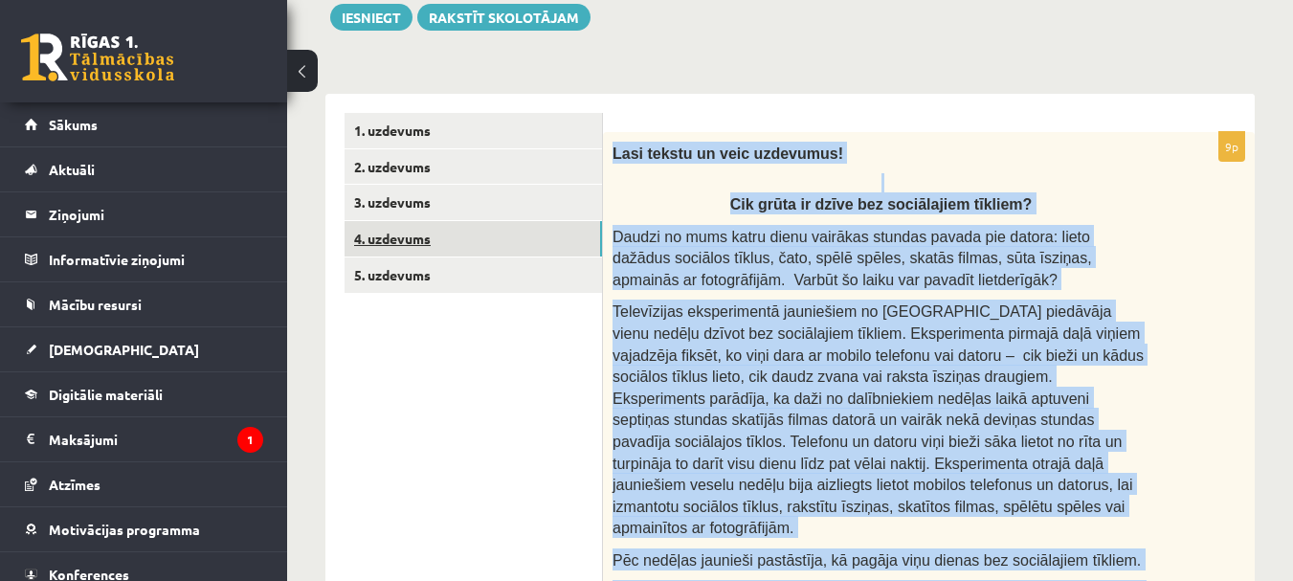
click at [392, 236] on link "4. uzdevums" at bounding box center [472, 238] width 257 height 35
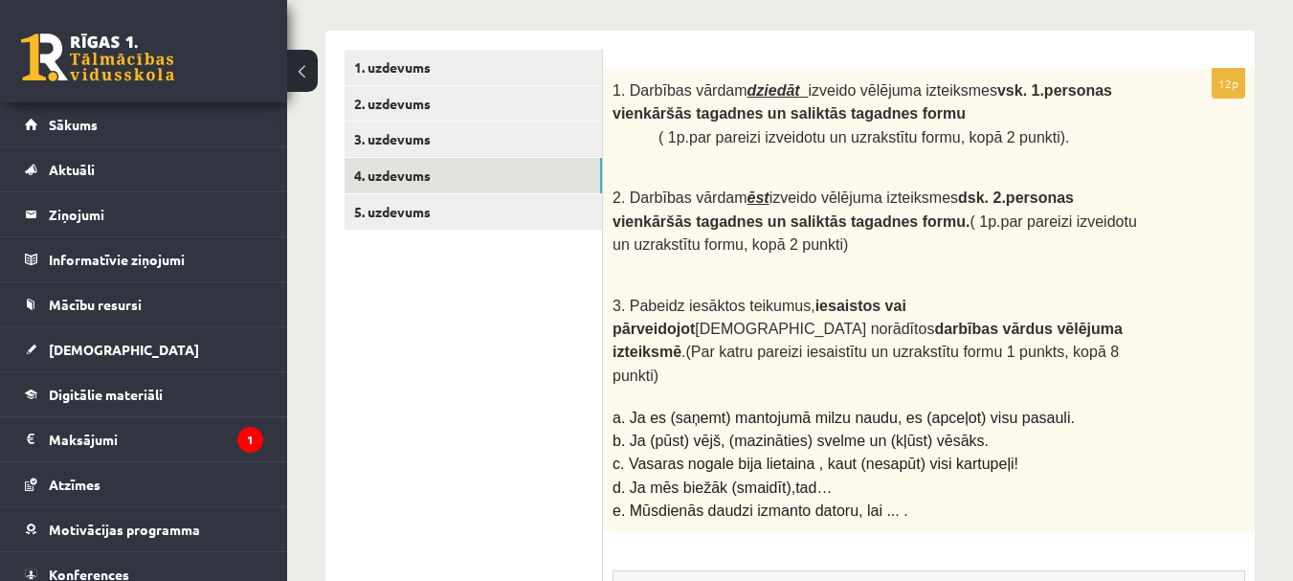
scroll to position [326, 0]
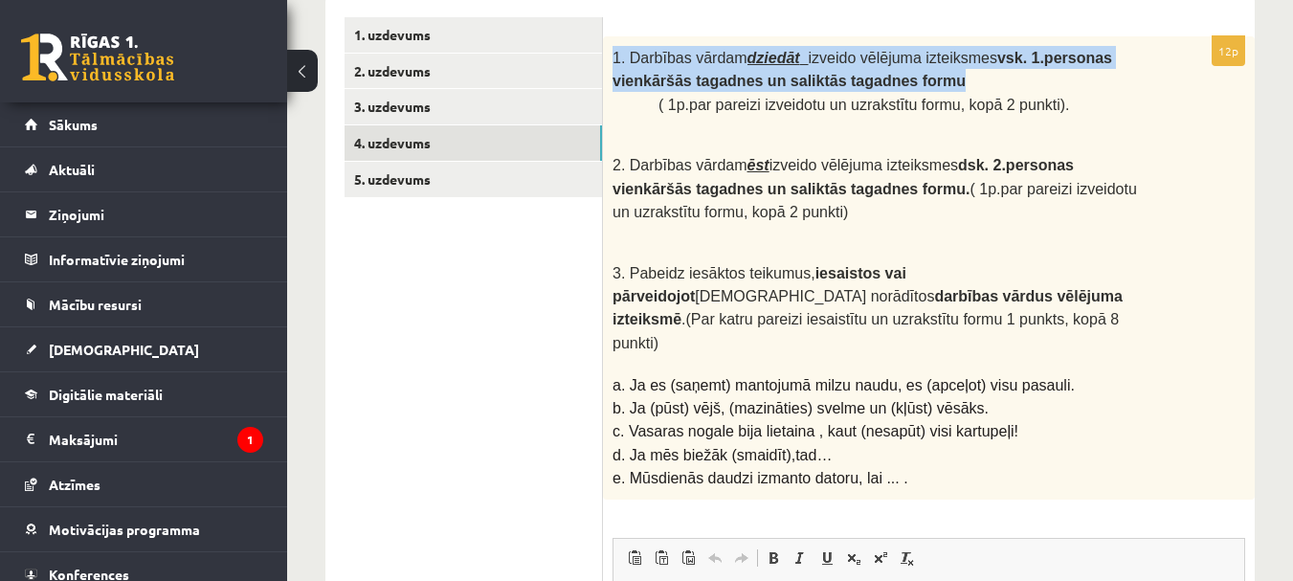
drag, startPoint x: 611, startPoint y: 56, endPoint x: 856, endPoint y: 76, distance: 244.8
click at [856, 76] on div "1. Darbības vārdam dziedāt izveido vēlējuma izteiksmes vsk. 1.personas vienkārš…" at bounding box center [929, 267] width 652 height 463
click at [984, 80] on p "1. Darbības vārdam dziedāt izveido vēlējuma izteiksmes vsk. 1.personas vienkārš…" at bounding box center [880, 69] width 537 height 47
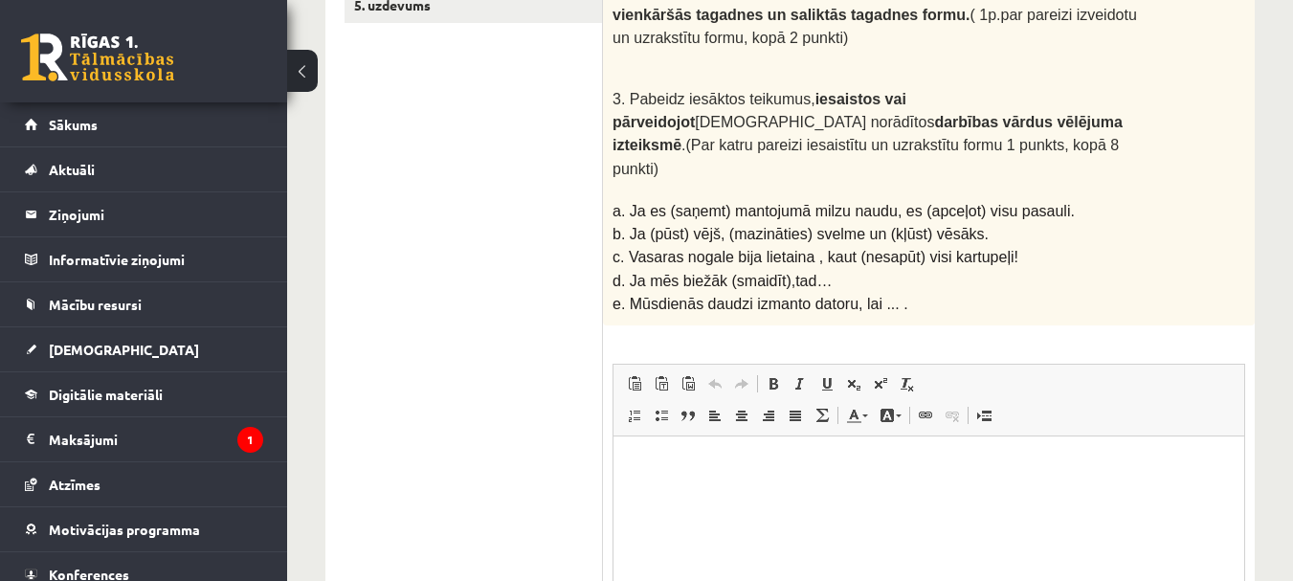
scroll to position [518, 0]
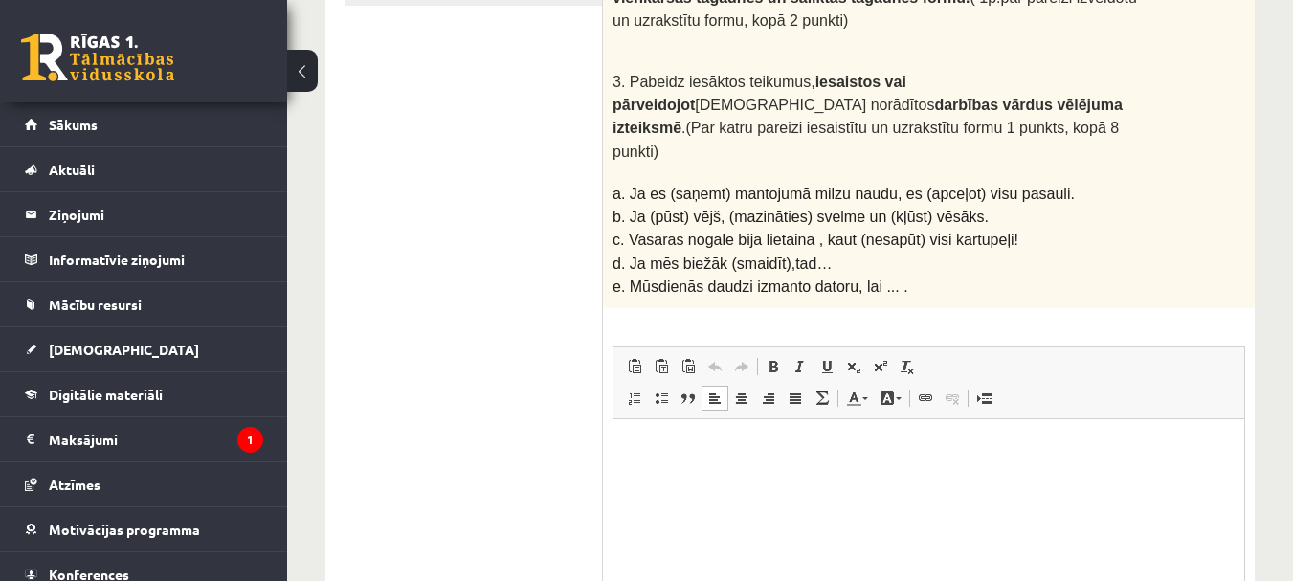
click at [665, 447] on p "Bagātinātā teksta redaktors, wiswyg-editor-user-answer-47024833388040" at bounding box center [929, 447] width 592 height 20
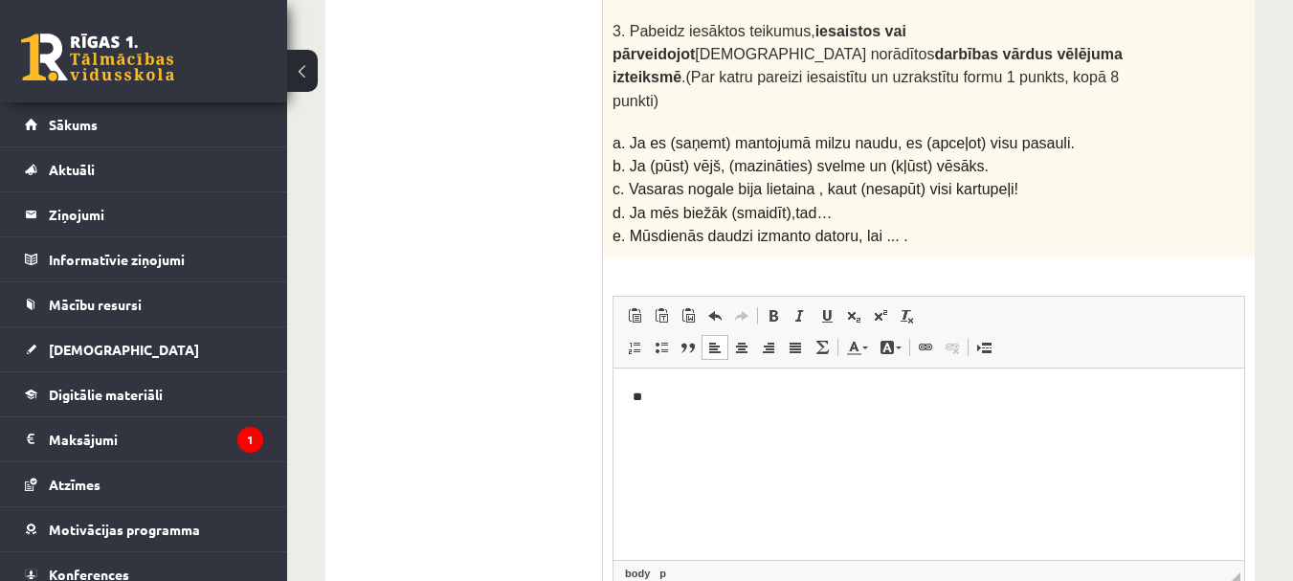
scroll to position [613, 0]
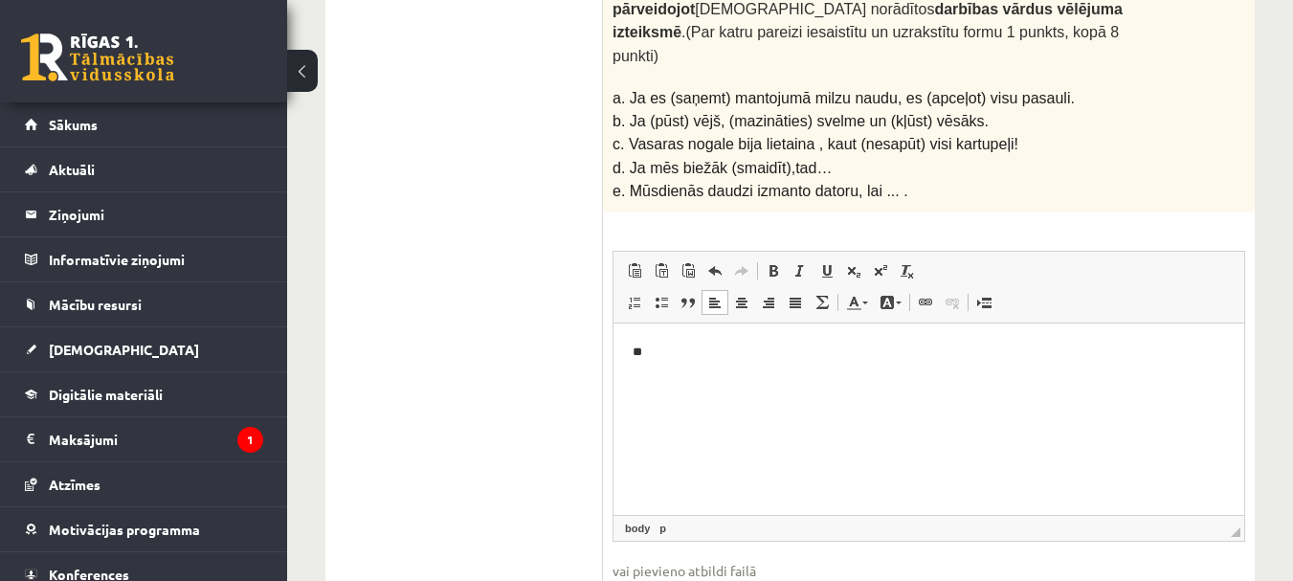
click at [672, 351] on p "**" at bounding box center [929, 352] width 592 height 20
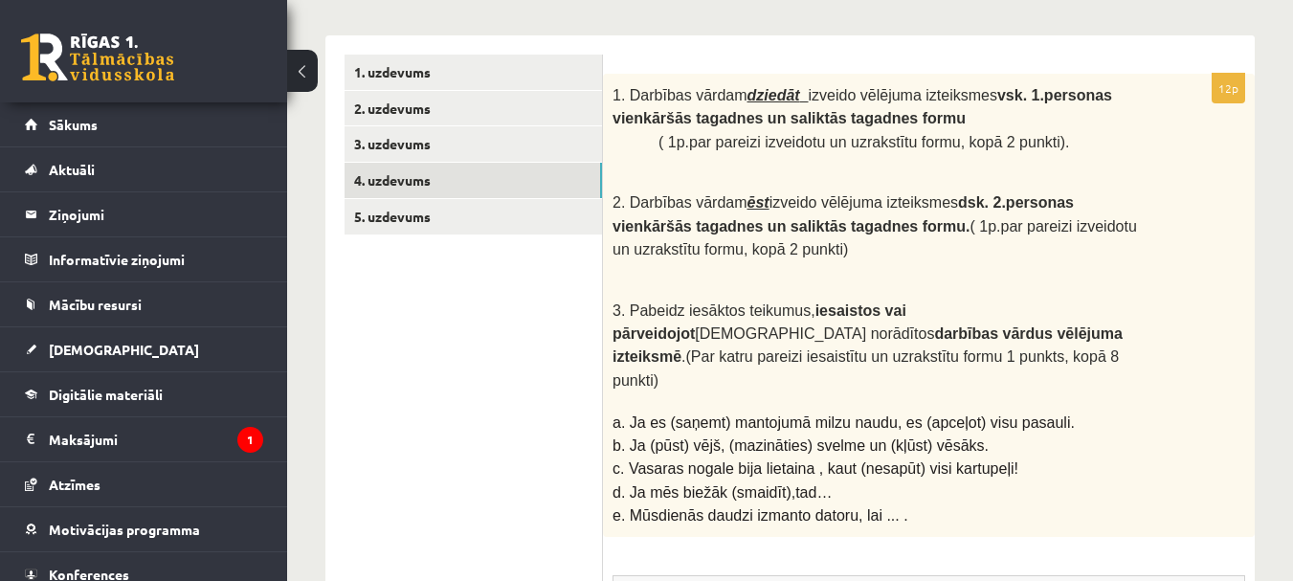
scroll to position [231, 0]
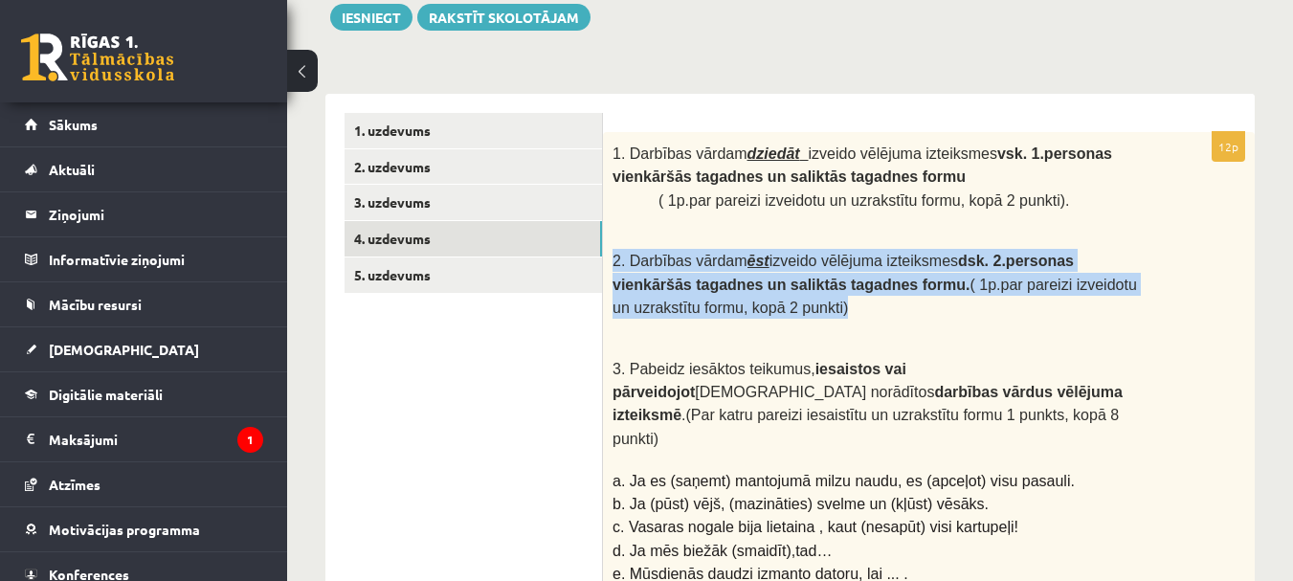
drag, startPoint x: 615, startPoint y: 246, endPoint x: 739, endPoint y: 313, distance: 140.4
click at [739, 313] on div "1. Darbības vārdam dziedāt izveido vēlējuma izteiksmes vsk. 1.personas vienkārš…" at bounding box center [929, 363] width 652 height 463
click at [853, 293] on p "2. Darbības vārdam ēst izveido vēlējuma izteiksmes dsk. 2.personas vienkāršās t…" at bounding box center [880, 284] width 537 height 70
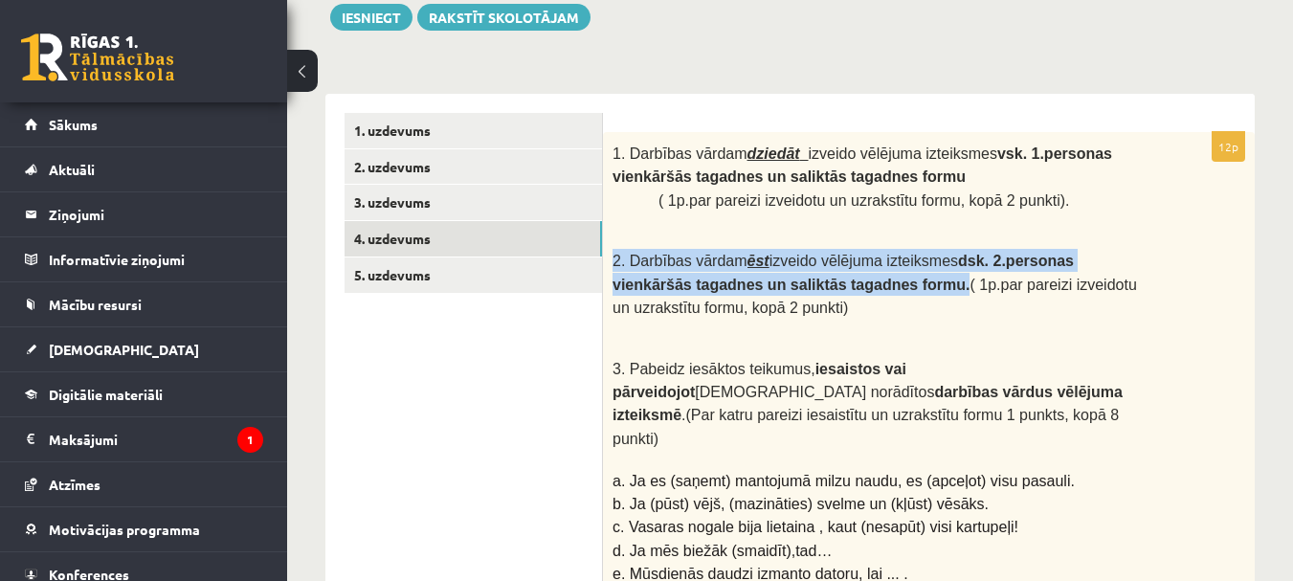
drag, startPoint x: 610, startPoint y: 251, endPoint x: 849, endPoint y: 282, distance: 241.3
click at [849, 282] on div "1. Darbības vārdam dziedāt izveido vēlējuma izteiksmes vsk. 1.personas vienkārš…" at bounding box center [929, 363] width 652 height 463
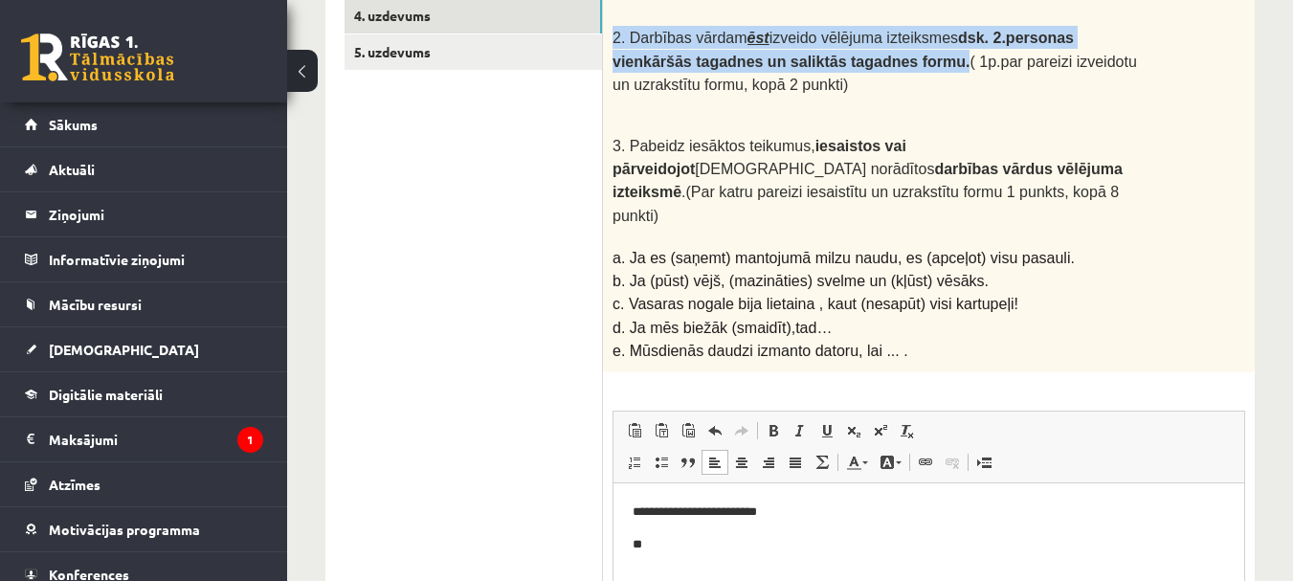
scroll to position [613, 0]
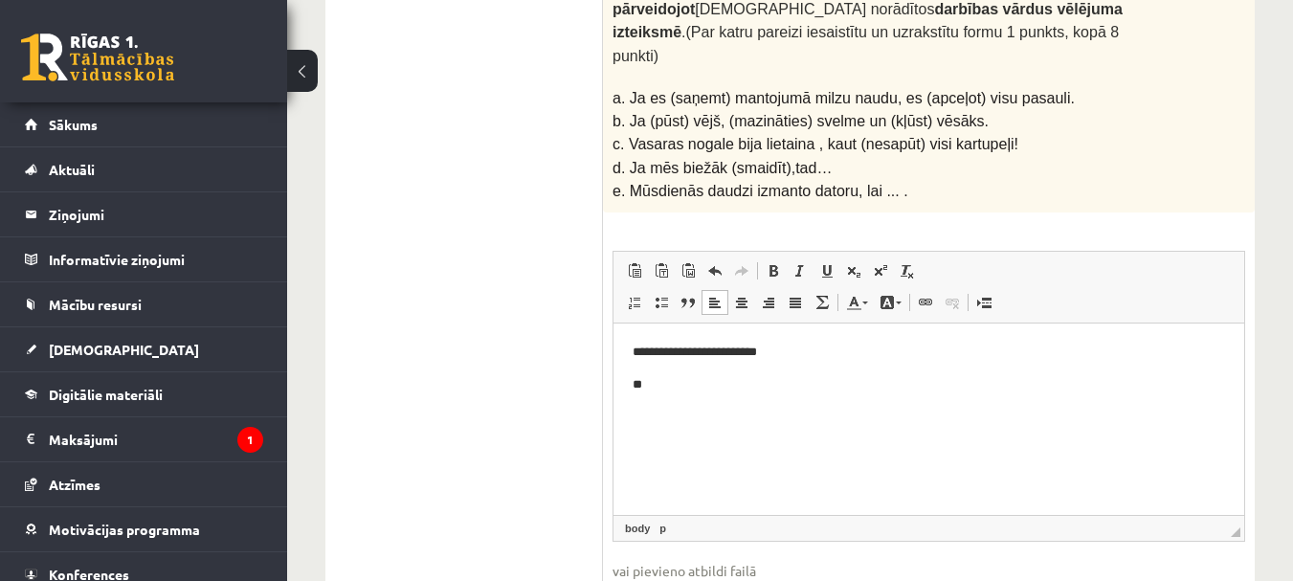
click at [673, 368] on body "**********" at bounding box center [929, 368] width 592 height 52
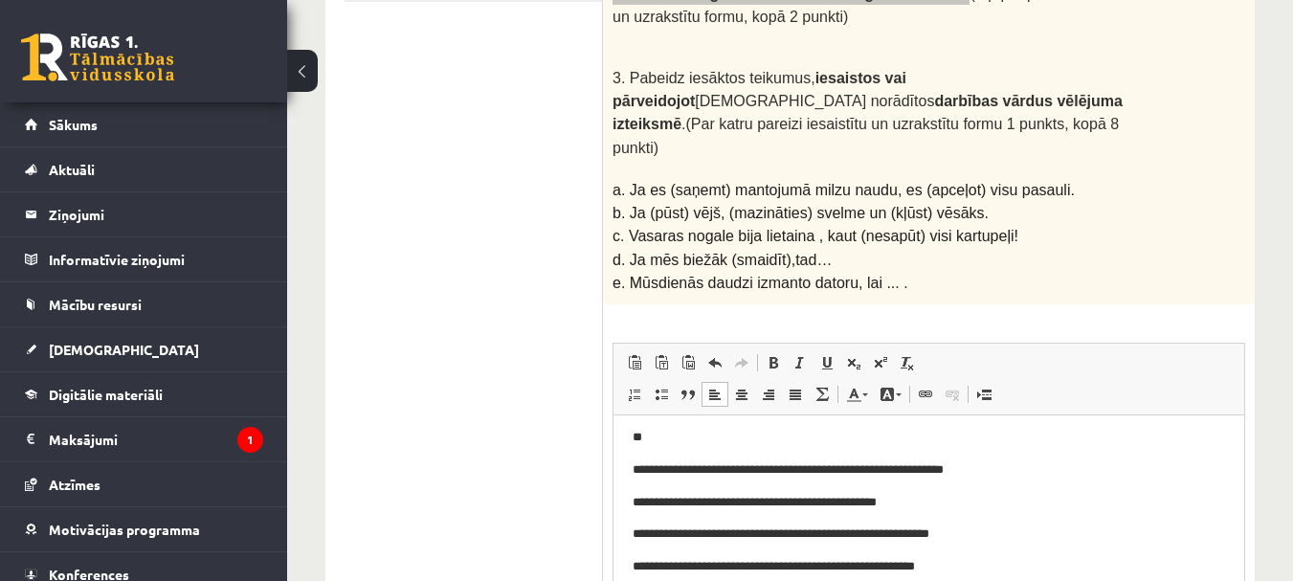
scroll to position [518, 0]
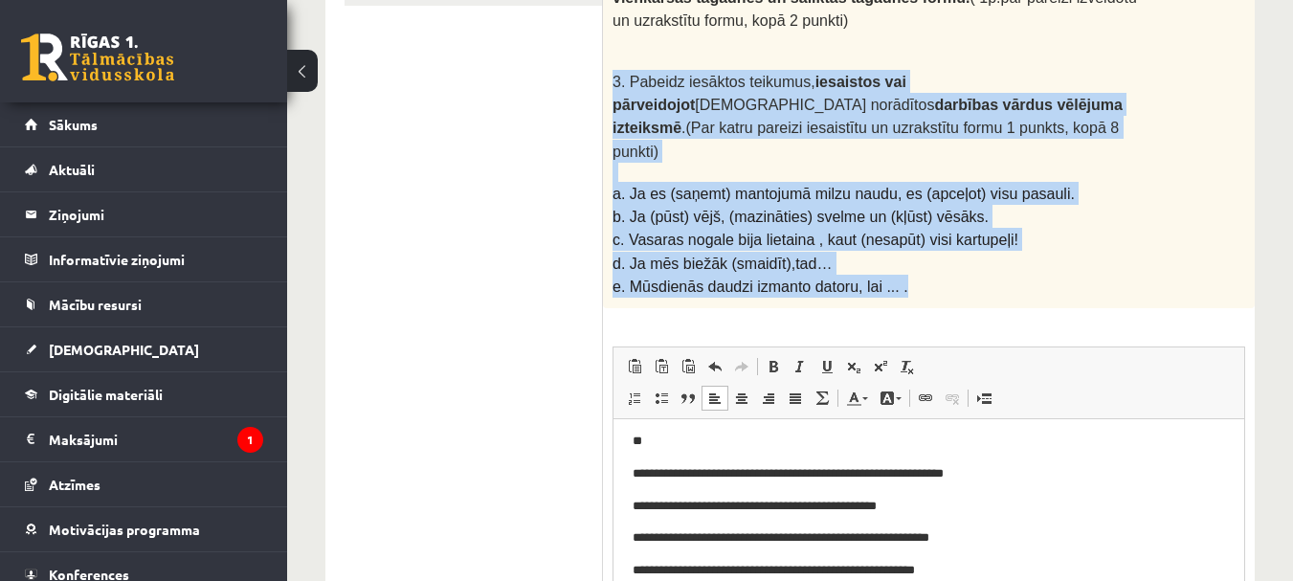
drag, startPoint x: 612, startPoint y: 75, endPoint x: 945, endPoint y: 256, distance: 379.0
click at [945, 256] on div "1. Darbības vārdam dziedāt izveido vēlējuma izteiksmes vsk. 1.personas vienkārš…" at bounding box center [929, 76] width 652 height 463
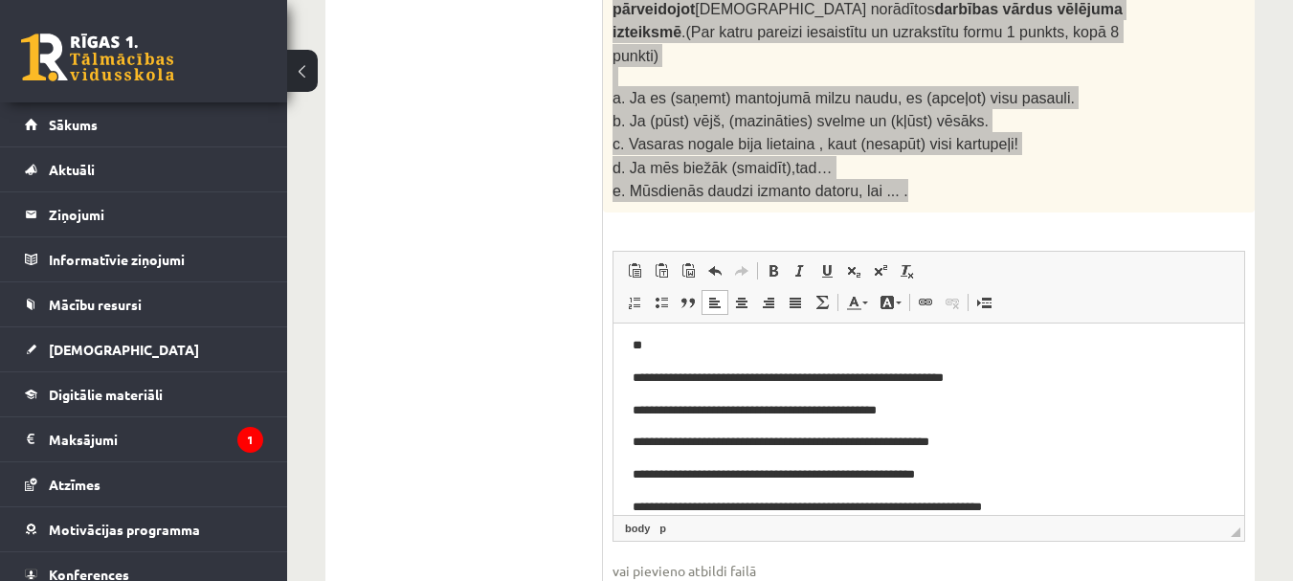
click at [1057, 413] on p "**********" at bounding box center [922, 410] width 578 height 20
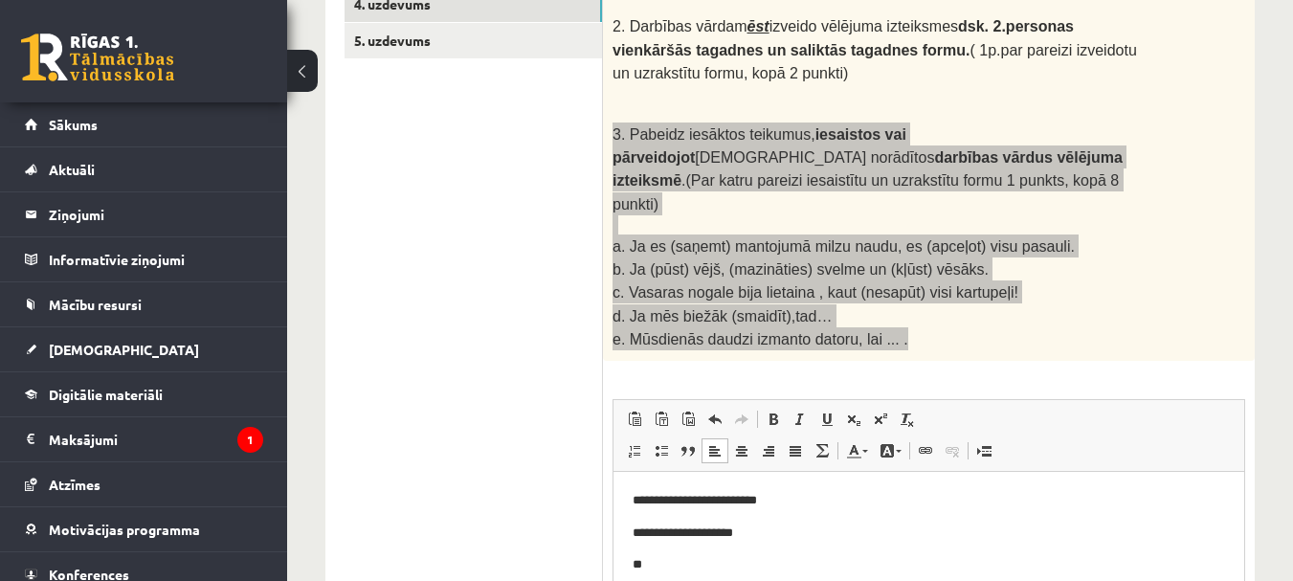
scroll to position [225, 0]
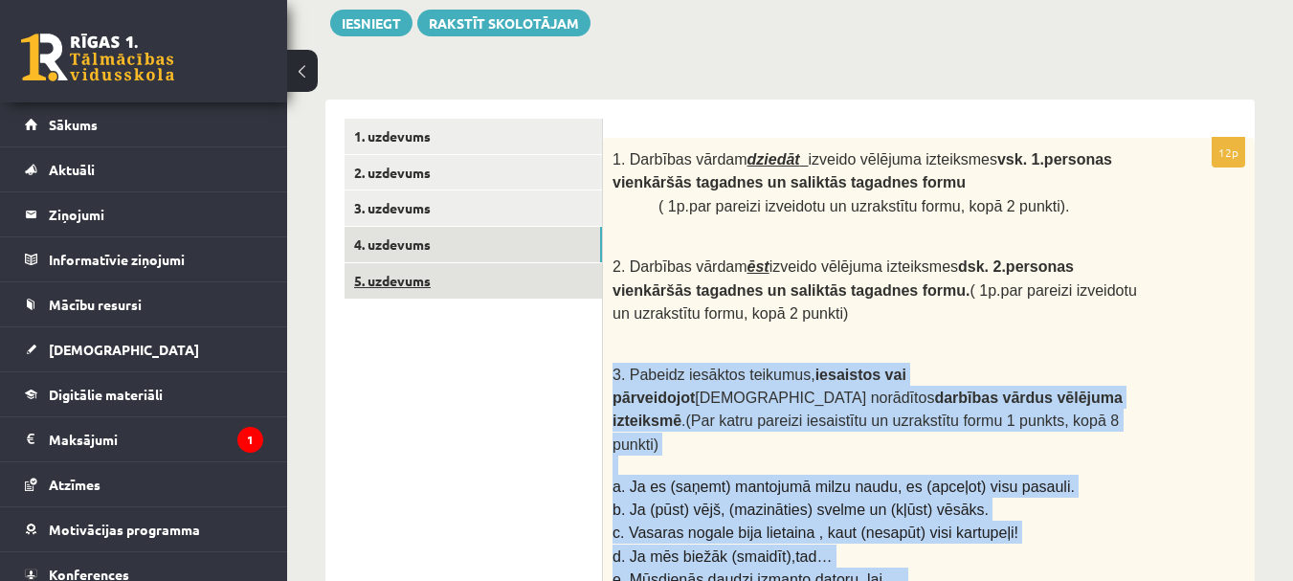
click at [406, 284] on link "5. uzdevums" at bounding box center [472, 280] width 257 height 35
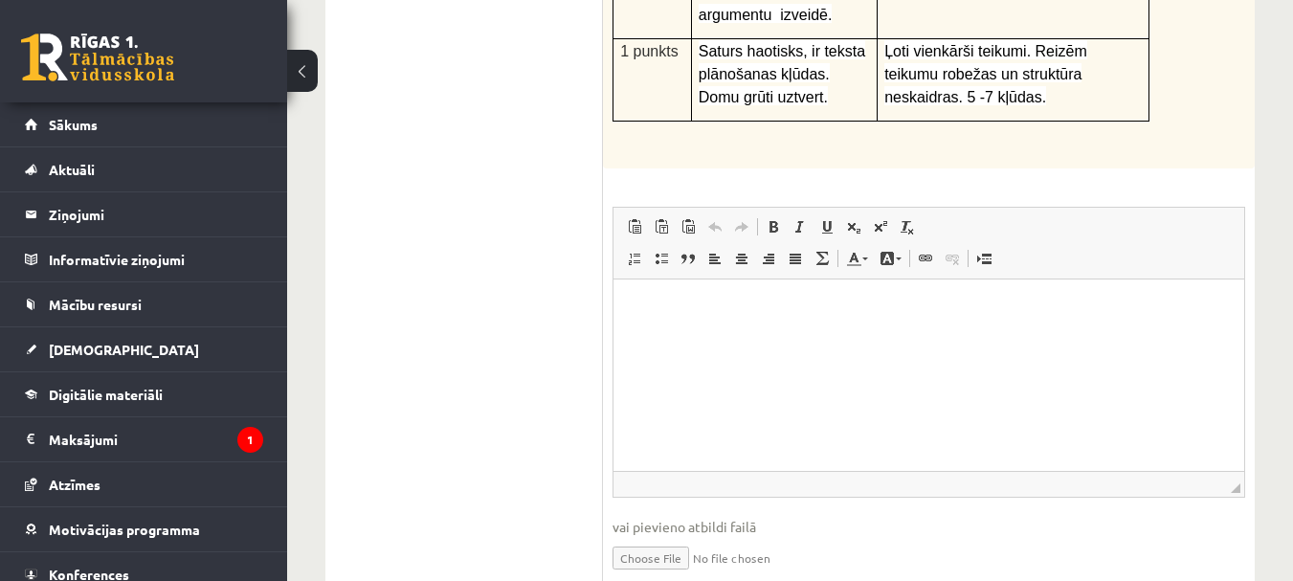
scroll to position [806, 0]
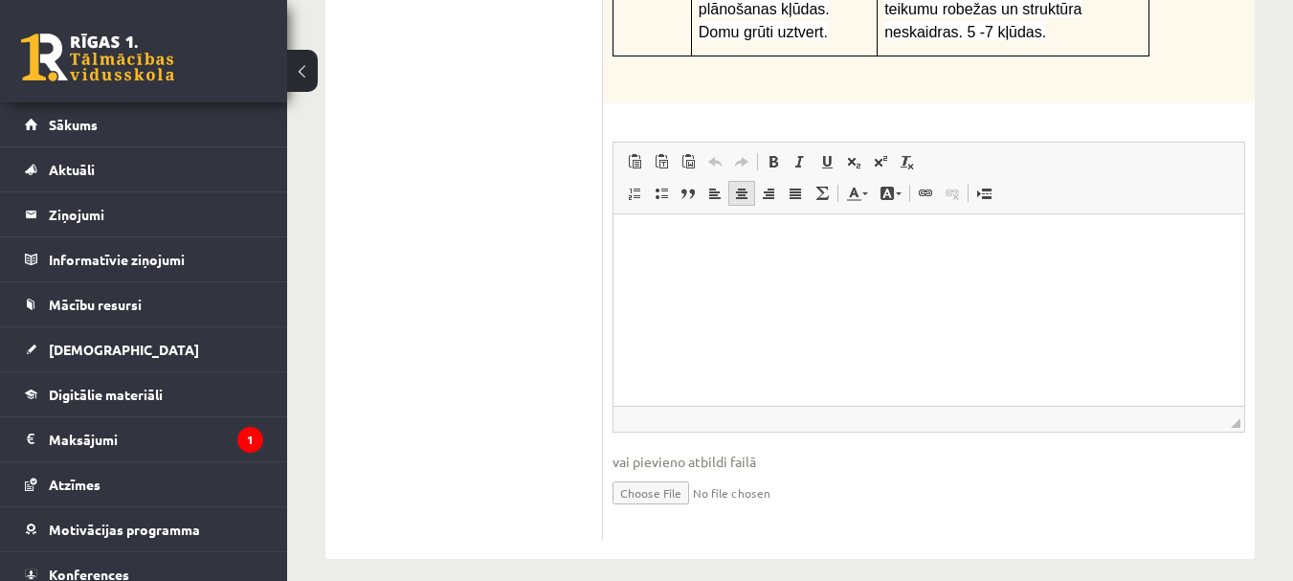
click at [742, 186] on span at bounding box center [741, 193] width 15 height 15
click at [707, 186] on span at bounding box center [714, 193] width 15 height 15
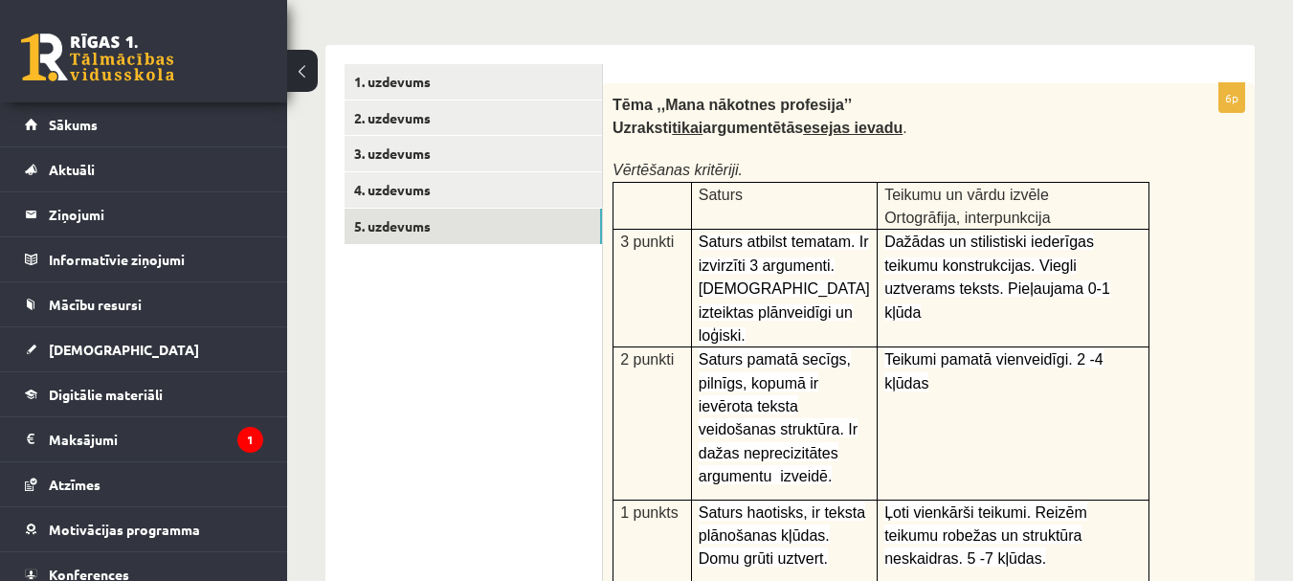
scroll to position [287, 0]
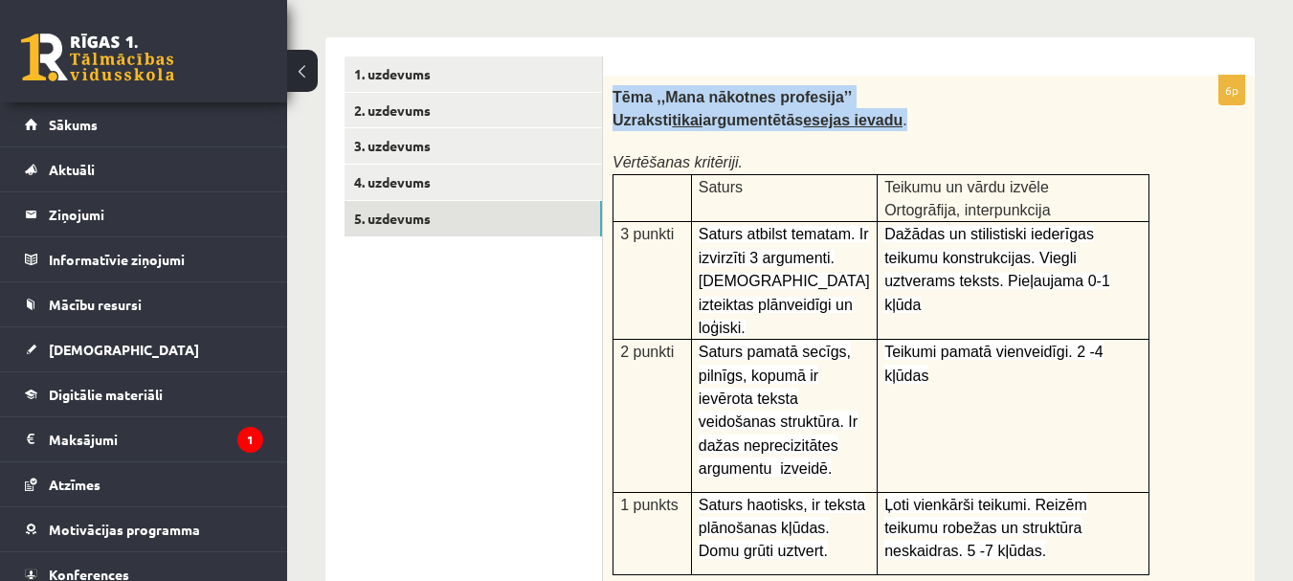
drag, startPoint x: 612, startPoint y: 100, endPoint x: 900, endPoint y: 117, distance: 287.5
click at [900, 117] on div "Tēma ,,Mana nākotnes profesija’’ Uzraksti tikai argumentētās esejas ievadu . Vē…" at bounding box center [929, 349] width 652 height 546
click at [990, 101] on p "Tēma ,,Mana nākotnes profesija’’" at bounding box center [880, 96] width 537 height 23
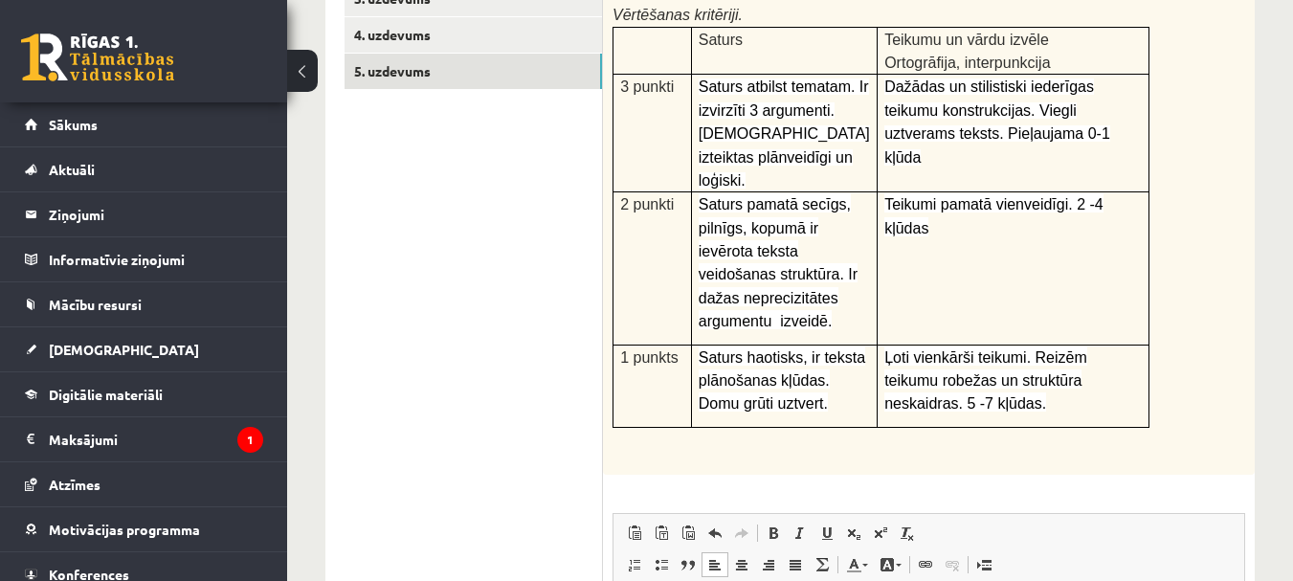
scroll to position [670, 0]
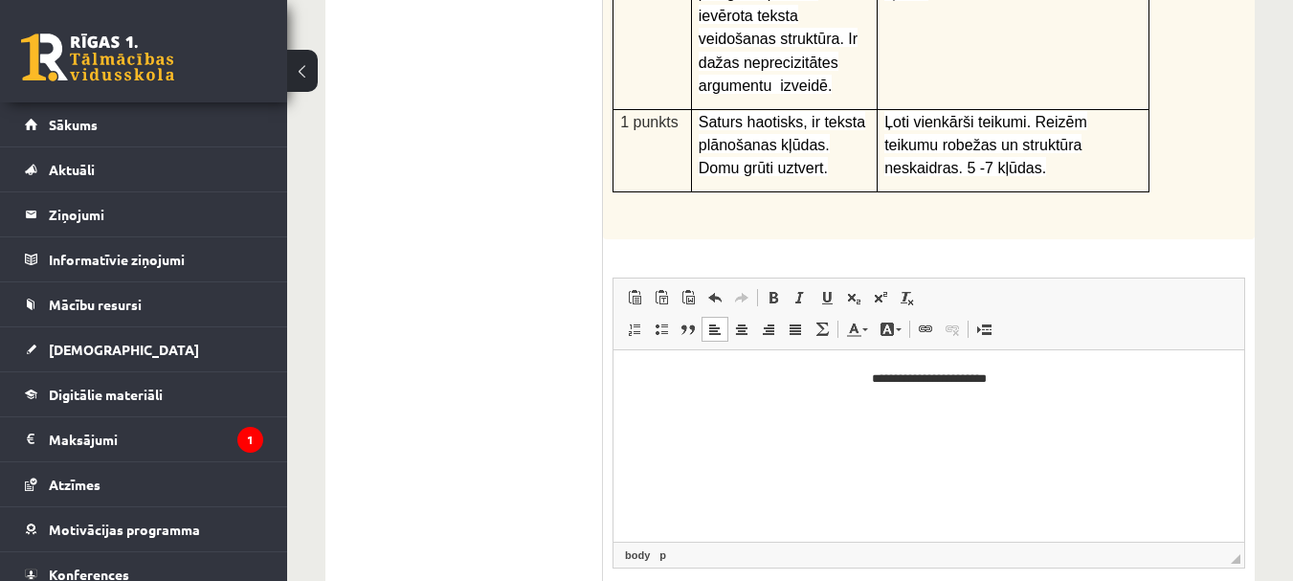
drag, startPoint x: 648, startPoint y: 418, endPoint x: 665, endPoint y: 418, distance: 17.2
click at [647, 418] on p "Bagātinātā teksta redaktors, wiswyg-editor-user-answer-47024845818420" at bounding box center [929, 412] width 592 height 20
click at [963, 415] on p "**********" at bounding box center [929, 412] width 592 height 20
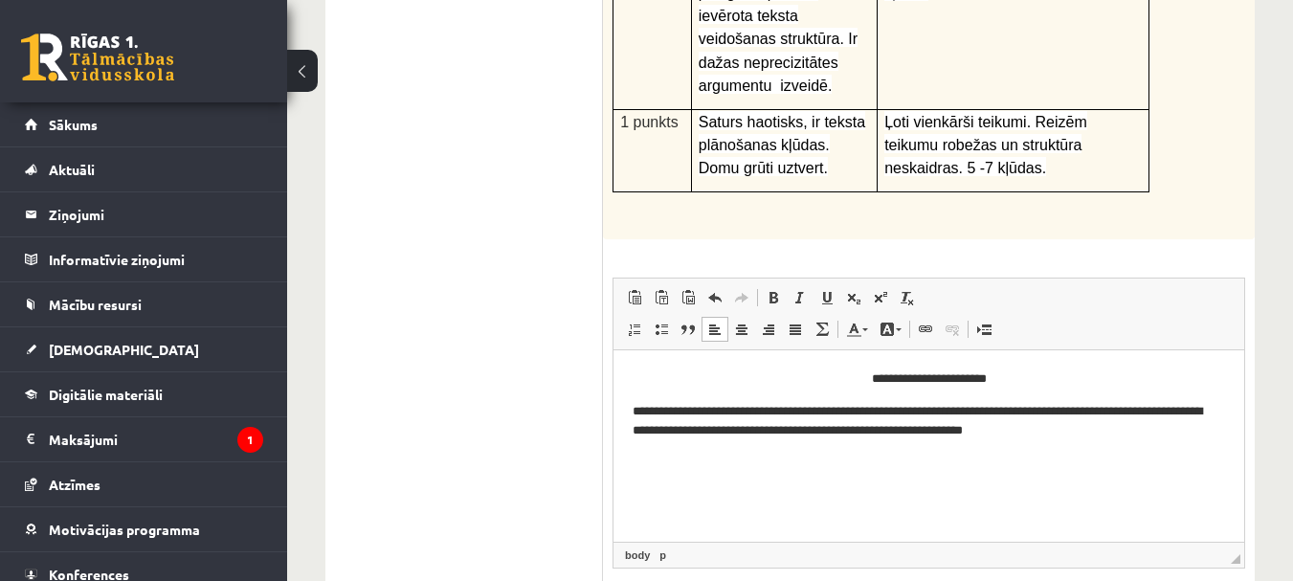
click at [1101, 430] on p "**********" at bounding box center [929, 422] width 592 height 40
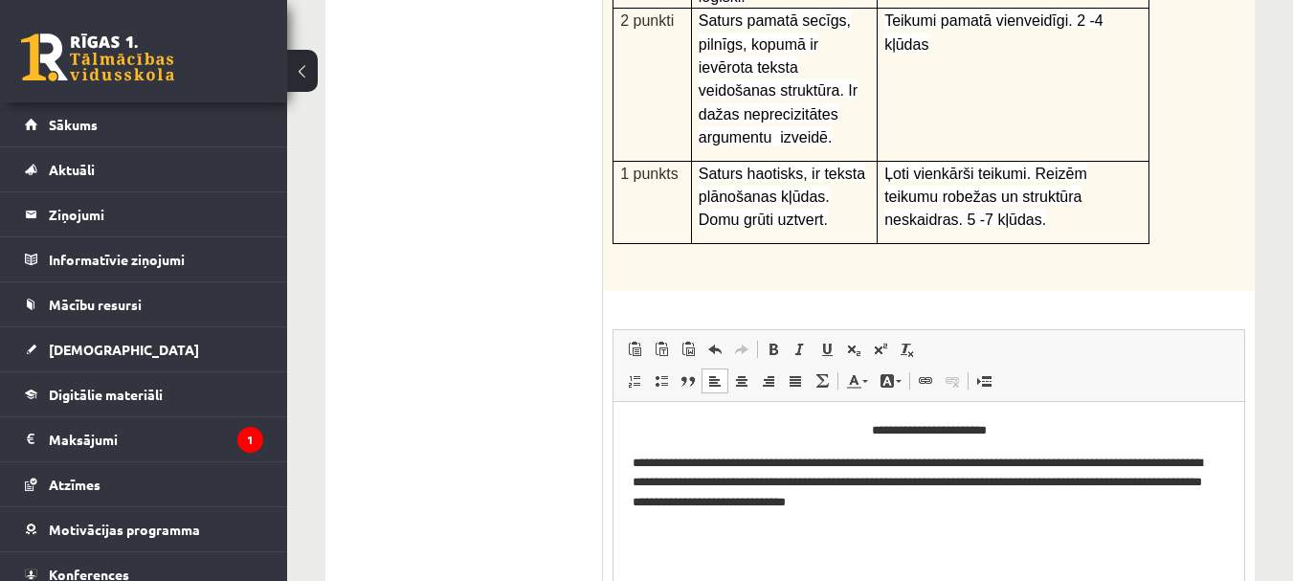
scroll to position [574, 0]
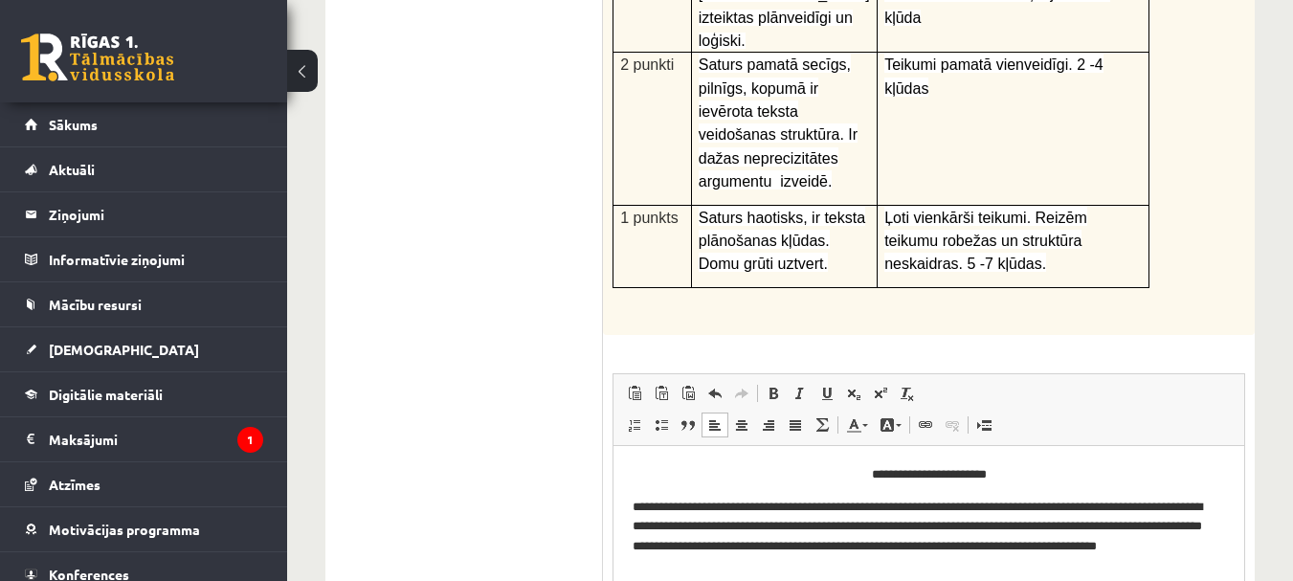
click at [921, 545] on p "**********" at bounding box center [929, 537] width 592 height 79
click at [783, 578] on html "**********" at bounding box center [928, 521] width 631 height 150
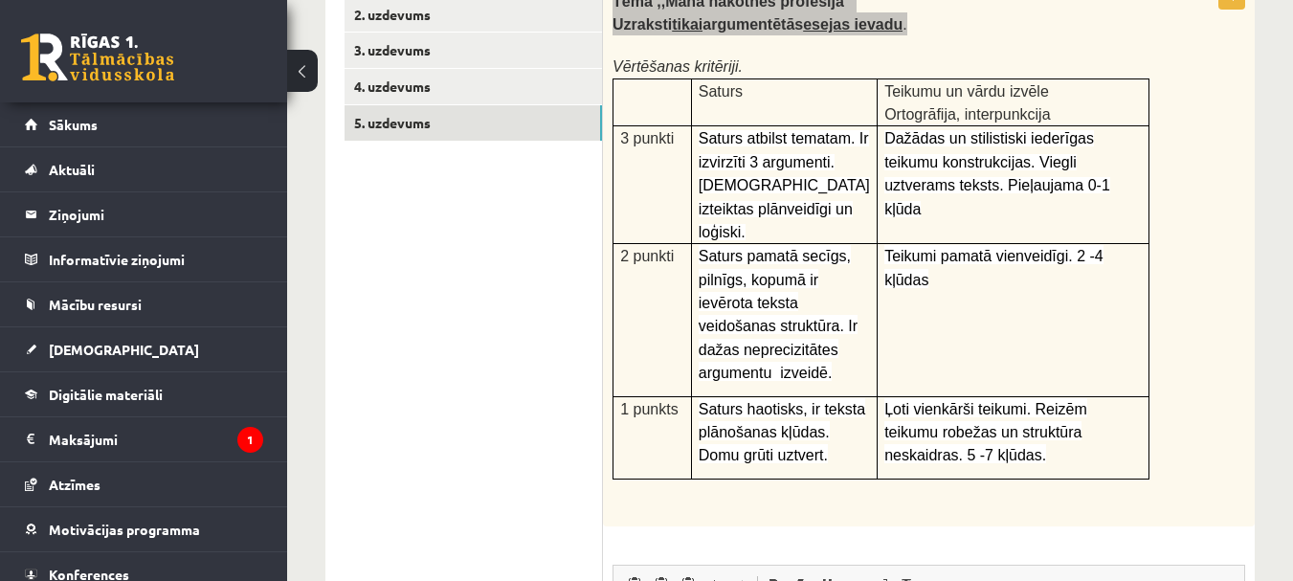
scroll to position [766, 0]
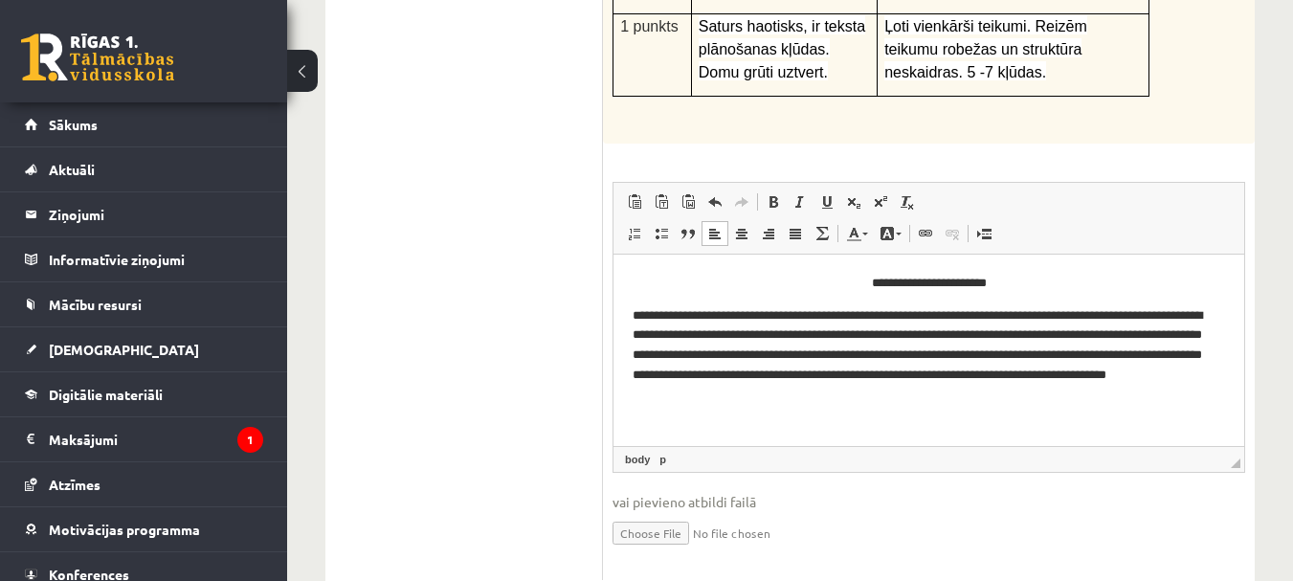
click at [742, 377] on p "**********" at bounding box center [929, 356] width 592 height 100
click at [732, 375] on p "**********" at bounding box center [929, 356] width 592 height 100
click at [1202, 334] on p "**********" at bounding box center [929, 356] width 592 height 100
click at [842, 369] on p "**********" at bounding box center [929, 356] width 592 height 100
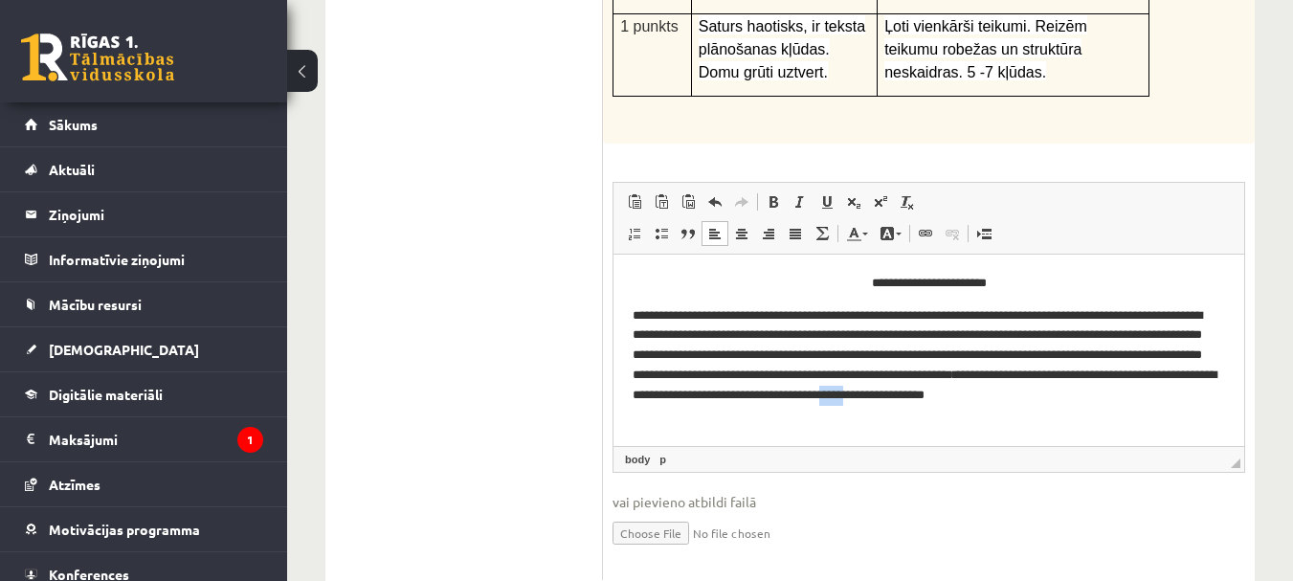
drag, startPoint x: 1187, startPoint y: 394, endPoint x: 1157, endPoint y: 390, distance: 29.9
click at [1157, 390] on p "**********" at bounding box center [929, 366] width 592 height 120
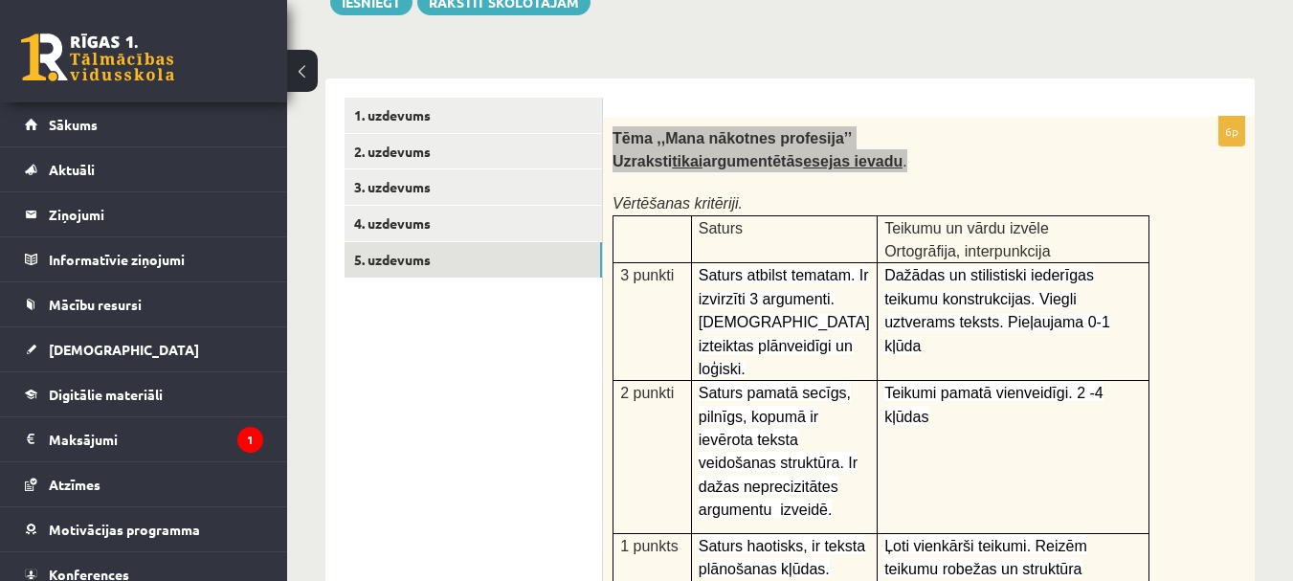
scroll to position [0, 0]
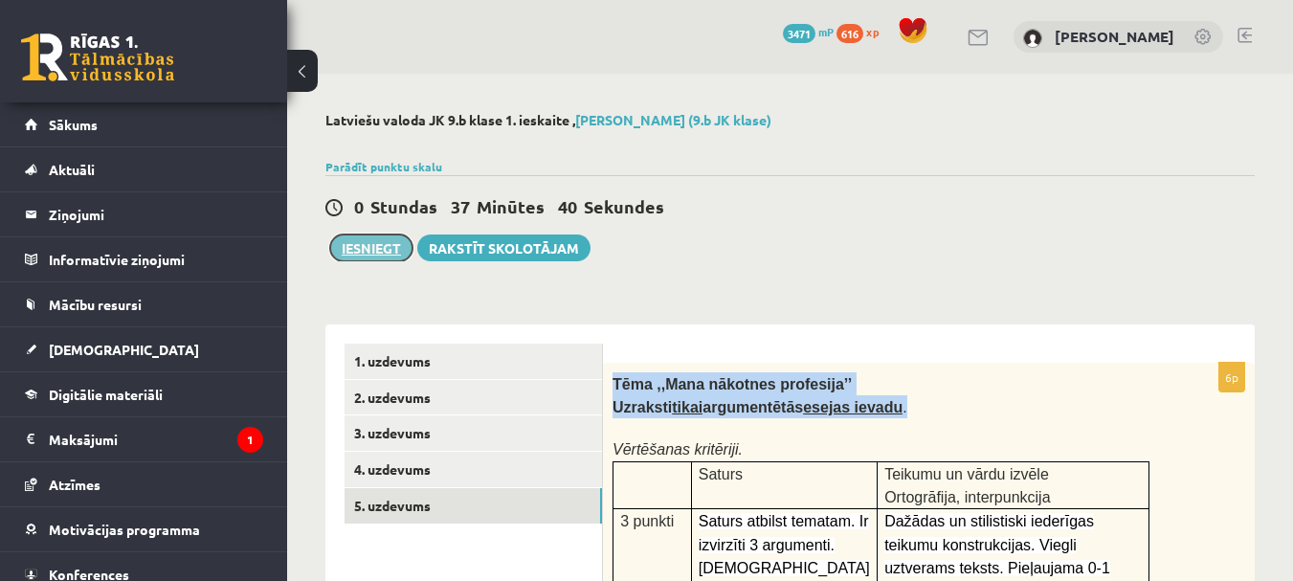
click at [364, 250] on button "Iesniegt" at bounding box center [371, 247] width 82 height 27
click at [373, 247] on button "Iesniegt" at bounding box center [371, 247] width 82 height 27
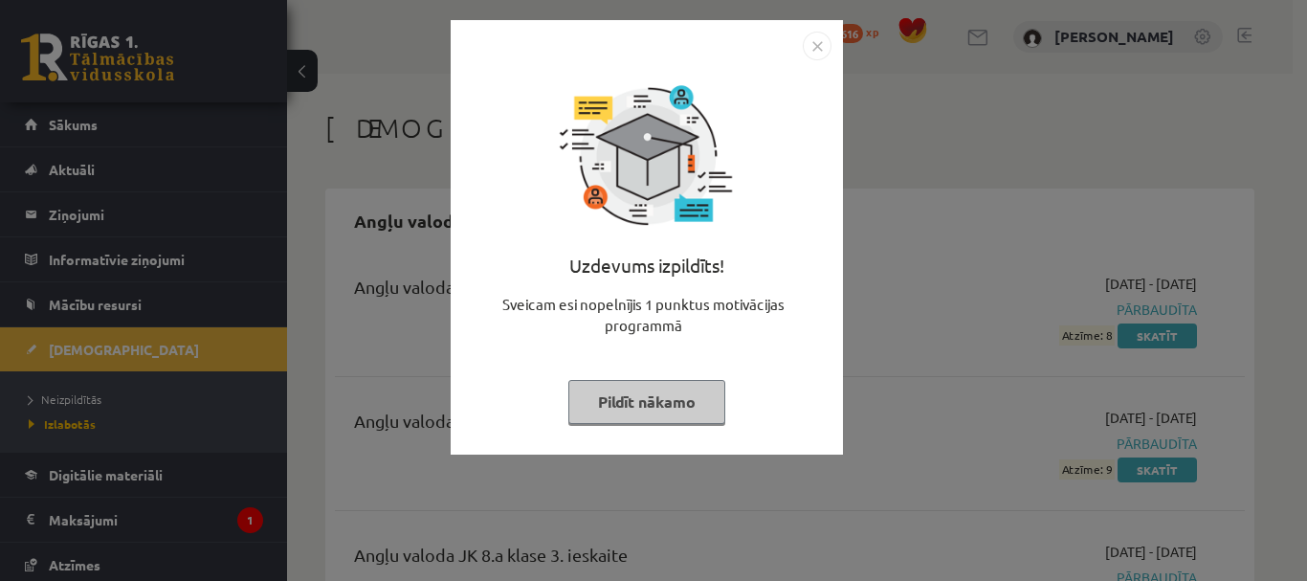
click at [640, 405] on button "Pildīt nākamo" at bounding box center [646, 402] width 157 height 44
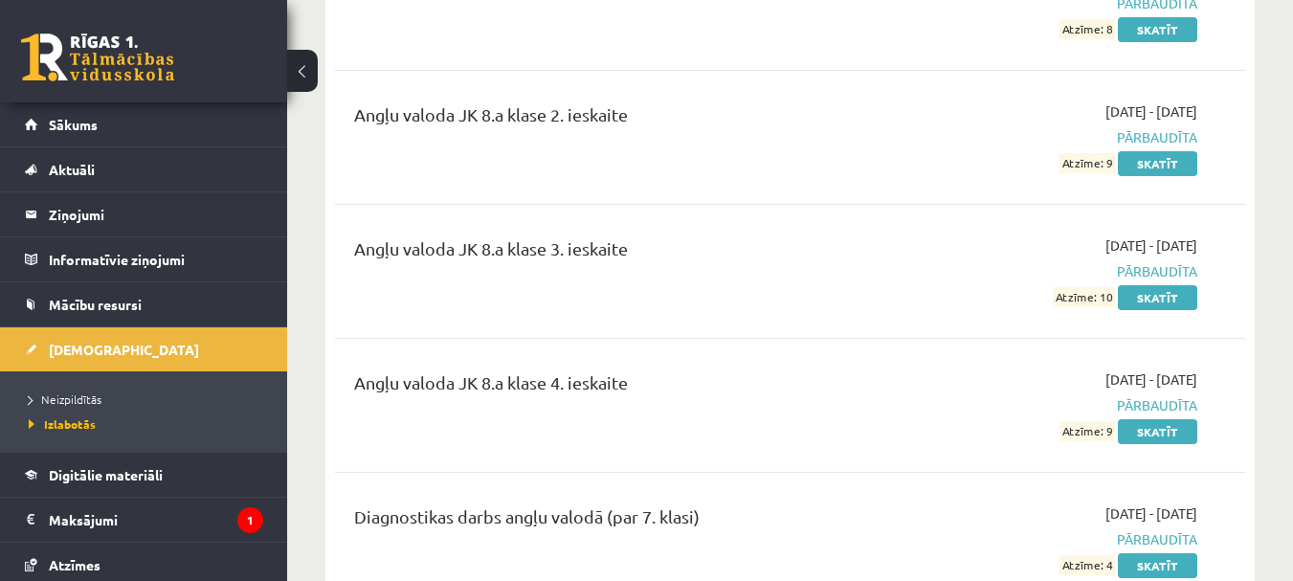
scroll to position [383, 0]
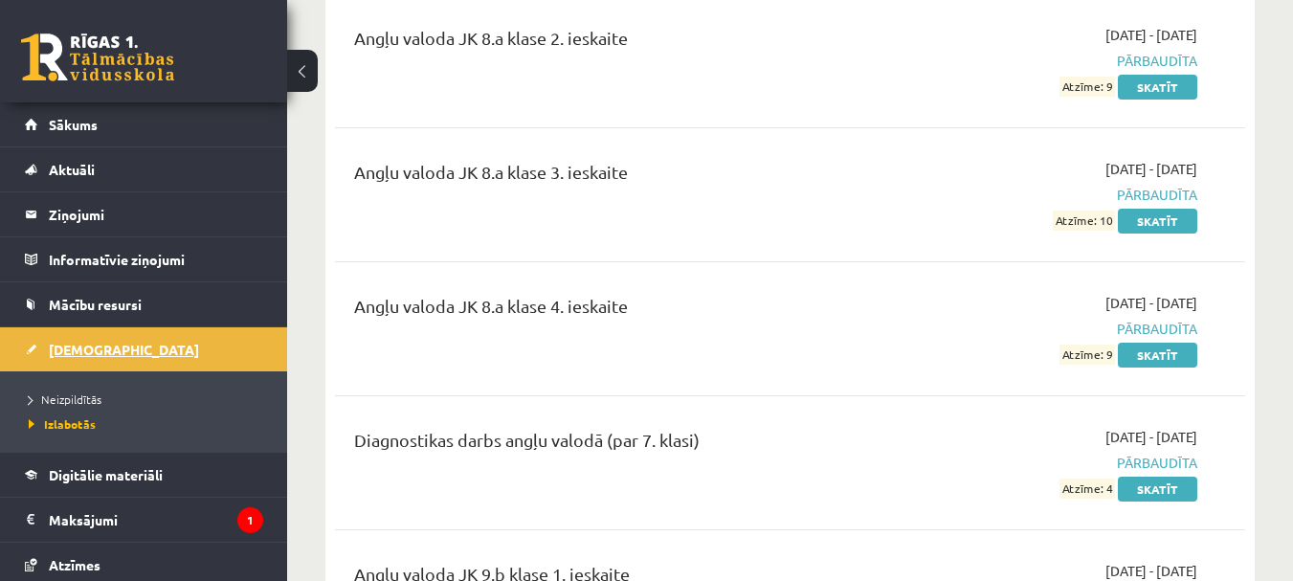
click at [72, 354] on span "[DEMOGRAPHIC_DATA]" at bounding box center [124, 349] width 150 height 17
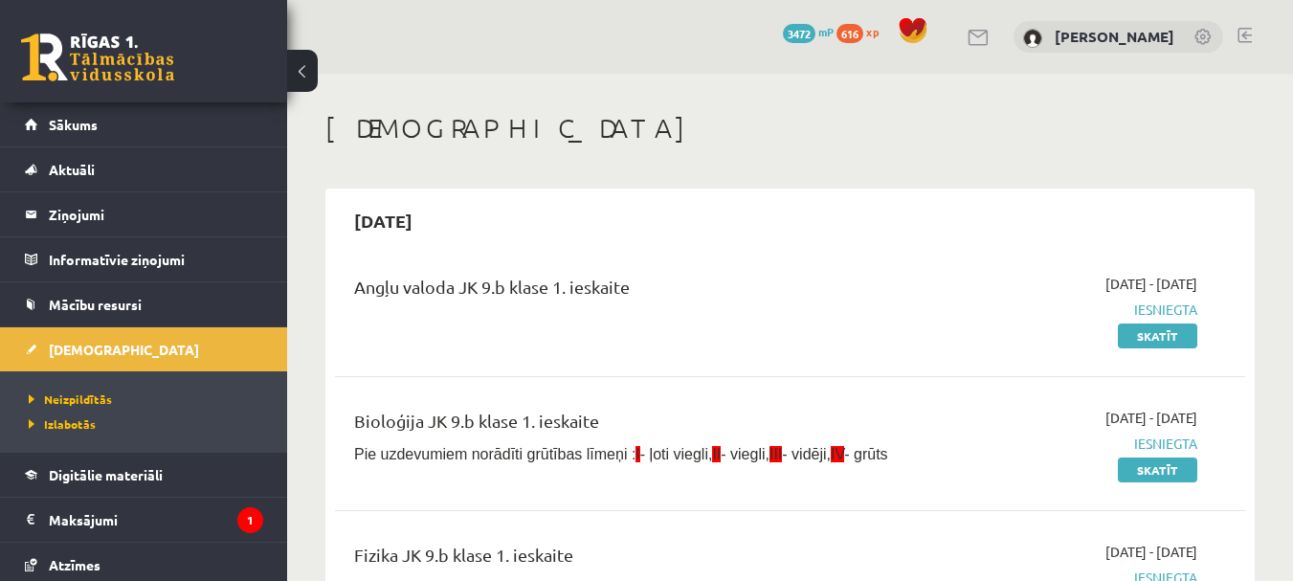
click at [1241, 33] on link at bounding box center [1244, 35] width 14 height 15
